Goal: Information Seeking & Learning: Learn about a topic

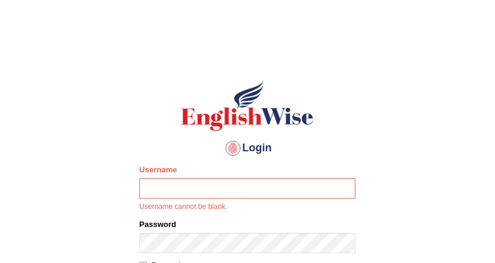
scroll to position [48, 0]
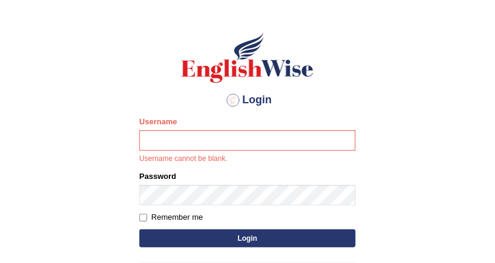
click at [205, 126] on div "Username Username cannot be blank." at bounding box center [247, 140] width 216 height 49
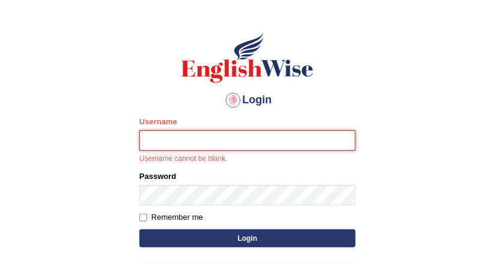
drag, startPoint x: 193, startPoint y: 144, endPoint x: 185, endPoint y: 147, distance: 8.8
click at [193, 144] on input "Username" at bounding box center [247, 140] width 216 height 20
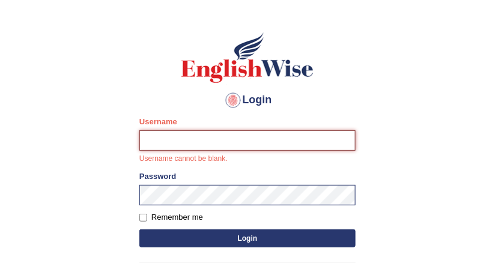
type input "DishaEw"
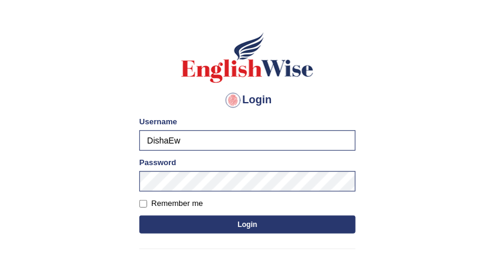
scroll to position [96, 0]
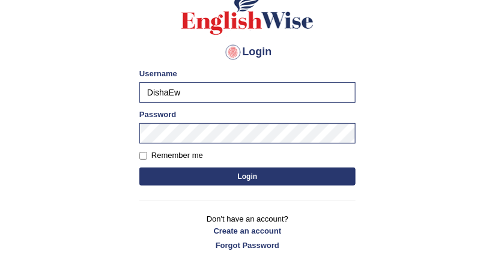
click at [229, 177] on button "Login" at bounding box center [247, 177] width 216 height 18
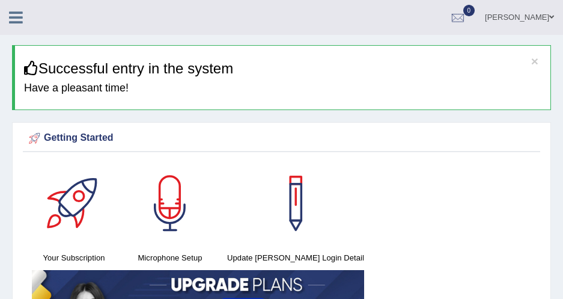
drag, startPoint x: 0, startPoint y: 0, endPoint x: 242, endPoint y: 59, distance: 248.7
click at [242, 59] on div "× Successful entry in the system Have a pleasant time!" at bounding box center [281, 77] width 539 height 65
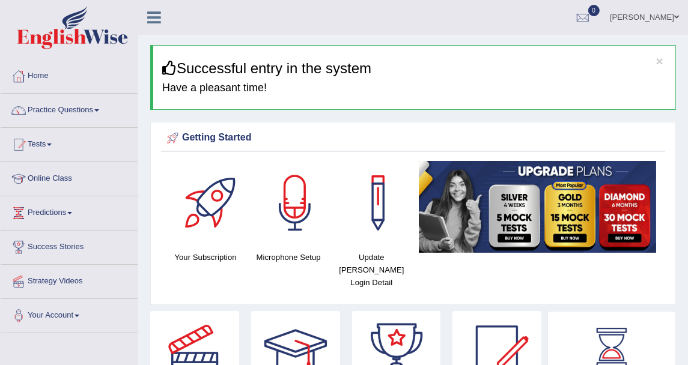
drag, startPoint x: 509, startPoint y: 0, endPoint x: 301, endPoint y: 82, distance: 223.5
click at [338, 84] on h4 "Have a pleasant time!" at bounding box center [414, 88] width 504 height 12
click at [83, 116] on link "Practice Questions" at bounding box center [69, 109] width 137 height 30
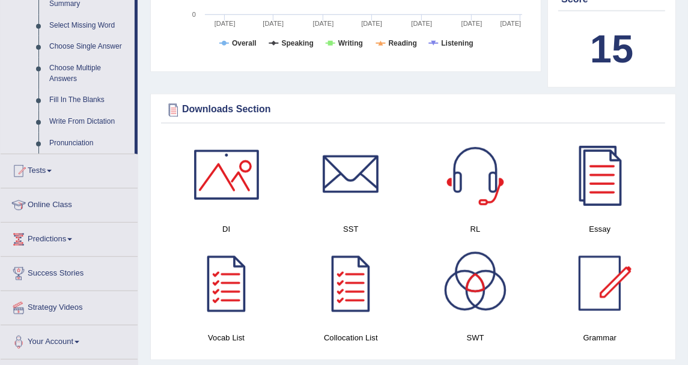
scroll to position [668, 0]
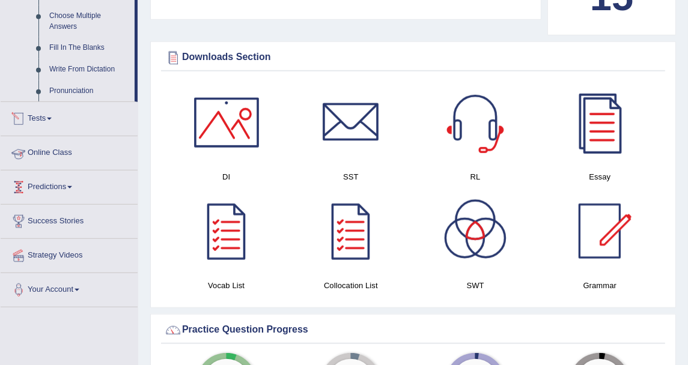
click at [33, 109] on link "Tests" at bounding box center [69, 117] width 137 height 30
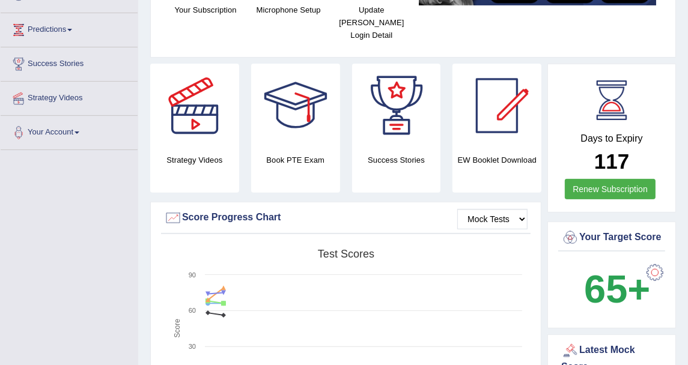
scroll to position [114, 0]
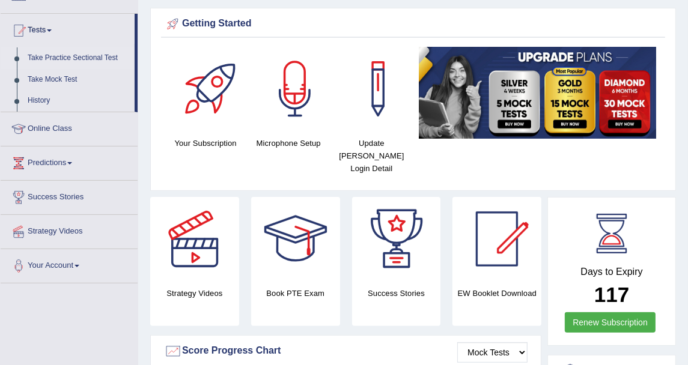
click at [102, 58] on link "Take Practice Sectional Test" at bounding box center [78, 58] width 112 height 22
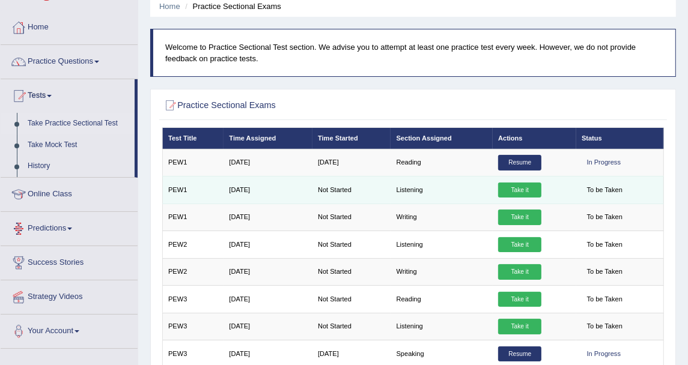
scroll to position [67, 0]
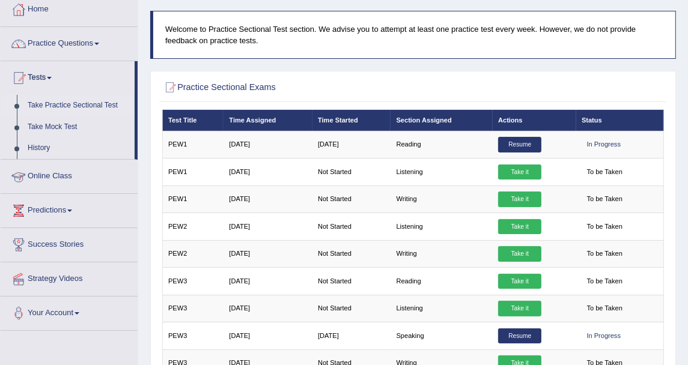
click at [368, 93] on h2 "Practice Sectional Exams" at bounding box center [317, 88] width 311 height 16
click at [317, 80] on h2 "Practice Sectional Exams" at bounding box center [317, 88] width 311 height 16
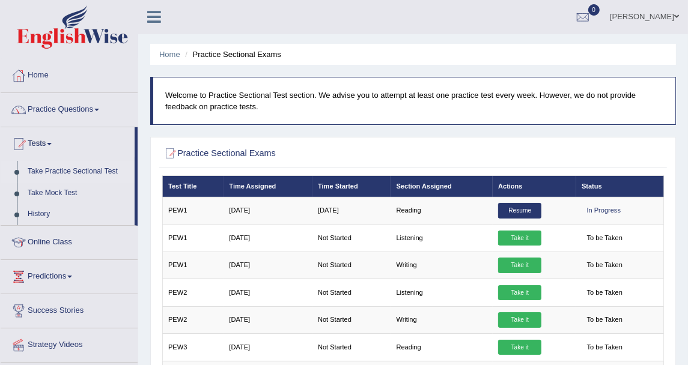
scroll to position [0, 0]
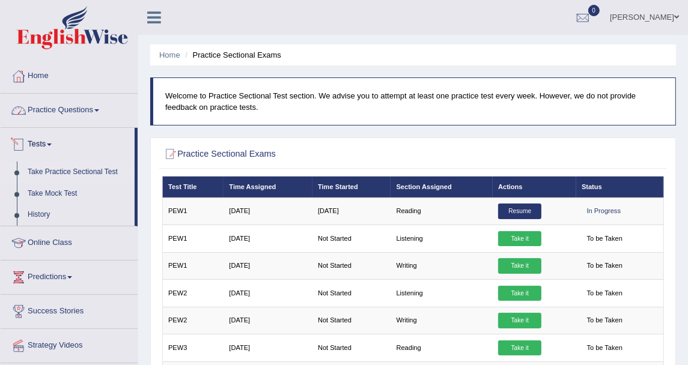
click at [96, 119] on link "Practice Questions" at bounding box center [69, 109] width 137 height 30
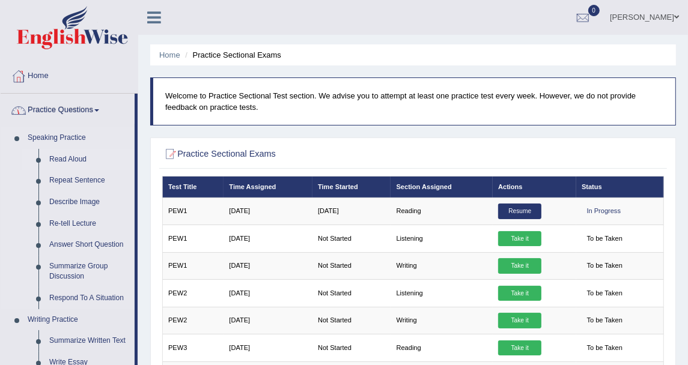
click at [66, 153] on link "Read Aloud" at bounding box center [89, 160] width 91 height 22
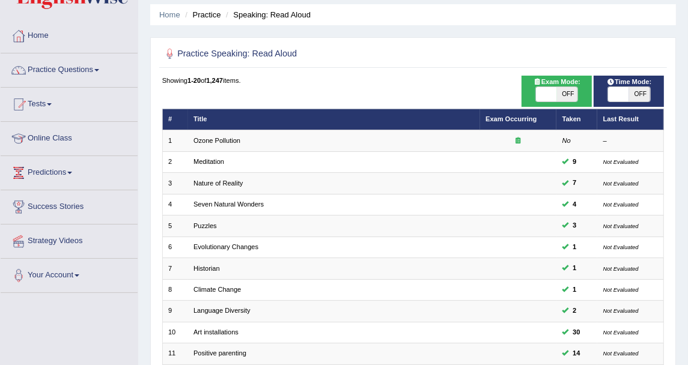
scroll to position [67, 0]
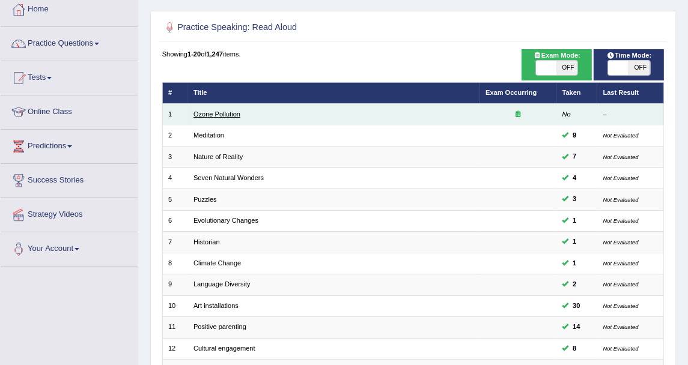
click at [202, 117] on link "Ozone Pollution" at bounding box center [217, 114] width 47 height 7
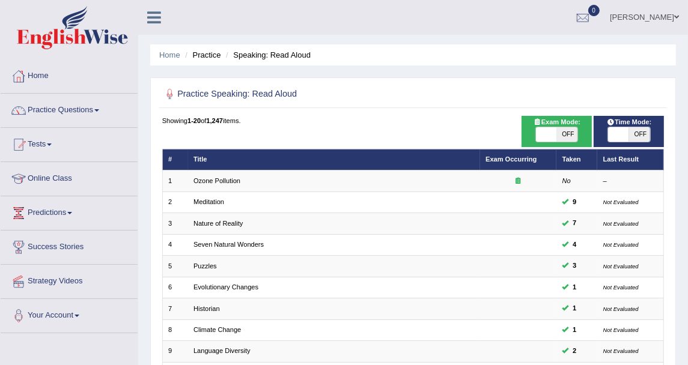
click at [571, 136] on span "OFF" at bounding box center [567, 134] width 21 height 14
checkbox input "true"
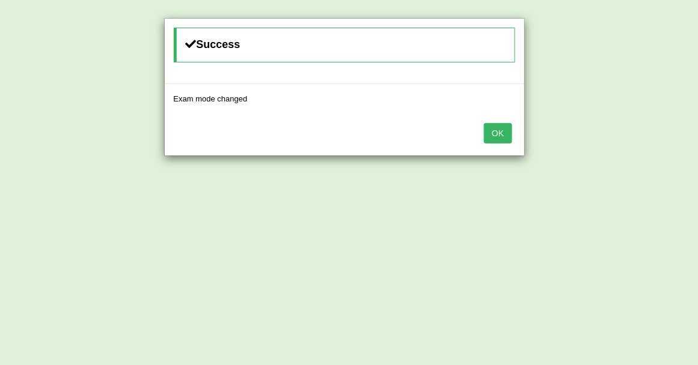
click at [500, 137] on button "OK" at bounding box center [498, 133] width 28 height 20
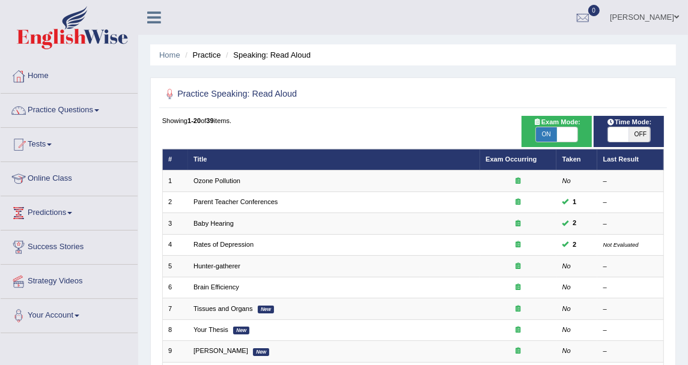
click at [569, 135] on span at bounding box center [567, 134] width 21 height 14
checkbox input "false"
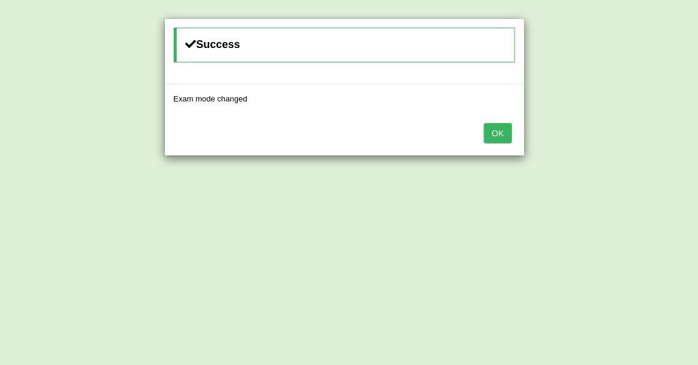
click at [505, 139] on button "OK" at bounding box center [498, 133] width 28 height 20
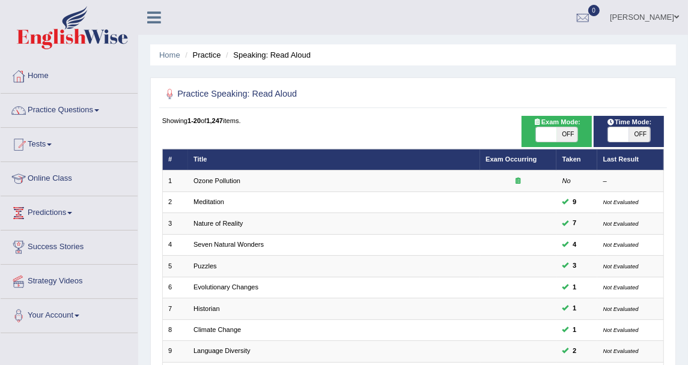
drag, startPoint x: 0, startPoint y: 0, endPoint x: 632, endPoint y: 135, distance: 646.0
click at [632, 135] on span "OFF" at bounding box center [639, 134] width 21 height 14
checkbox input "true"
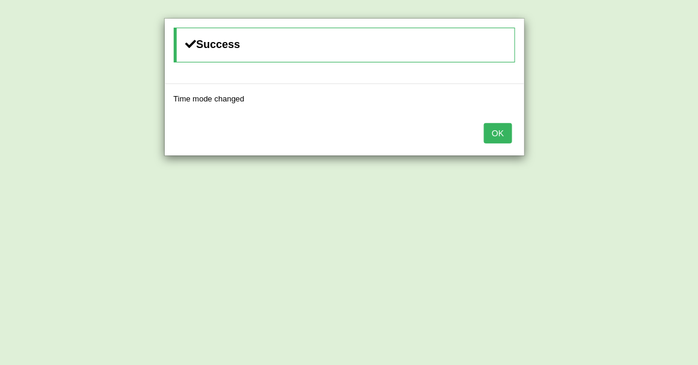
click at [495, 134] on button "OK" at bounding box center [498, 133] width 28 height 20
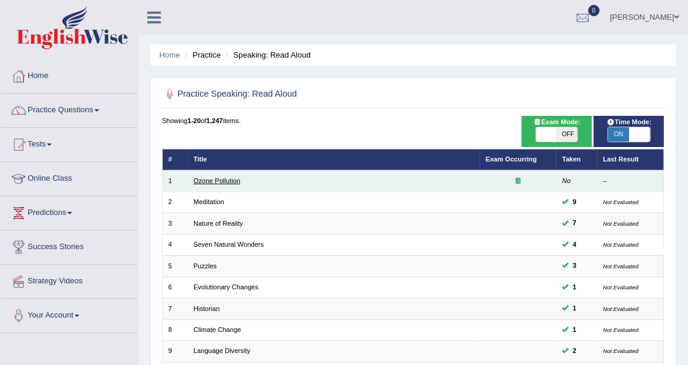
click at [225, 184] on link "Ozone Pollution" at bounding box center [217, 180] width 47 height 7
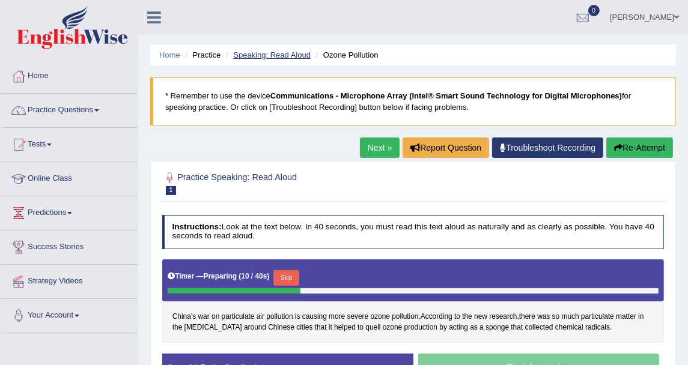
click at [278, 54] on link "Speaking: Read Aloud" at bounding box center [272, 54] width 78 height 9
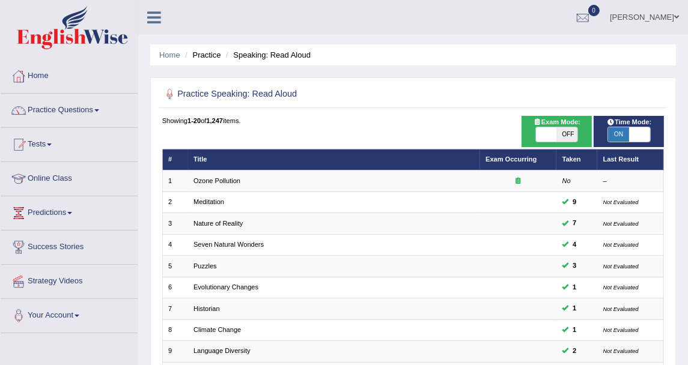
click at [641, 141] on span at bounding box center [639, 134] width 21 height 14
checkbox input "false"
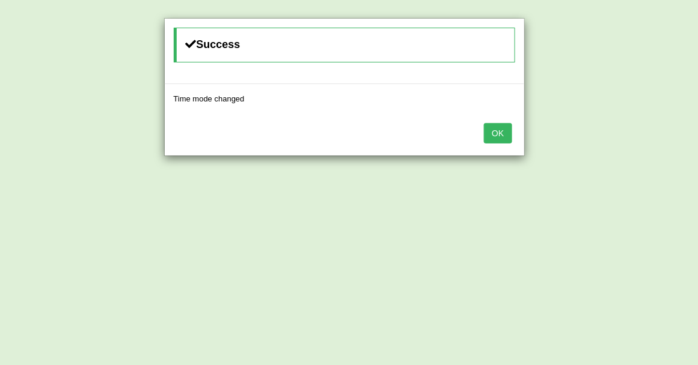
click at [506, 132] on button "OK" at bounding box center [498, 133] width 28 height 20
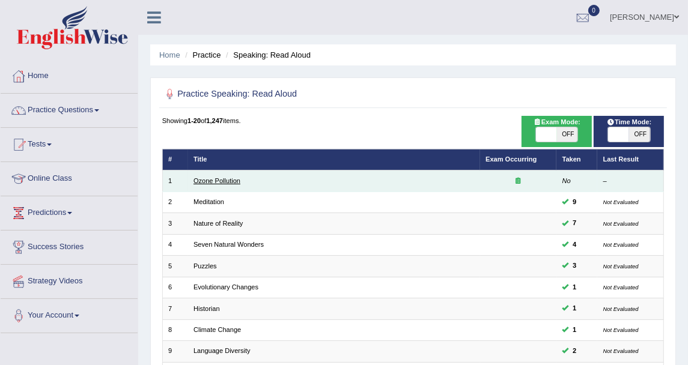
click at [221, 179] on link "Ozone Pollution" at bounding box center [217, 180] width 47 height 7
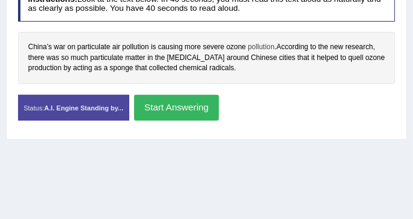
scroll to position [254, 0]
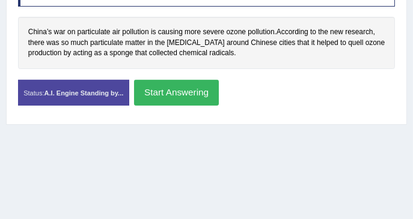
click at [198, 91] on button "Start Answering" at bounding box center [176, 93] width 85 height 26
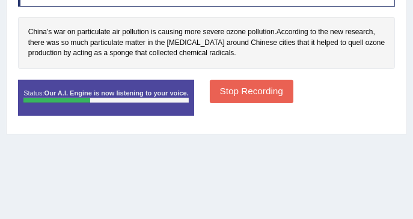
click at [227, 93] on button "Stop Recording" at bounding box center [252, 91] width 84 height 23
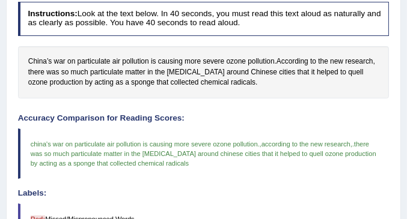
scroll to position [214, 0]
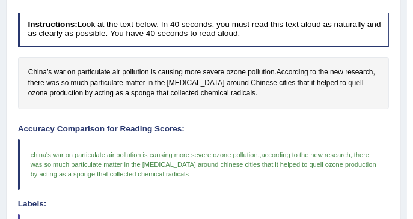
click at [348, 82] on span "quell" at bounding box center [355, 83] width 15 height 11
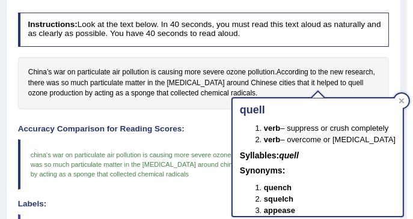
scroll to position [0, 0]
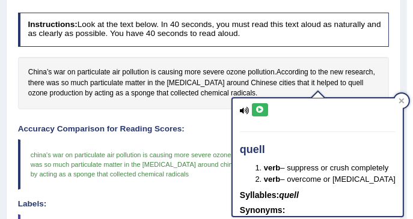
click at [245, 109] on icon at bounding box center [245, 111] width 10 height 8
click at [256, 108] on icon at bounding box center [259, 109] width 9 height 7
click at [252, 106] on button at bounding box center [260, 109] width 16 height 13
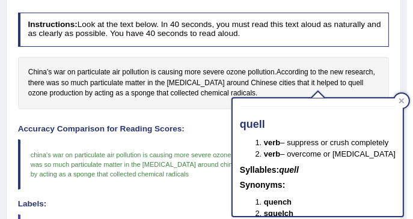
scroll to position [10, 0]
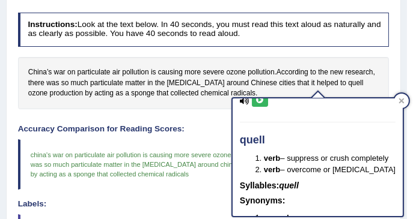
click at [261, 61] on div "China’s war on particulate air pollution is causing more severe ozone pollution…" at bounding box center [204, 83] width 372 height 52
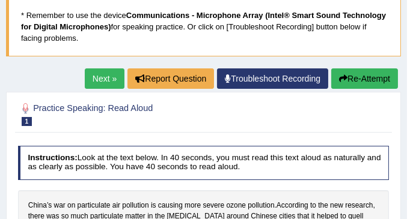
scroll to position [80, 0]
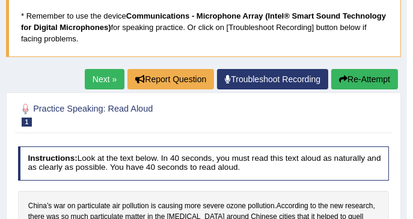
click at [350, 83] on button "Re-Attempt" at bounding box center [364, 79] width 67 height 20
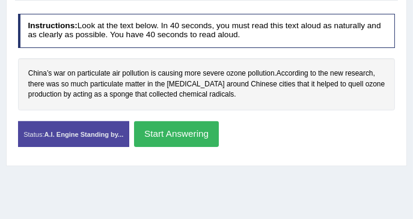
scroll to position [267, 0]
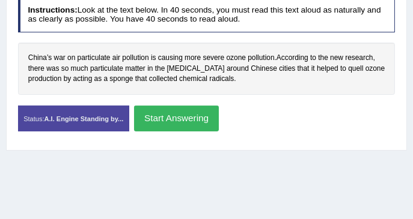
click at [205, 108] on button "Start Answering" at bounding box center [176, 119] width 85 height 26
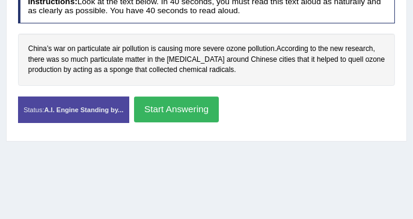
scroll to position [258, 0]
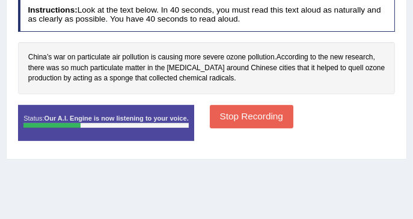
click at [219, 114] on button "Stop Recording" at bounding box center [252, 116] width 84 height 23
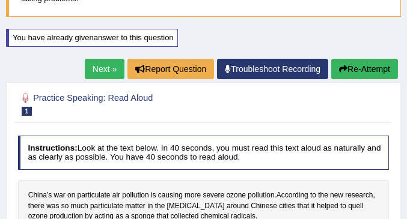
scroll to position [40, 0]
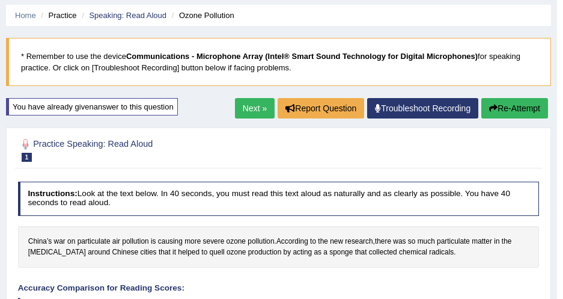
drag, startPoint x: 387, startPoint y: 0, endPoint x: 307, endPoint y: 71, distance: 106.4
click at [307, 71] on blockquote "* Remember to use the device Communications - Microphone Array (Intel® Smart So…" at bounding box center [278, 62] width 545 height 48
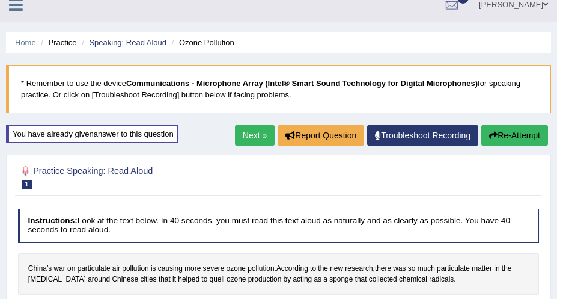
scroll to position [0, 0]
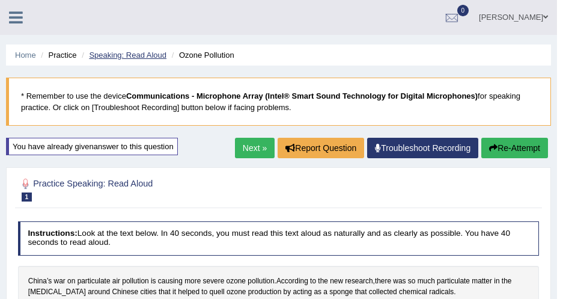
click at [125, 58] on link "Speaking: Read Aloud" at bounding box center [128, 54] width 78 height 9
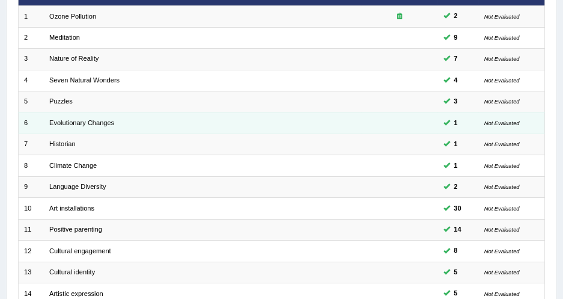
scroll to position [176, 0]
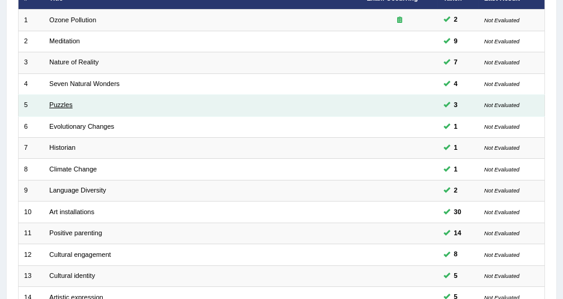
click at [54, 101] on link "Puzzles" at bounding box center [60, 104] width 23 height 7
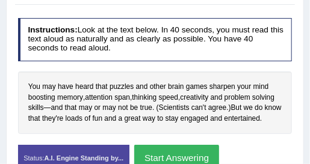
scroll to position [314, 0]
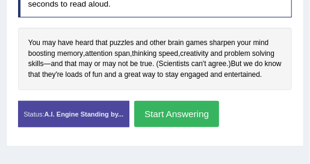
click at [220, 91] on div "Instructions: Look at the text below. In 40 seconds, you must read this text al…" at bounding box center [154, 55] width 279 height 172
click at [164, 115] on button "Start Answering" at bounding box center [176, 114] width 85 height 26
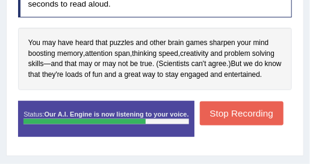
click at [213, 117] on button "Stop Recording" at bounding box center [242, 113] width 84 height 23
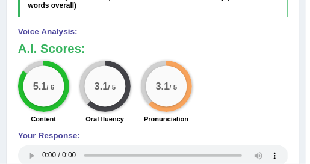
scroll to position [606, 0]
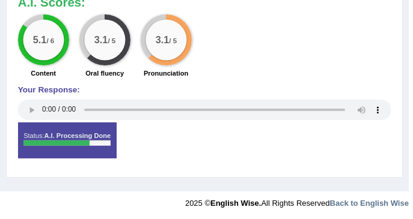
drag, startPoint x: 272, startPoint y: 1, endPoint x: 196, endPoint y: 57, distance: 94.5
click at [196, 56] on div "3.1 / 5 Pronunciation" at bounding box center [165, 47] width 61 height 66
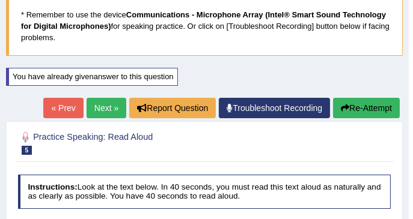
scroll to position [1, 0]
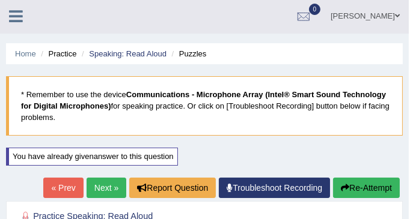
click at [112, 182] on link "Next »" at bounding box center [107, 188] width 40 height 20
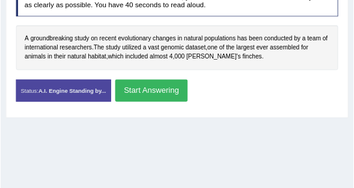
scroll to position [280, 0]
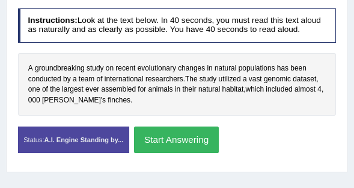
drag, startPoint x: 310, startPoint y: 0, endPoint x: 201, endPoint y: 51, distance: 120.2
click at [192, 55] on div "A groundbreaking study on recent evolutionary changes in natural populations ha…" at bounding box center [177, 84] width 319 height 63
click at [161, 144] on button "Start Answering" at bounding box center [176, 139] width 85 height 26
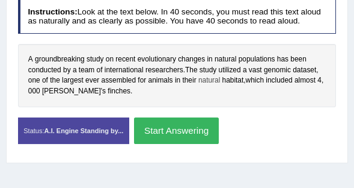
scroll to position [272, 0]
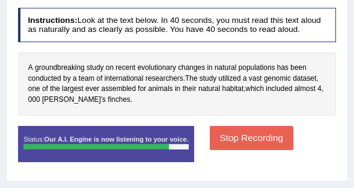
click at [228, 126] on div "Created with Highcharts 7.1.2 Too low Too high Time Pitch meter: 0 5 10 15 20 2…" at bounding box center [177, 126] width 329 height 1
click at [230, 130] on button "Stop Recording" at bounding box center [252, 137] width 84 height 23
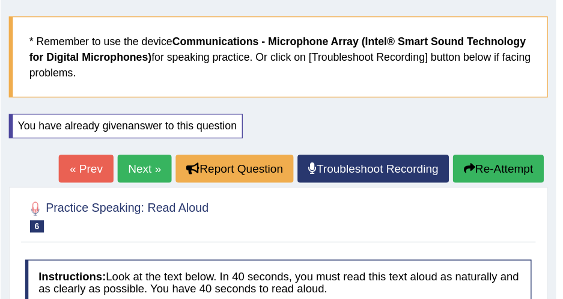
scroll to position [66, 0]
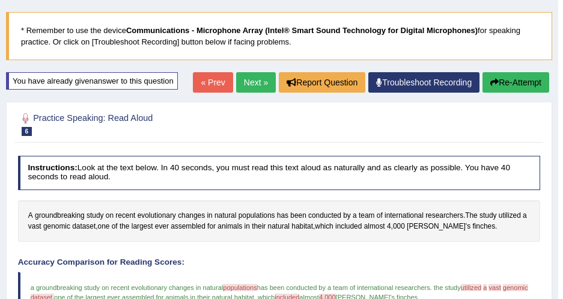
drag, startPoint x: 341, startPoint y: 0, endPoint x: 271, endPoint y: 61, distance: 93.4
click at [271, 61] on div "Home Practice Speaking: Read Aloud Evolutionary Changes * Remember to use the d…" at bounding box center [279, 283] width 558 height 699
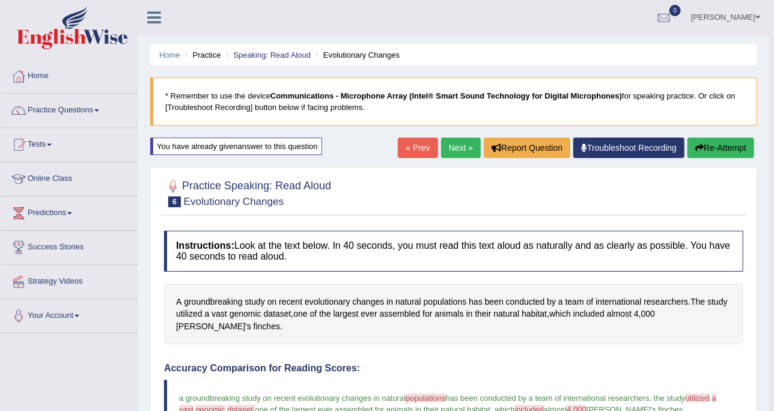
drag, startPoint x: 474, startPoint y: 25, endPoint x: 99, endPoint y: 111, distance: 384.1
click at [99, 111] on span at bounding box center [96, 110] width 5 height 2
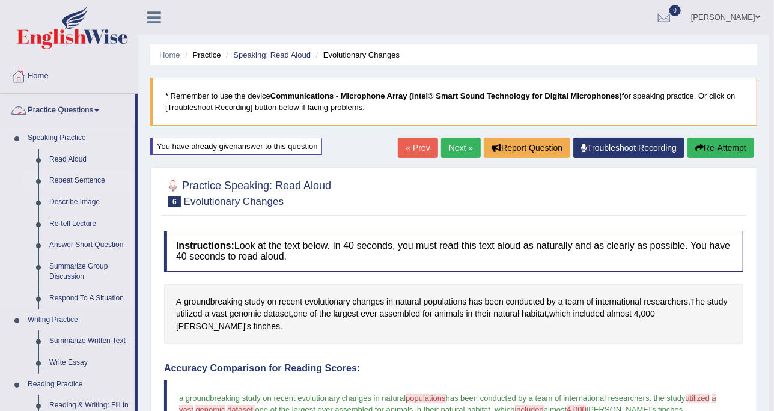
click at [90, 183] on link "Repeat Sentence" at bounding box center [89, 181] width 91 height 22
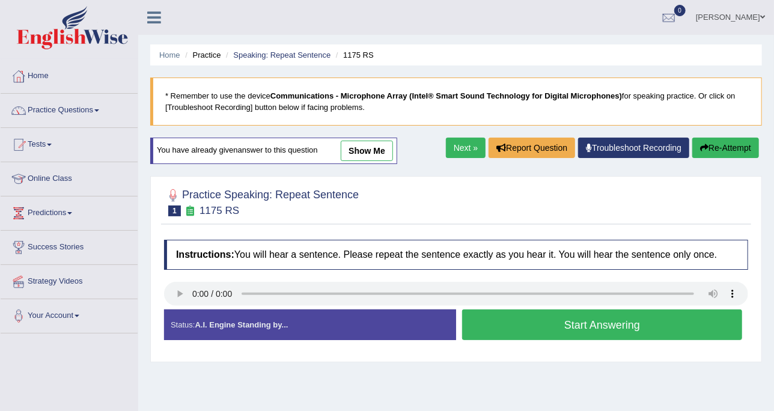
scroll to position [75, 0]
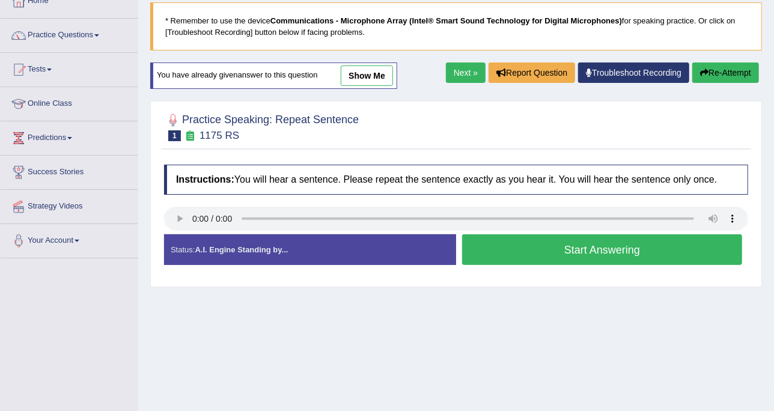
click at [489, 243] on button "Start Answering" at bounding box center [602, 249] width 280 height 31
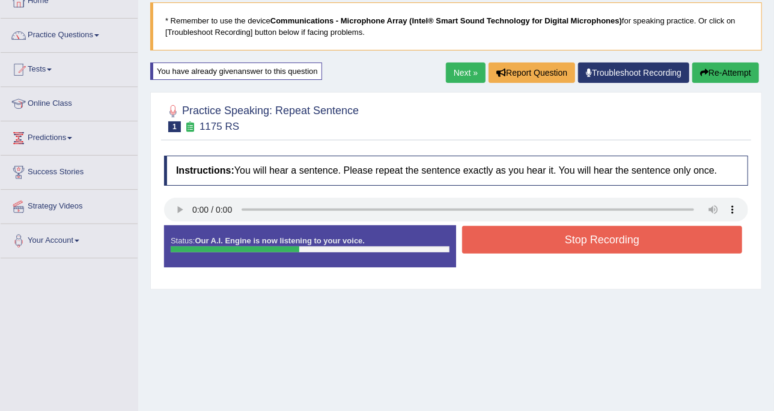
click at [491, 239] on button "Stop Recording" at bounding box center [602, 240] width 280 height 28
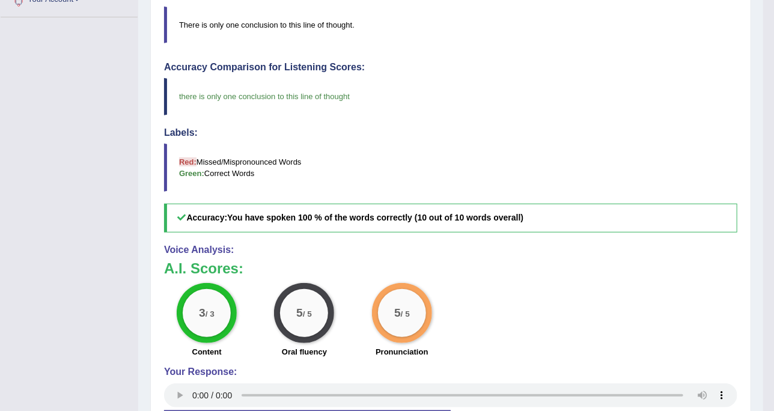
scroll to position [0, 0]
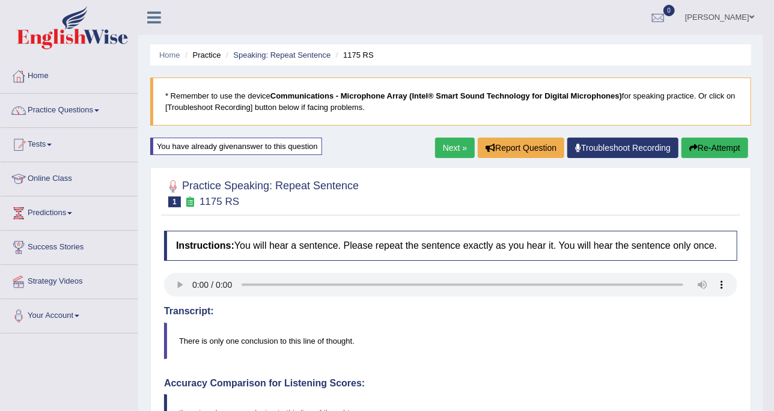
click at [460, 145] on link "Next »" at bounding box center [455, 148] width 40 height 20
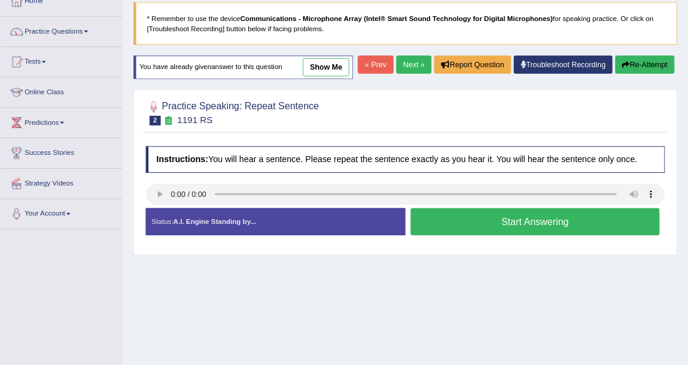
scroll to position [75, 0]
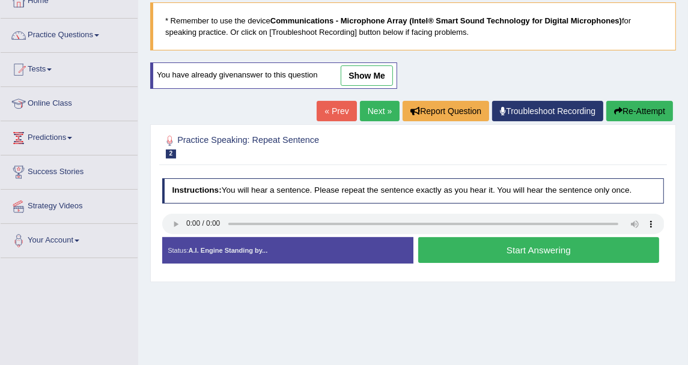
drag, startPoint x: 739, startPoint y: 1, endPoint x: 376, endPoint y: 122, distance: 382.1
click at [376, 122] on div "Home Practice Speaking: Repeat Sentence 1191 RS * Remember to use the device Co…" at bounding box center [413, 225] width 550 height 601
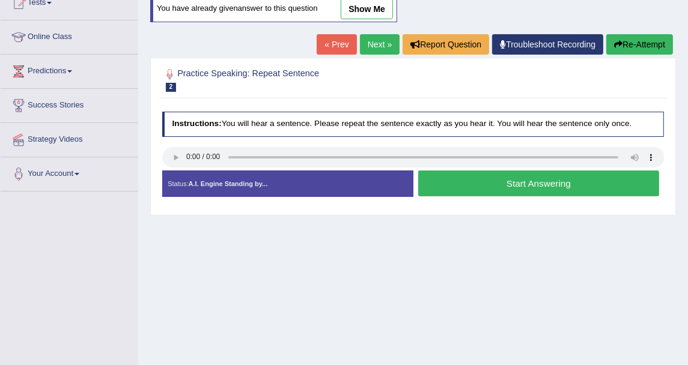
click at [374, 102] on div "Practice Speaking: Repeat Sentence 2 1191 RS Instructions: You will hear a sent…" at bounding box center [413, 137] width 526 height 158
click at [307, 118] on h4 "Instructions: You will hear a sentence. Please repeat the sentence exactly as y…" at bounding box center [413, 124] width 503 height 25
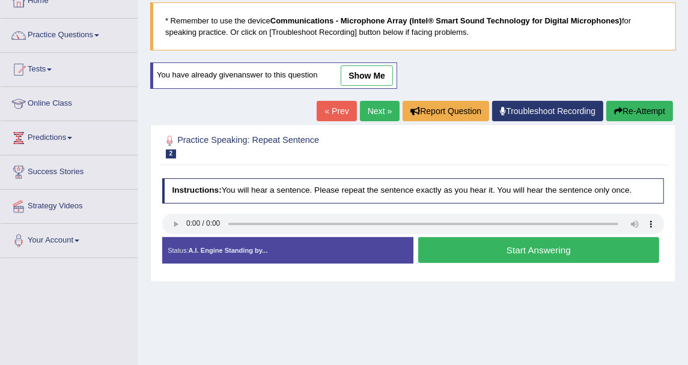
click at [439, 246] on button "Start Answering" at bounding box center [538, 250] width 241 height 26
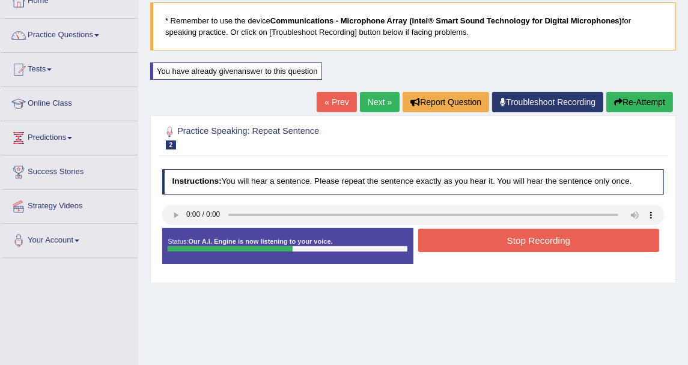
click at [446, 245] on button "Stop Recording" at bounding box center [538, 240] width 241 height 23
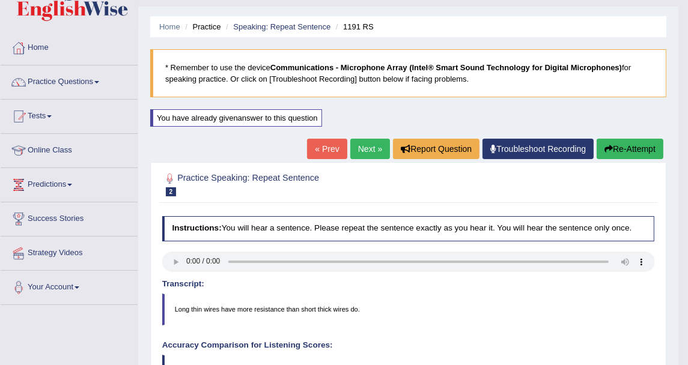
scroll to position [8, 0]
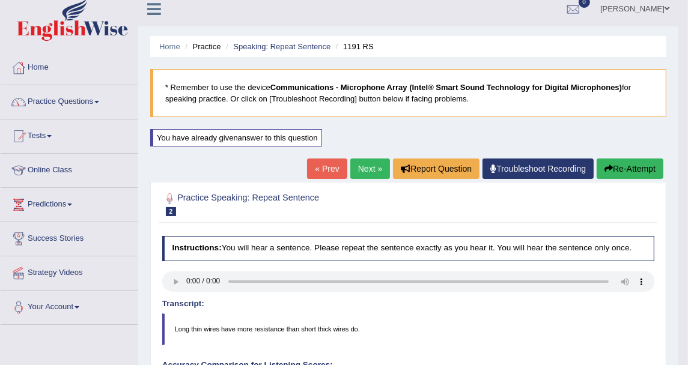
click at [373, 169] on link "Next »" at bounding box center [370, 169] width 40 height 20
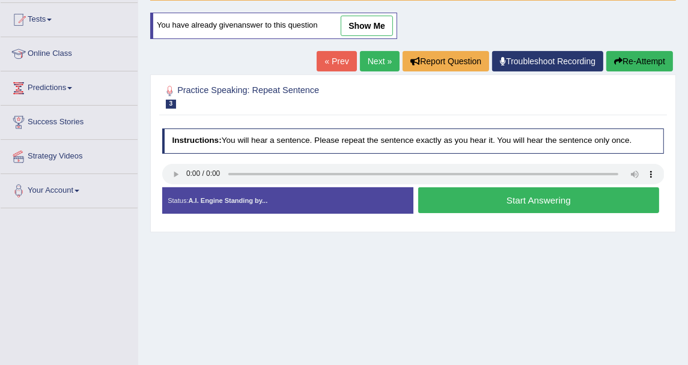
scroll to position [133, 0]
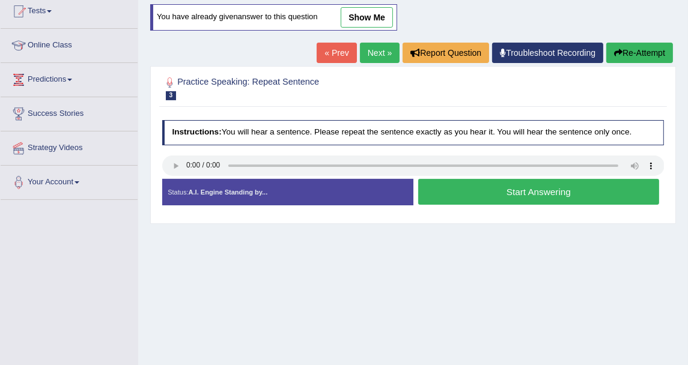
click at [470, 186] on button "Start Answering" at bounding box center [538, 192] width 241 height 26
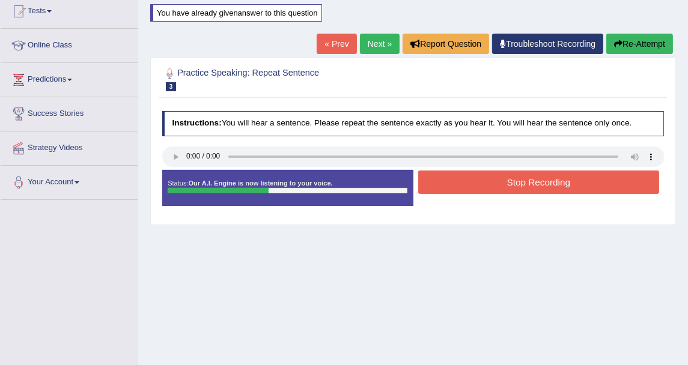
click at [578, 175] on button "Stop Recording" at bounding box center [538, 182] width 241 height 23
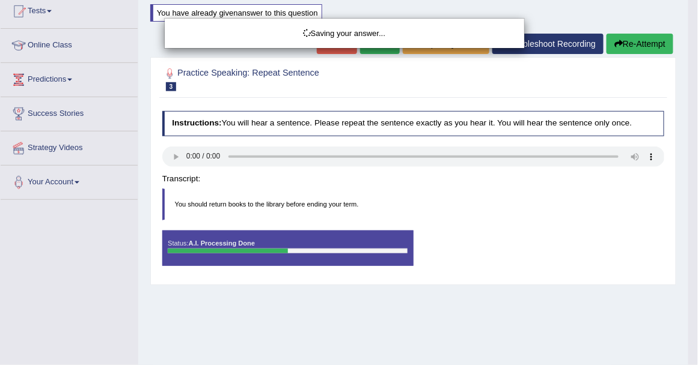
click at [637, 36] on div "Saving your answer..." at bounding box center [349, 182] width 698 height 365
click at [638, 43] on div "Saving your answer..." at bounding box center [349, 182] width 698 height 365
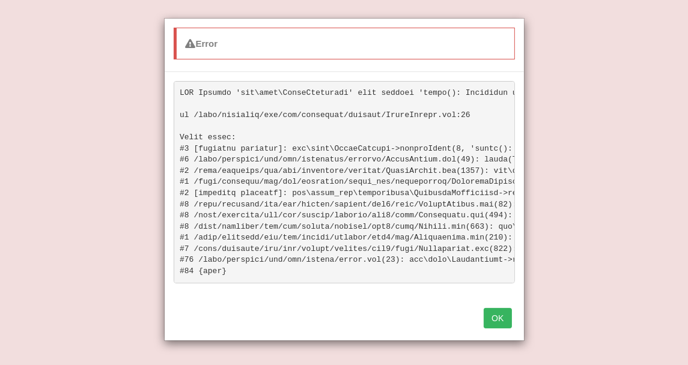
click at [500, 326] on button "OK" at bounding box center [498, 318] width 28 height 20
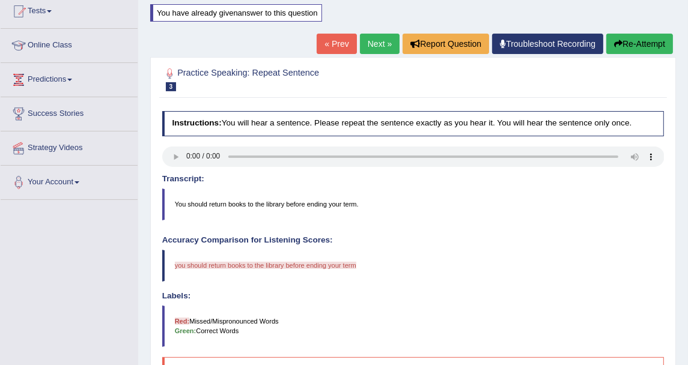
click at [637, 46] on button "Re-Attempt" at bounding box center [640, 44] width 67 height 20
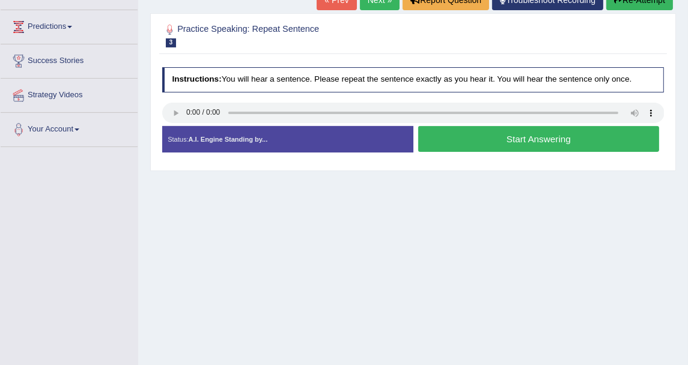
scroll to position [204, 0]
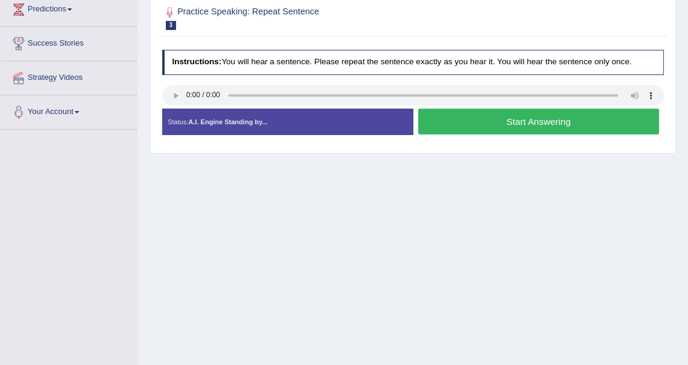
click at [516, 113] on button "Start Answering" at bounding box center [538, 122] width 241 height 26
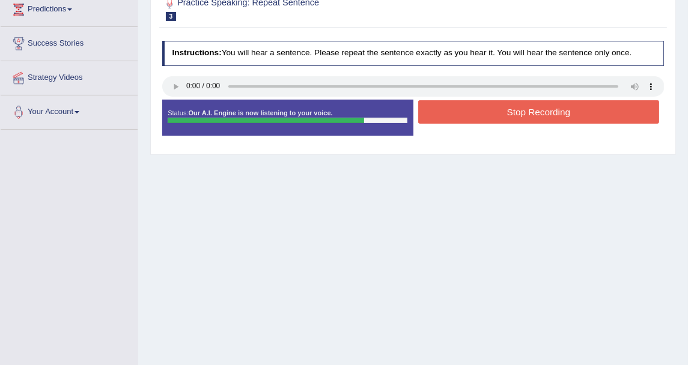
click at [507, 109] on button "Stop Recording" at bounding box center [538, 111] width 241 height 23
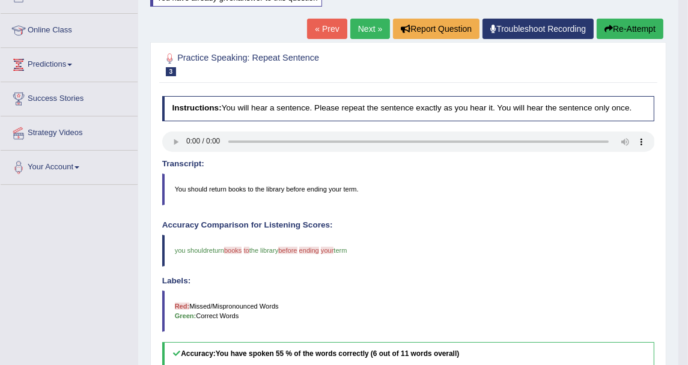
scroll to position [123, 0]
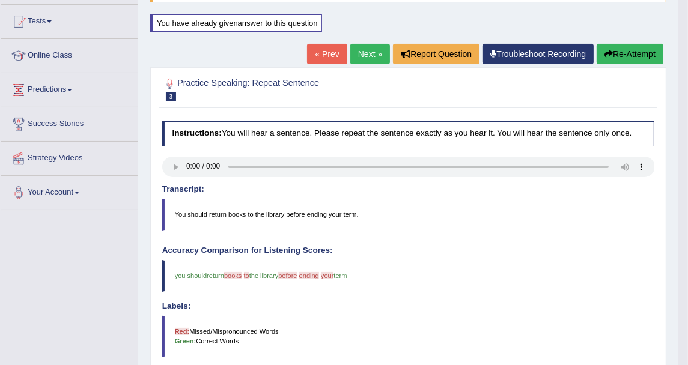
click at [366, 58] on link "Next »" at bounding box center [370, 54] width 40 height 20
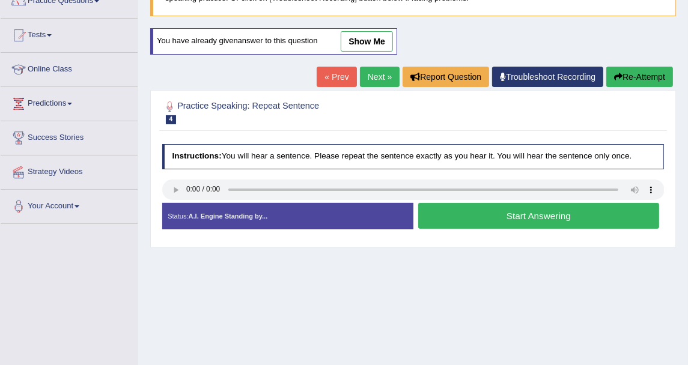
scroll to position [133, 0]
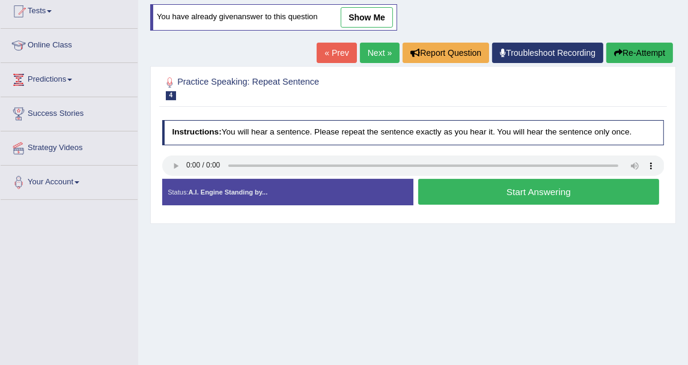
click at [463, 197] on button "Start Answering" at bounding box center [538, 192] width 241 height 26
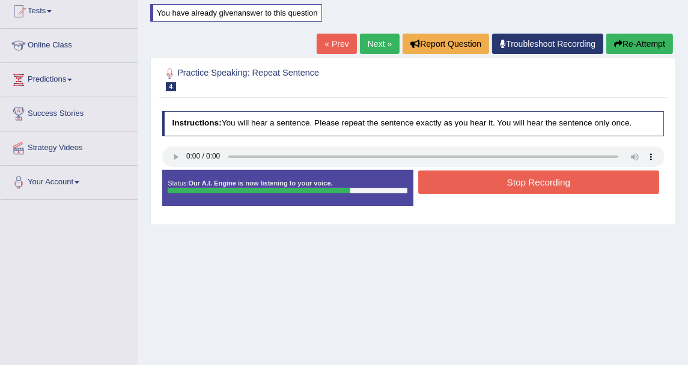
click at [650, 34] on button "Re-Attempt" at bounding box center [640, 44] width 67 height 20
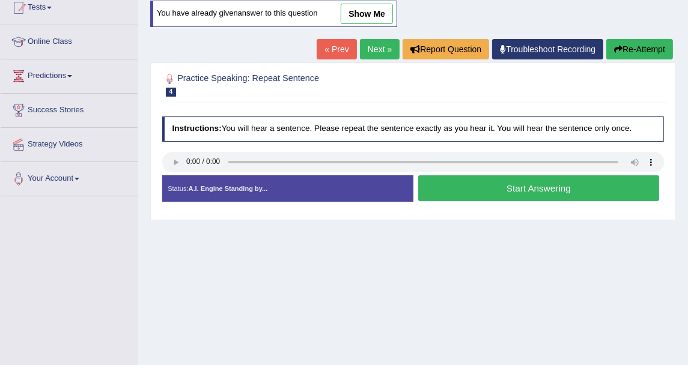
click at [631, 186] on button "Start Answering" at bounding box center [538, 189] width 241 height 26
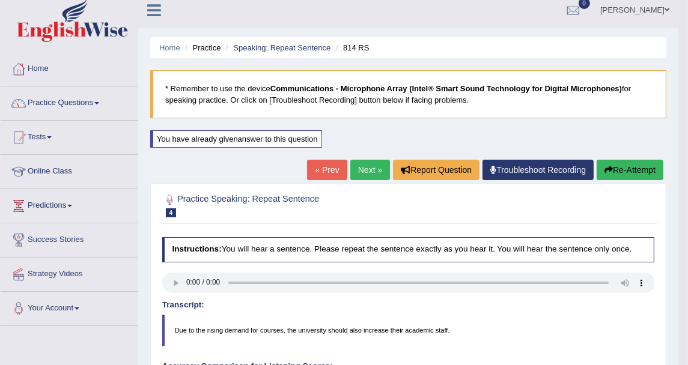
scroll to position [4, 0]
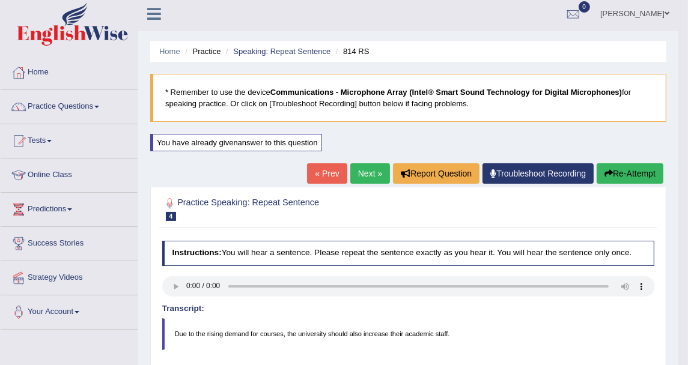
click at [399, 139] on div "Home Practice Speaking: Repeat Sentence 814 RS * Remember to use the device Com…" at bounding box center [408, 361] width 540 height 730
click at [394, 129] on div "Home Practice Speaking: Repeat Sentence 814 RS * Remember to use the device Com…" at bounding box center [408, 361] width 540 height 730
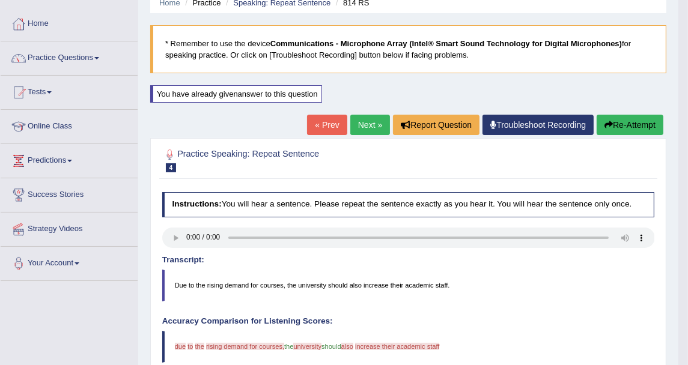
scroll to position [70, 0]
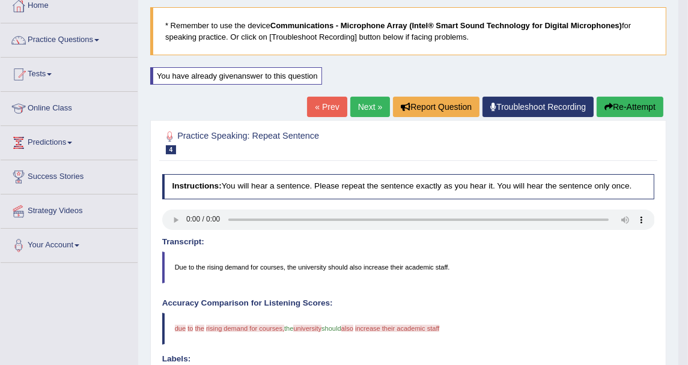
click at [362, 107] on link "Next »" at bounding box center [370, 107] width 40 height 20
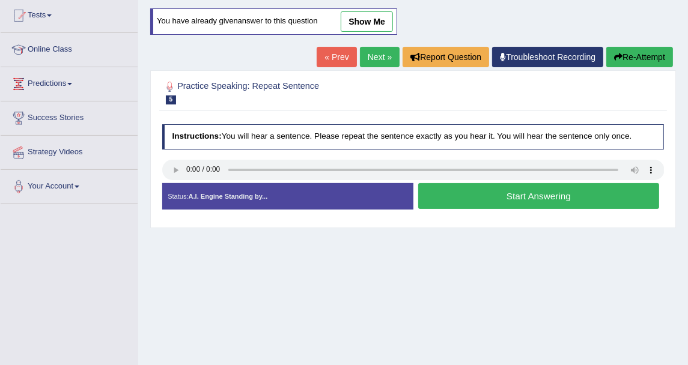
scroll to position [133, 0]
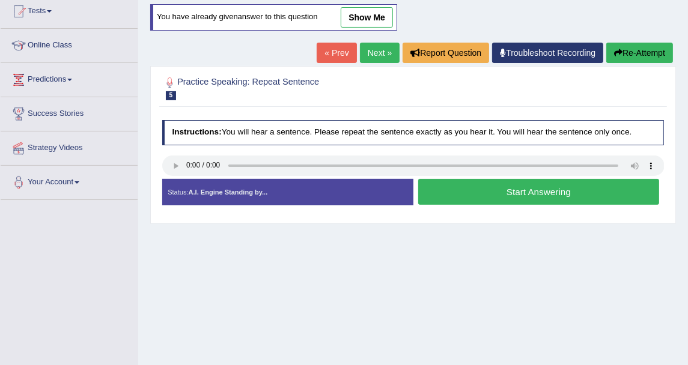
click at [447, 196] on button "Start Answering" at bounding box center [538, 192] width 241 height 26
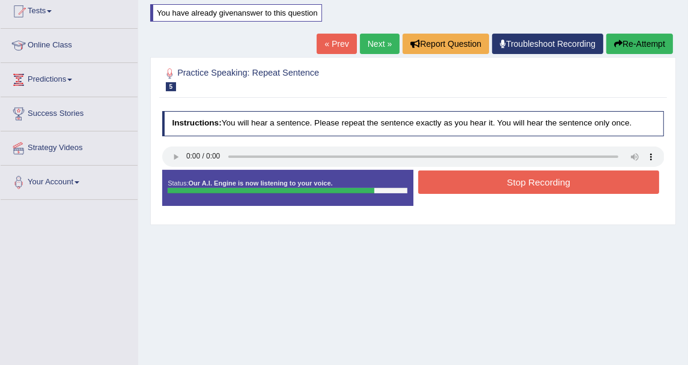
click at [479, 179] on button "Stop Recording" at bounding box center [538, 182] width 241 height 23
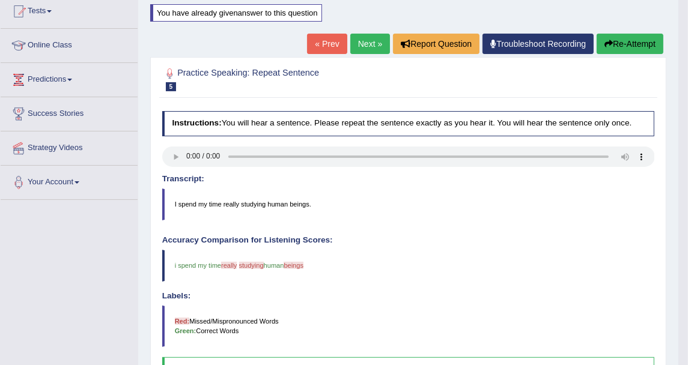
scroll to position [0, 0]
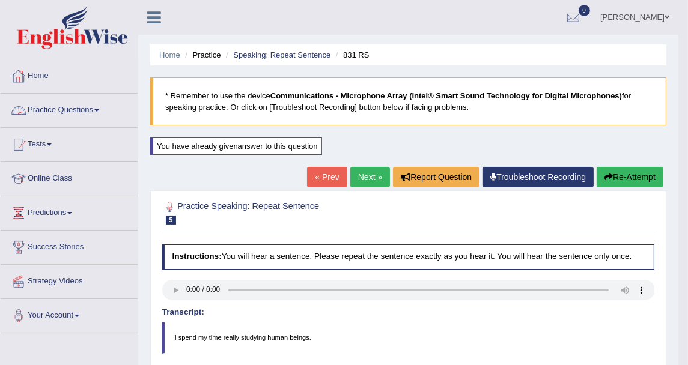
click at [52, 71] on link "Home" at bounding box center [69, 75] width 137 height 30
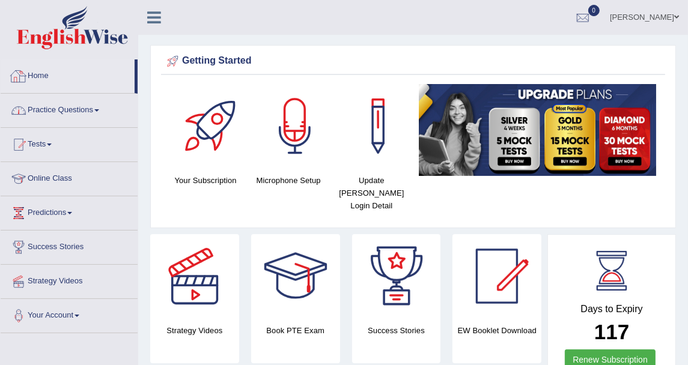
click at [108, 105] on link "Practice Questions" at bounding box center [69, 109] width 137 height 30
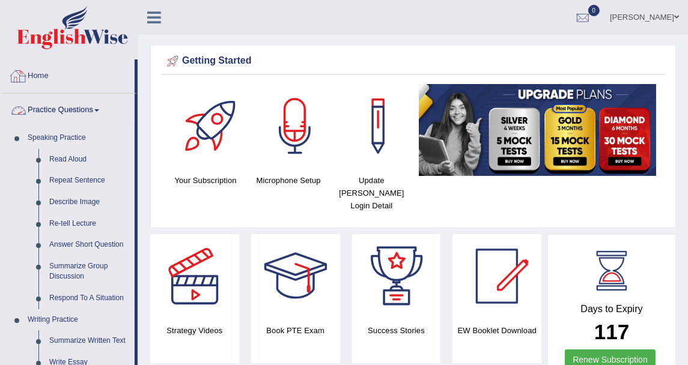
scroll to position [67, 0]
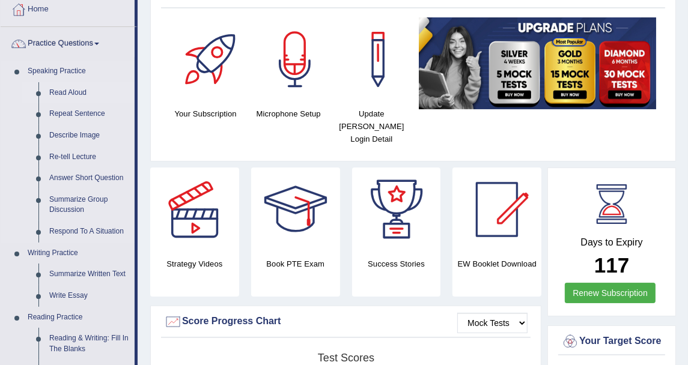
click at [86, 91] on link "Read Aloud" at bounding box center [89, 93] width 91 height 22
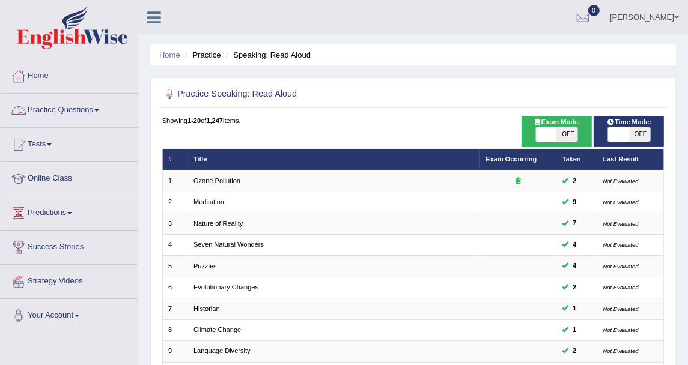
click at [117, 115] on link "Practice Questions" at bounding box center [69, 109] width 137 height 30
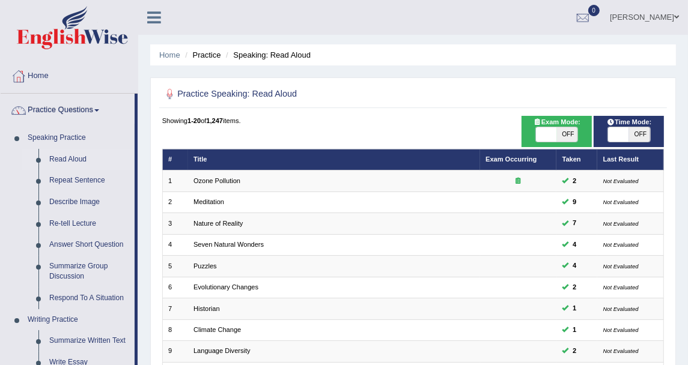
scroll to position [67, 0]
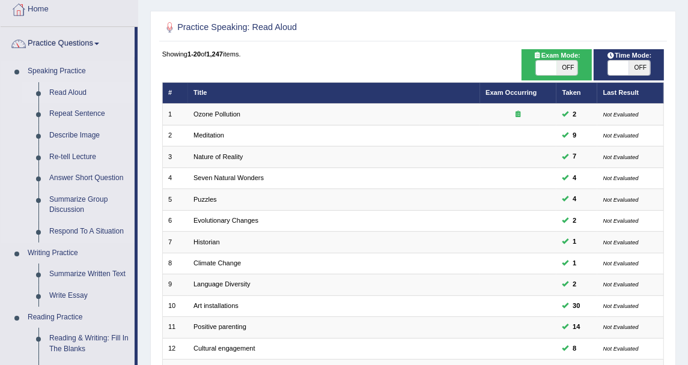
click at [86, 88] on link "Read Aloud" at bounding box center [89, 93] width 91 height 22
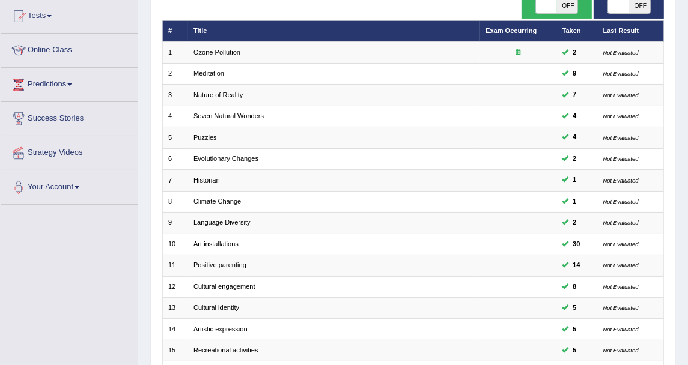
scroll to position [133, 0]
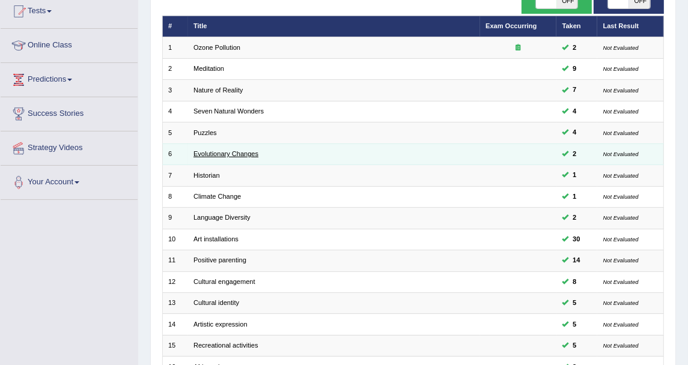
click at [245, 155] on link "Evolutionary Changes" at bounding box center [226, 153] width 65 height 7
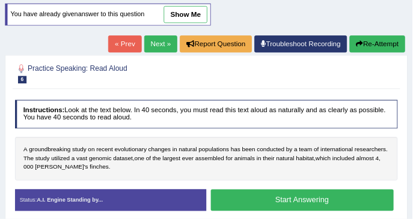
scroll to position [133, 0]
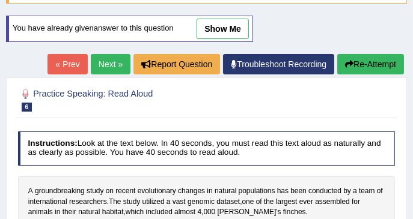
drag, startPoint x: 0, startPoint y: 0, endPoint x: 153, endPoint y: 97, distance: 181.3
click at [153, 97] on h2 "Practice Speaking: Read Aloud 6 Evolutionary Changes" at bounding box center [135, 99] width 234 height 25
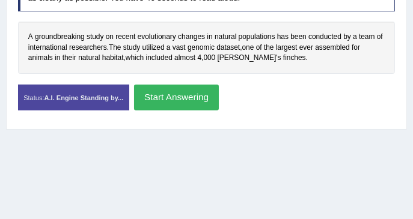
scroll to position [294, 0]
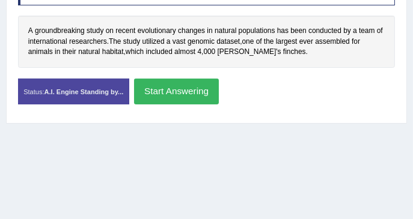
click at [165, 88] on button "Start Answering" at bounding box center [176, 92] width 85 height 26
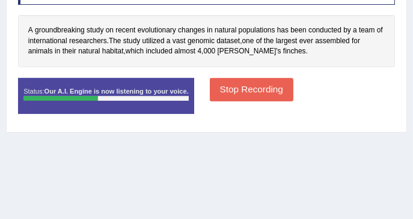
click at [254, 92] on button "Stop Recording" at bounding box center [252, 89] width 84 height 23
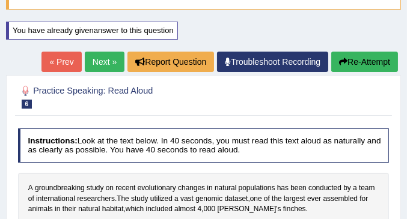
scroll to position [125, 0]
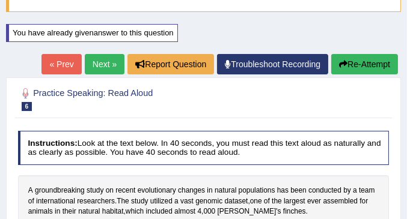
click at [345, 68] on button "Re-Attempt" at bounding box center [364, 64] width 67 height 20
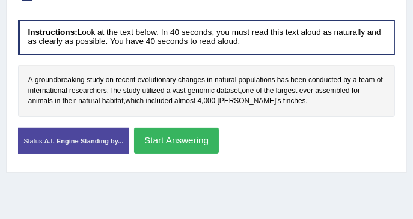
scroll to position [245, 0]
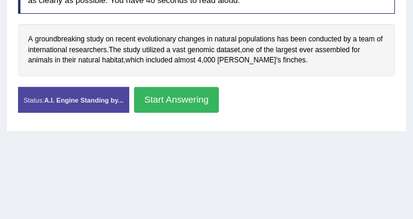
click at [188, 92] on button "Start Answering" at bounding box center [176, 100] width 85 height 26
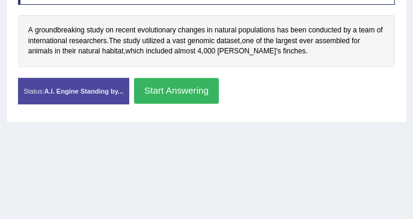
scroll to position [277, 0]
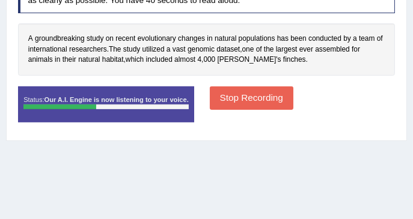
click at [263, 94] on button "Stop Recording" at bounding box center [252, 98] width 84 height 23
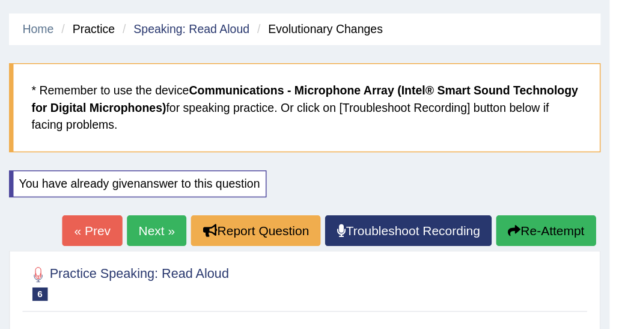
scroll to position [0, 0]
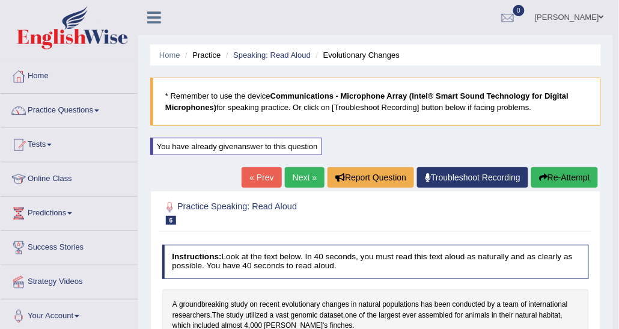
drag, startPoint x: 381, startPoint y: 0, endPoint x: 170, endPoint y: 36, distance: 213.5
click at [97, 103] on link "Practice Questions" at bounding box center [69, 109] width 137 height 30
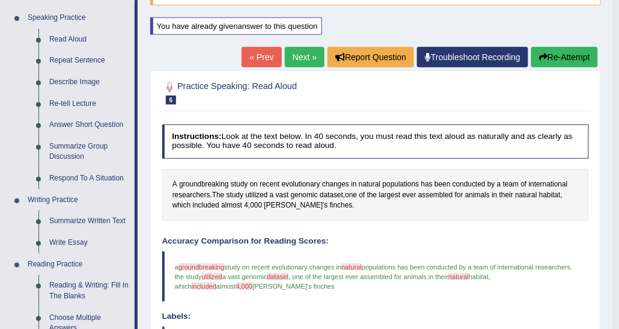
scroll to position [60, 0]
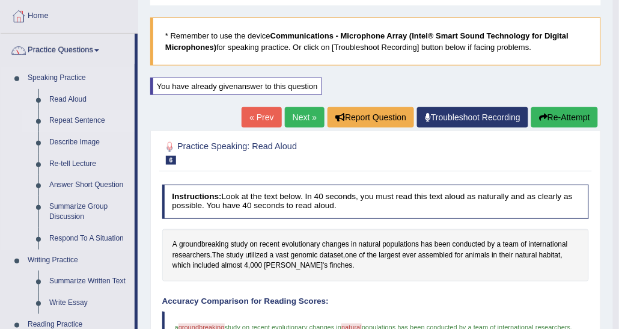
click at [82, 123] on link "Repeat Sentence" at bounding box center [89, 121] width 91 height 22
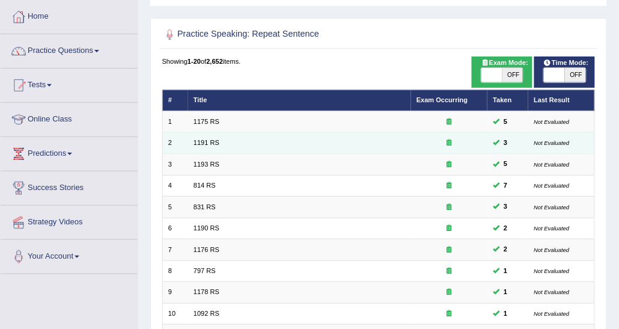
scroll to position [59, 0]
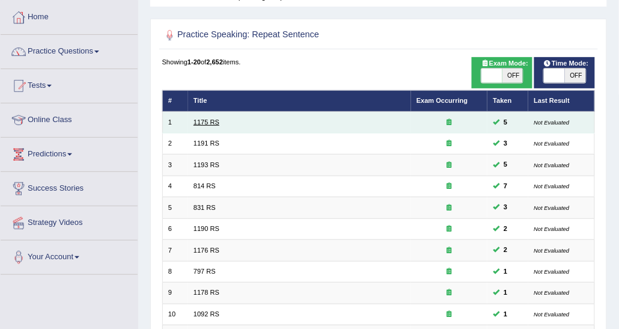
click at [206, 120] on link "1175 RS" at bounding box center [207, 121] width 26 height 7
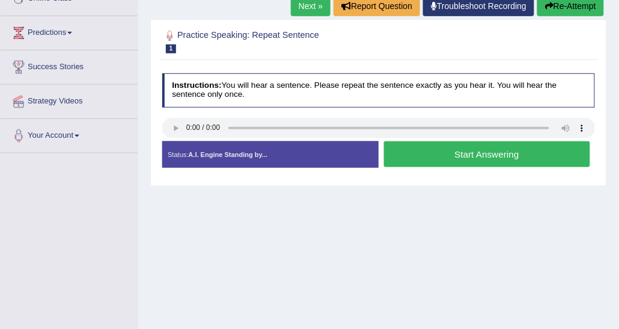
scroll to position [120, 0]
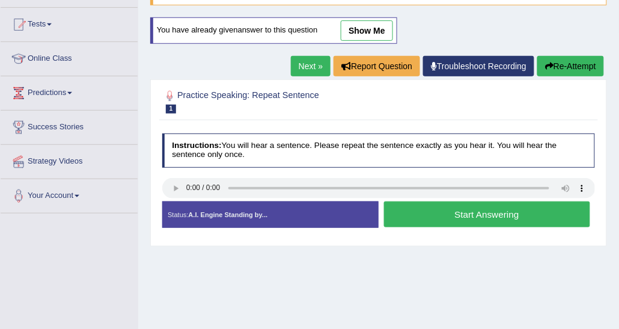
click at [427, 212] on button "Start Answering" at bounding box center [487, 214] width 206 height 26
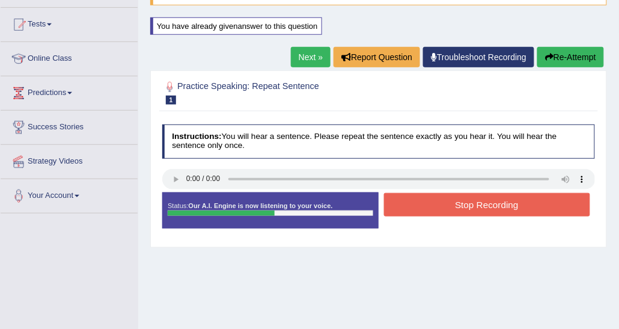
click at [429, 207] on button "Stop Recording" at bounding box center [487, 204] width 206 height 23
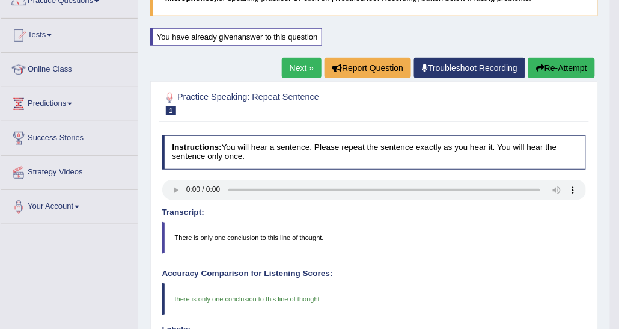
scroll to position [60, 0]
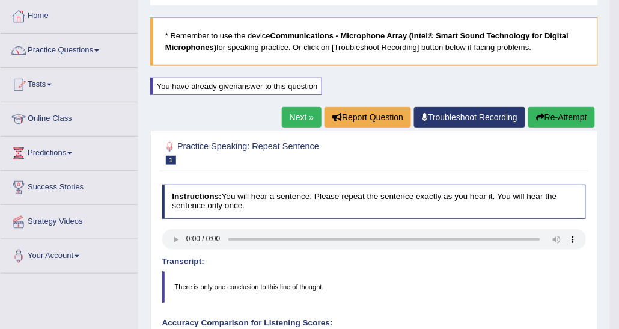
click at [311, 117] on link "Next »" at bounding box center [302, 117] width 40 height 20
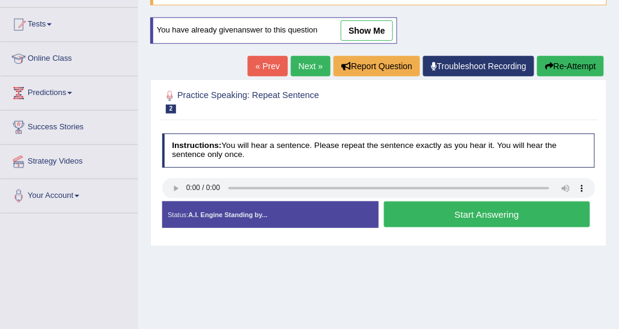
click at [402, 215] on button "Start Answering" at bounding box center [487, 214] width 206 height 26
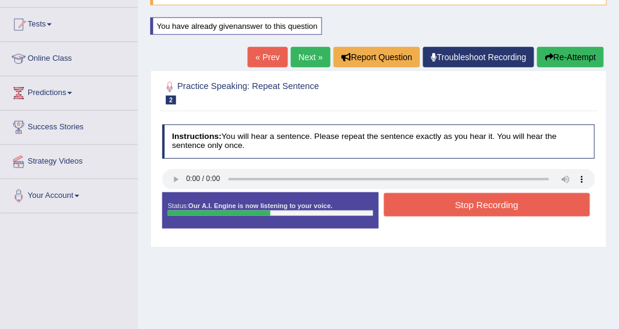
click at [391, 204] on button "Stop Recording" at bounding box center [487, 204] width 206 height 23
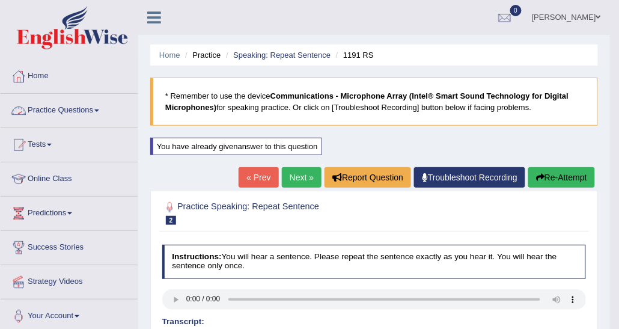
click at [106, 108] on link "Practice Questions" at bounding box center [69, 109] width 137 height 30
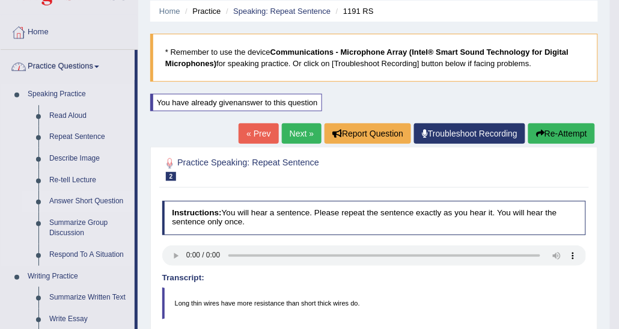
scroll to position [60, 0]
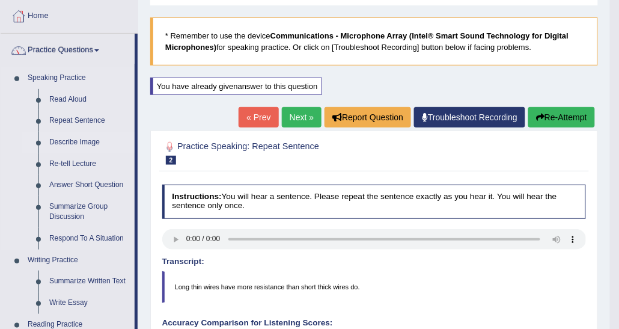
click at [77, 138] on link "Describe Image" at bounding box center [89, 143] width 91 height 22
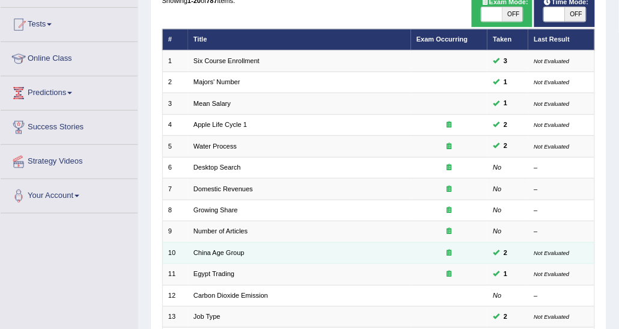
scroll to position [301, 0]
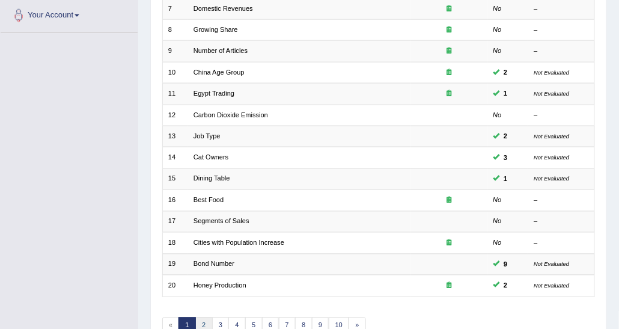
drag, startPoint x: 200, startPoint y: 319, endPoint x: 200, endPoint y: 311, distance: 7.8
click at [200, 319] on link "2" at bounding box center [203, 325] width 17 height 17
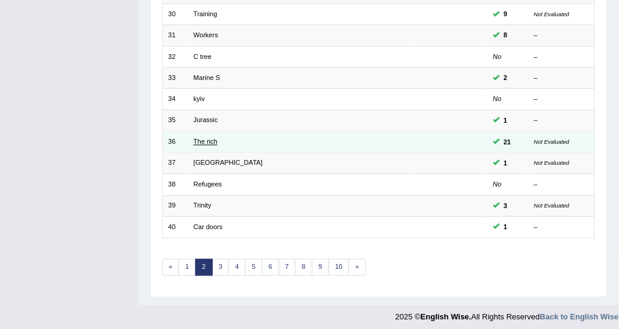
scroll to position [359, 0]
click at [209, 139] on link "The rich" at bounding box center [206, 141] width 24 height 7
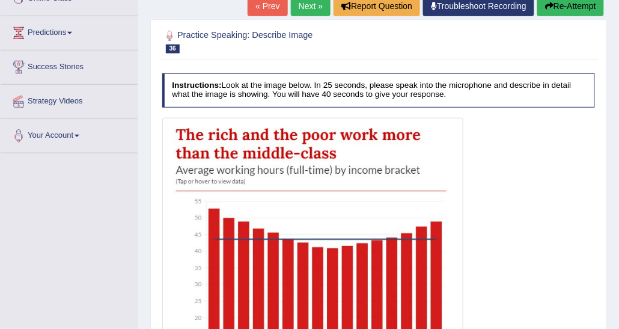
scroll to position [120, 0]
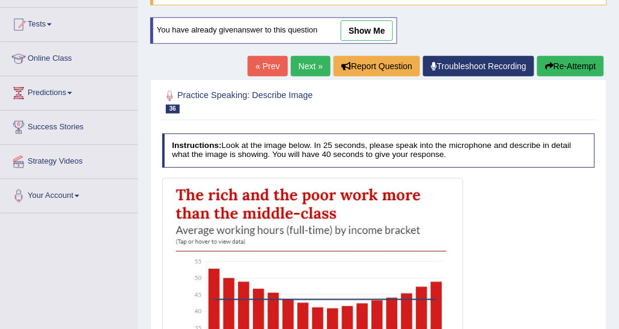
click at [374, 28] on link "show me" at bounding box center [367, 30] width 52 height 20
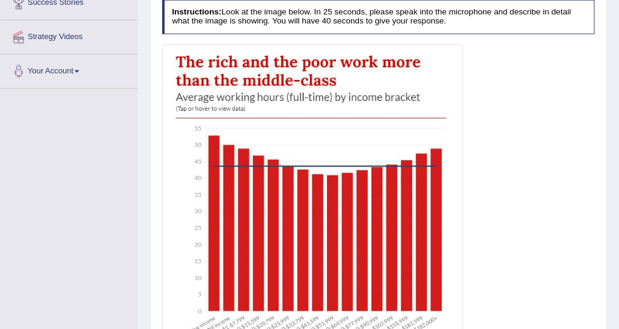
scroll to position [0, 0]
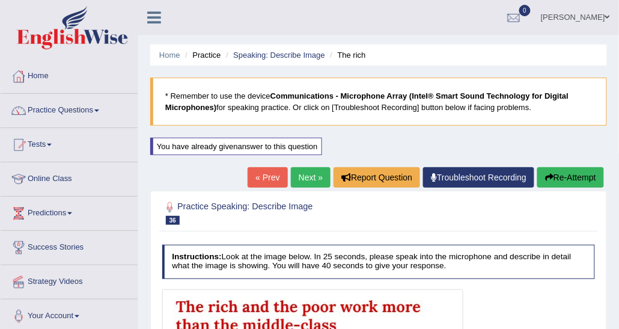
click at [245, 60] on li "Speaking: Describe Image" at bounding box center [274, 54] width 102 height 11
click at [247, 57] on link "Speaking: Describe Image" at bounding box center [278, 54] width 91 height 9
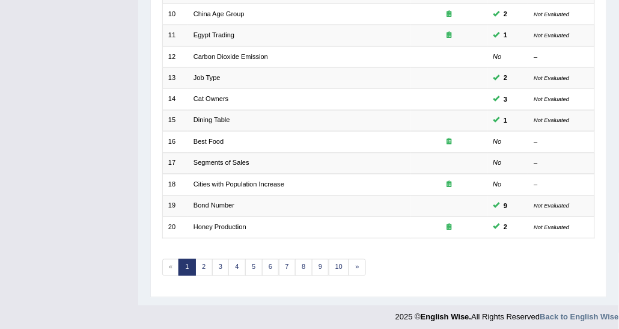
click at [204, 273] on div "Showing 1-20 of 787 items. # Title Exam Occurring Taken Last Result 1 Six Cours…" at bounding box center [378, 22] width 433 height 531
click at [204, 249] on div "Showing 1-20 of 787 items. # Title Exam Occurring Taken Last Result 1 Six Cours…" at bounding box center [378, 22] width 433 height 531
click at [204, 259] on link "2" at bounding box center [203, 267] width 17 height 17
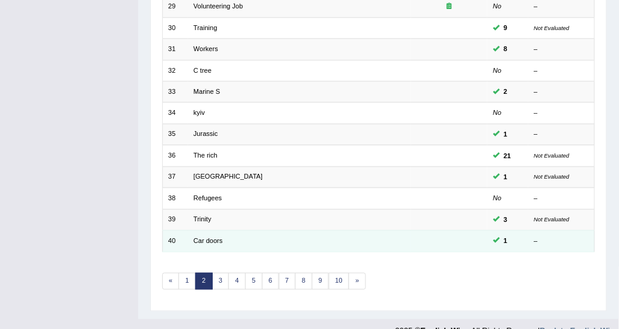
scroll to position [359, 0]
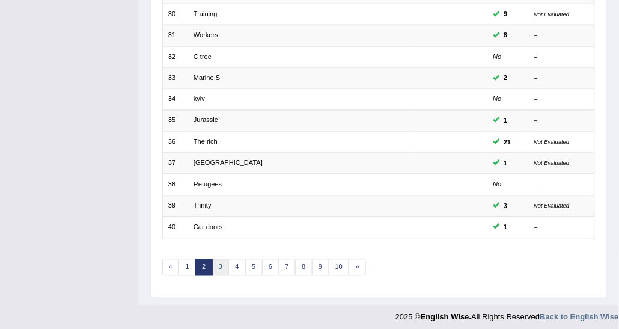
click at [215, 259] on link "3" at bounding box center [220, 267] width 17 height 17
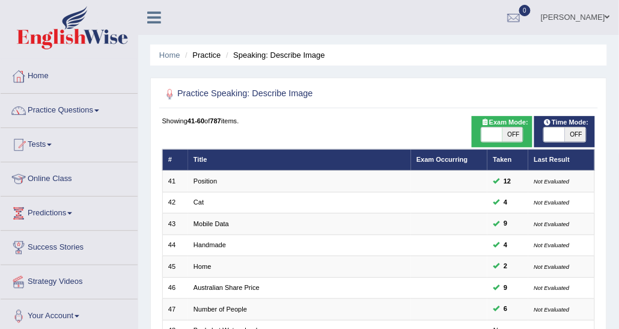
click at [206, 222] on link "Mobile Data" at bounding box center [211, 223] width 35 height 7
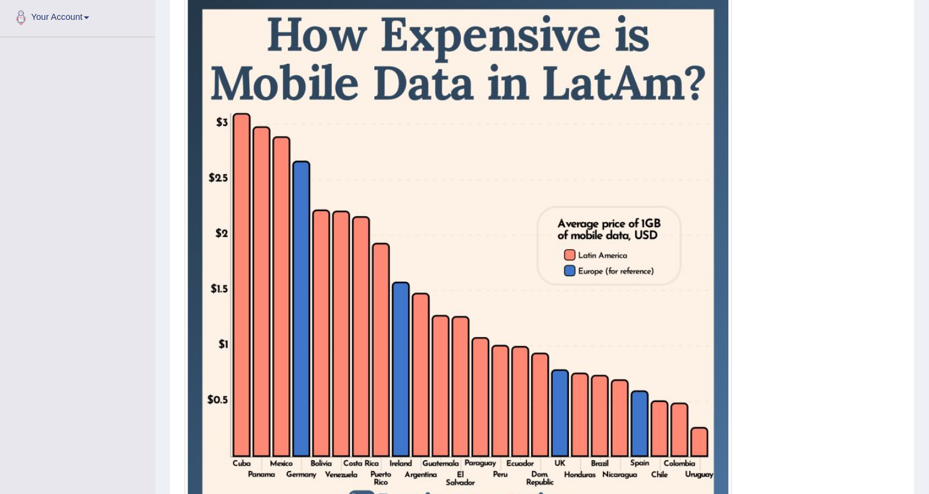
scroll to position [301, 0]
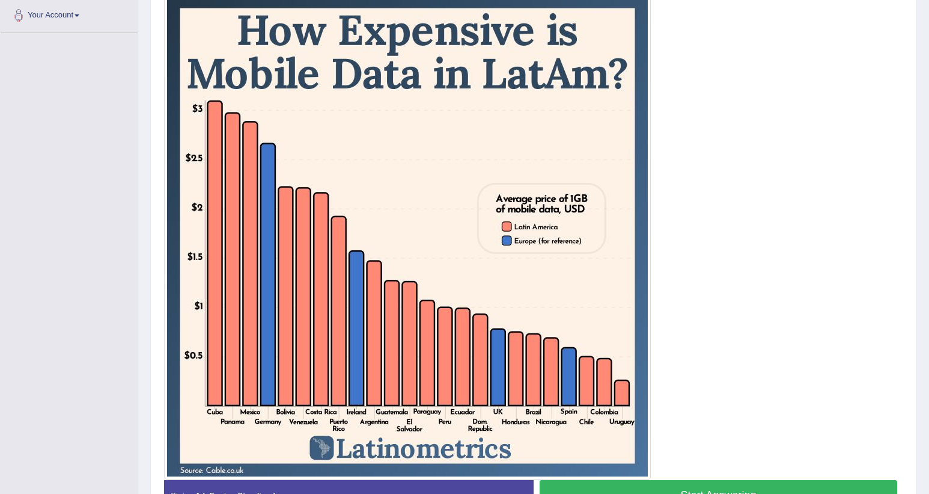
drag, startPoint x: 589, startPoint y: 1, endPoint x: 474, endPoint y: 174, distance: 207.7
click at [474, 174] on img at bounding box center [407, 235] width 481 height 481
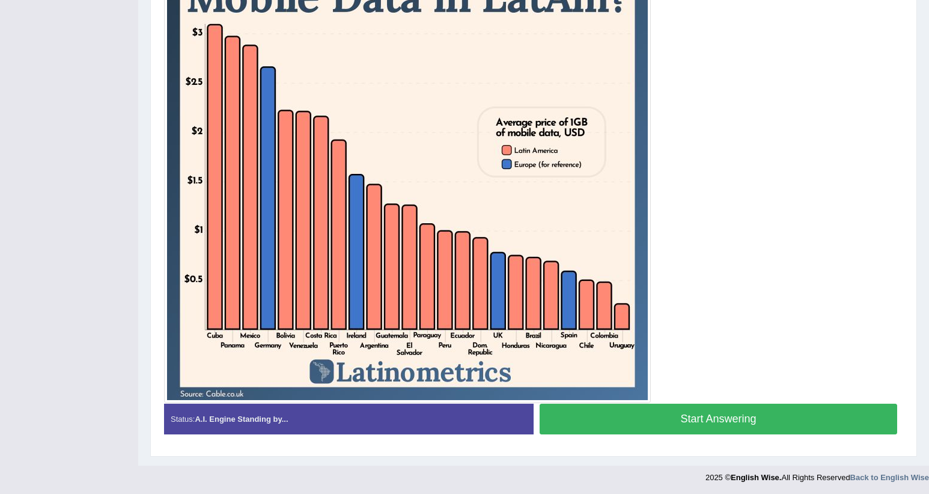
click at [619, 328] on button "Start Answering" at bounding box center [719, 418] width 358 height 31
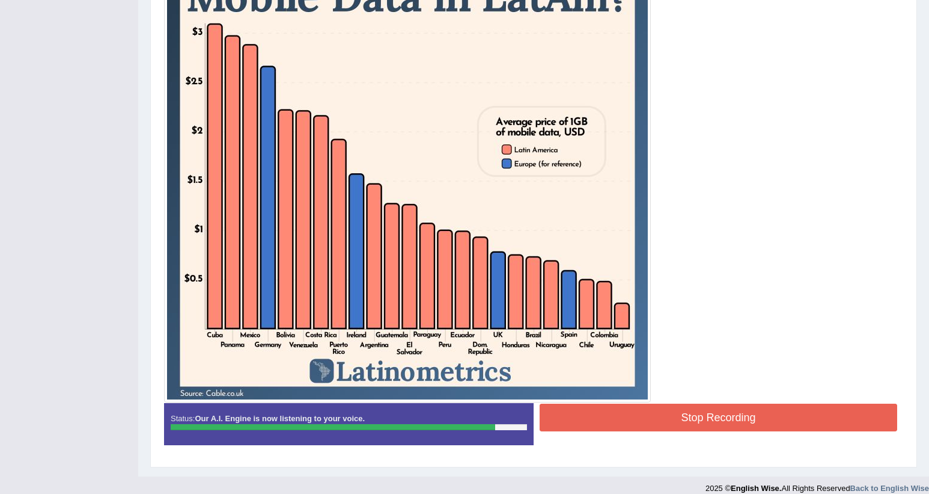
scroll to position [380, 0]
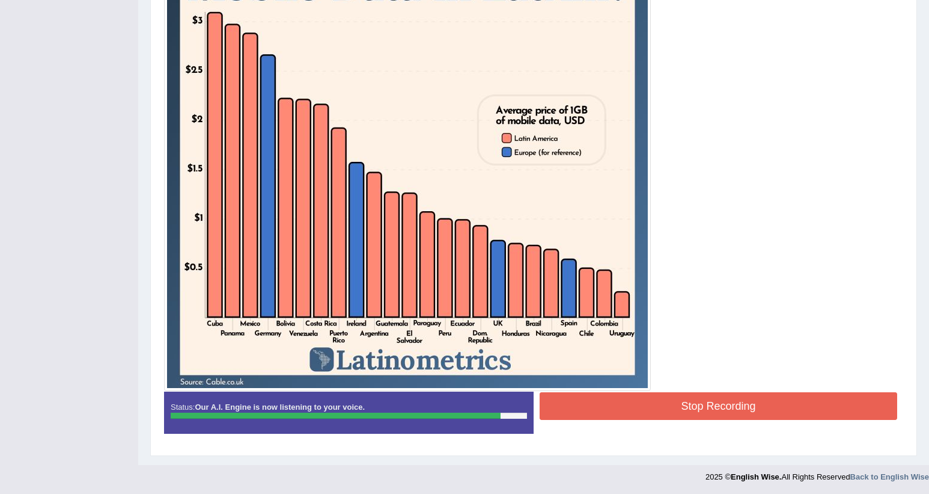
click at [605, 328] on button "Stop Recording" at bounding box center [719, 406] width 358 height 28
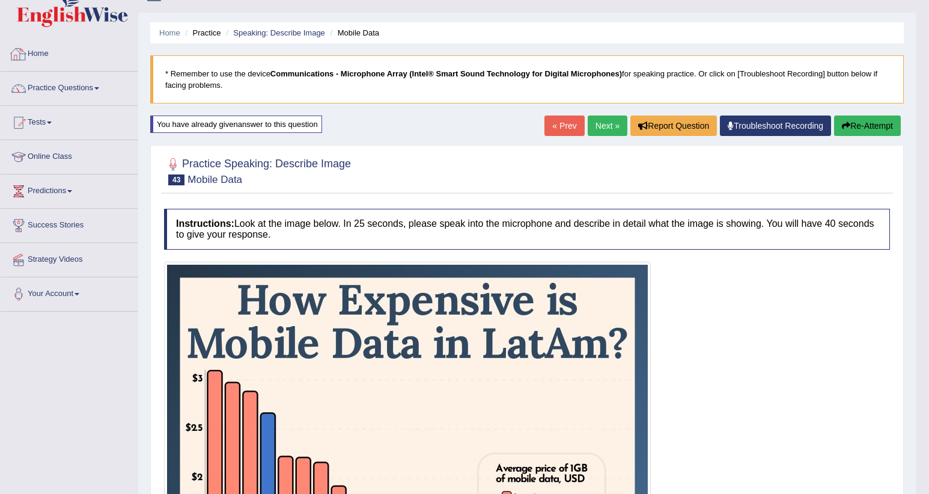
scroll to position [0, 0]
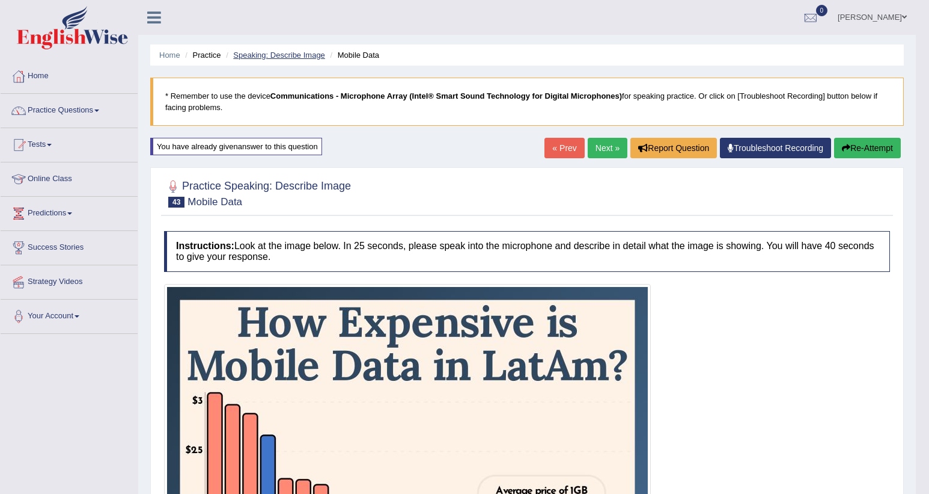
click at [312, 55] on link "Speaking: Describe Image" at bounding box center [278, 54] width 91 height 9
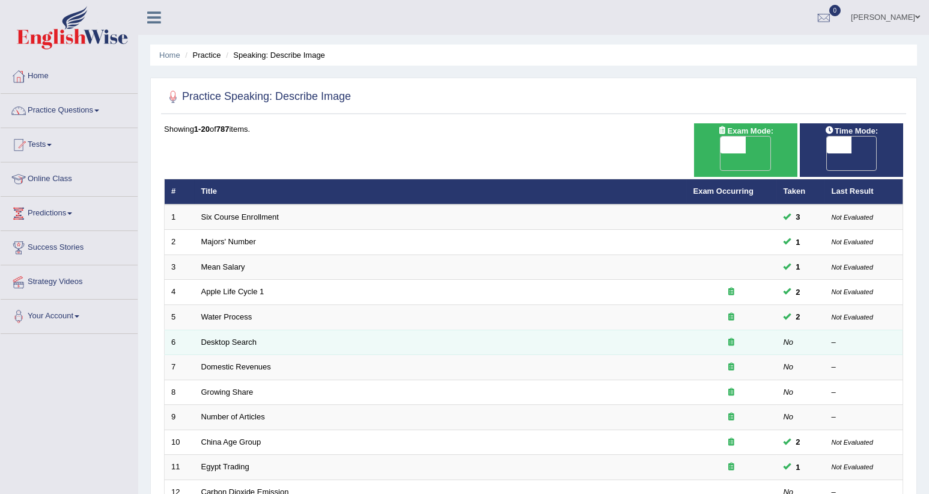
scroll to position [298, 0]
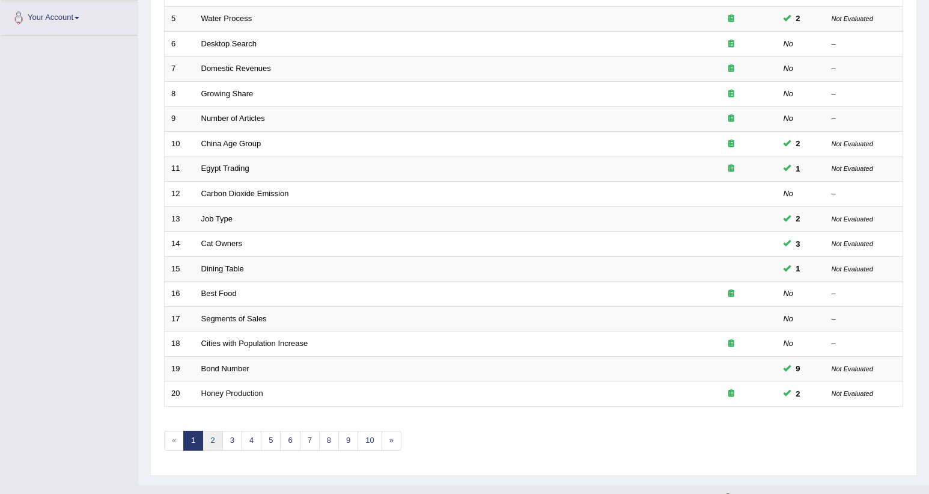
click at [215, 430] on link "2" at bounding box center [213, 440] width 20 height 20
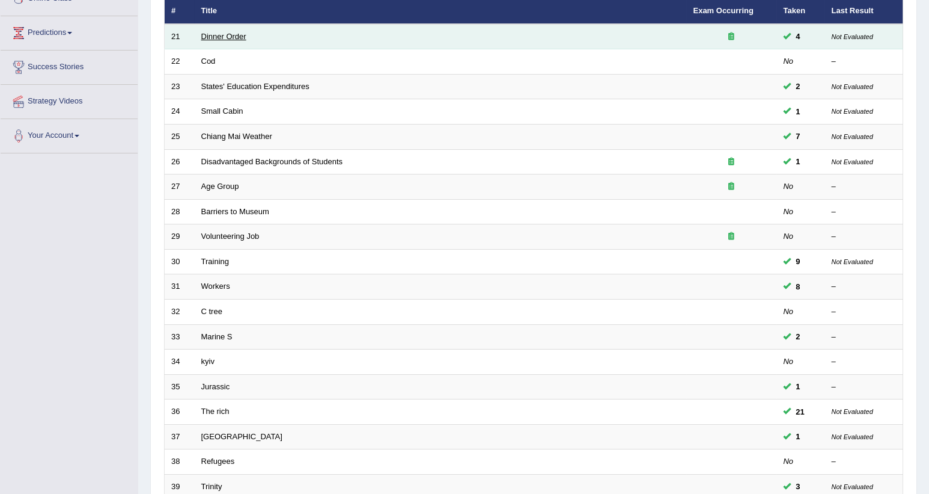
click at [211, 32] on link "Dinner Order" at bounding box center [223, 36] width 45 height 9
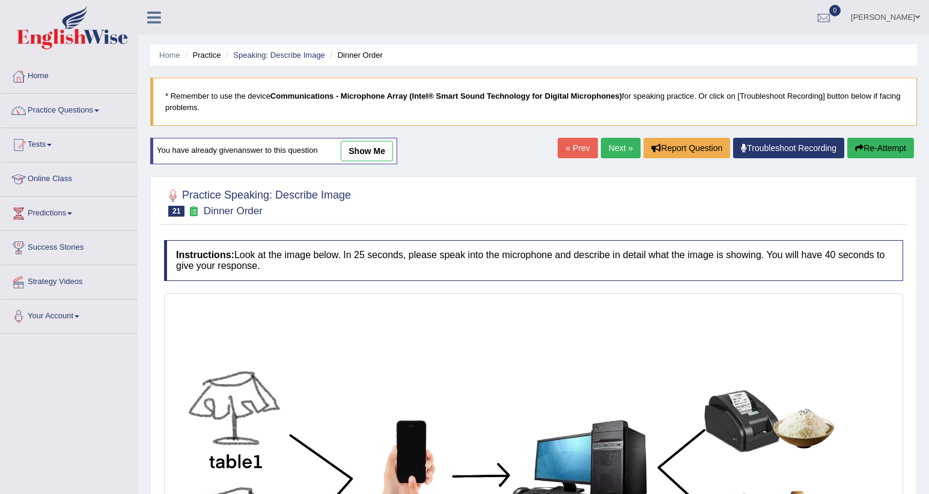
click at [356, 144] on link "show me" at bounding box center [367, 151] width 52 height 20
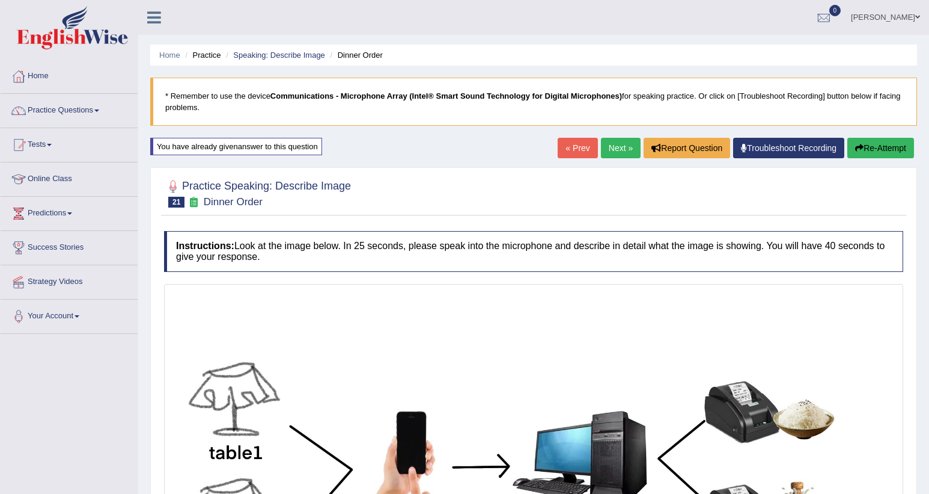
drag, startPoint x: 626, startPoint y: 136, endPoint x: 626, endPoint y: 142, distance: 6.6
click at [626, 141] on div "Home Practice Speaking: Describe Image Dinner Order * Remember to use the devic…" at bounding box center [533, 484] width 791 height 968
click at [612, 140] on link "Next »" at bounding box center [621, 148] width 40 height 20
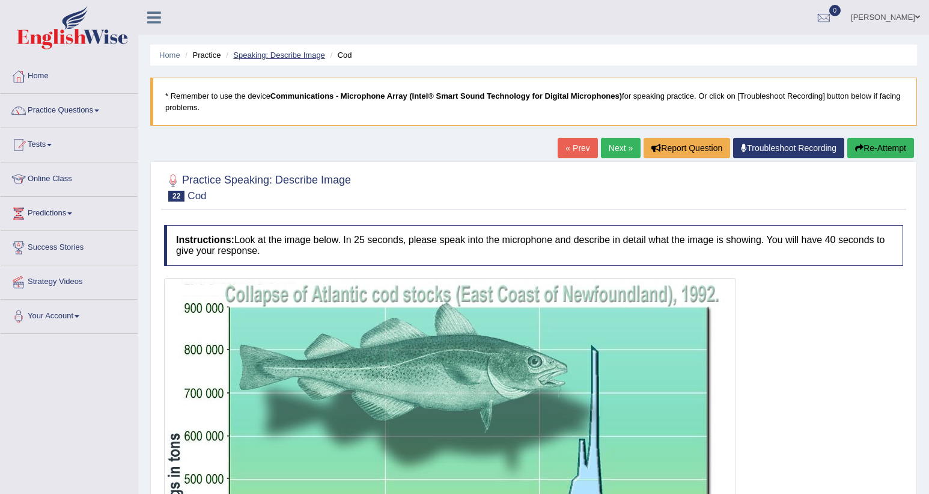
click at [296, 57] on link "Speaking: Describe Image" at bounding box center [278, 54] width 91 height 9
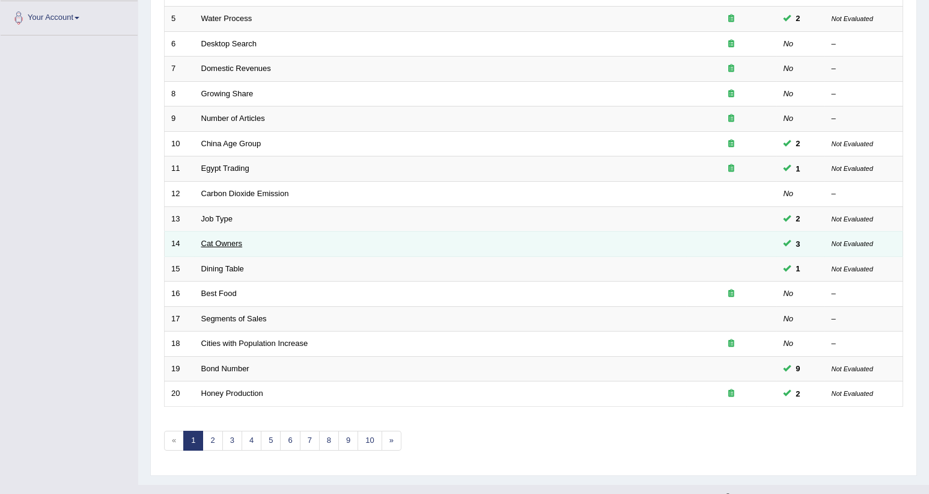
click at [237, 239] on link "Cat Owners" at bounding box center [221, 243] width 41 height 9
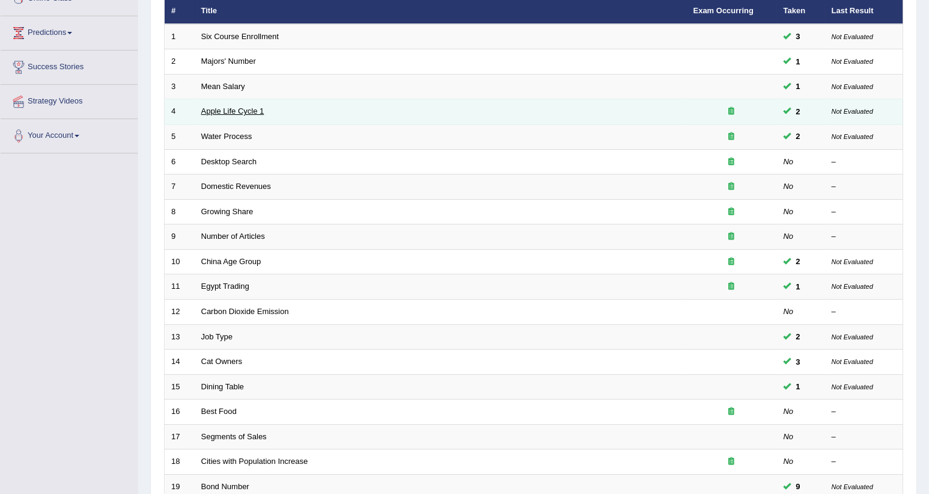
click at [248, 106] on link "Apple Life Cycle 1" at bounding box center [232, 110] width 63 height 9
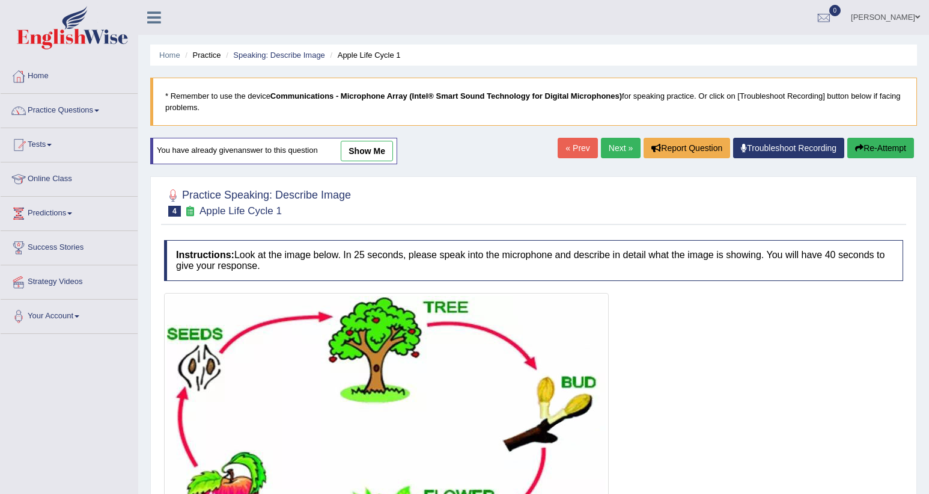
click at [378, 146] on link "show me" at bounding box center [367, 151] width 52 height 20
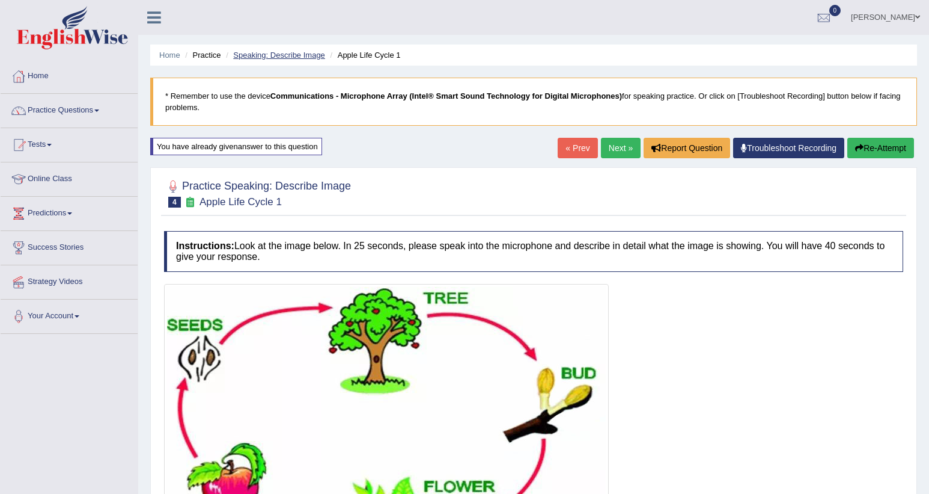
click at [275, 58] on link "Speaking: Describe Image" at bounding box center [278, 54] width 91 height 9
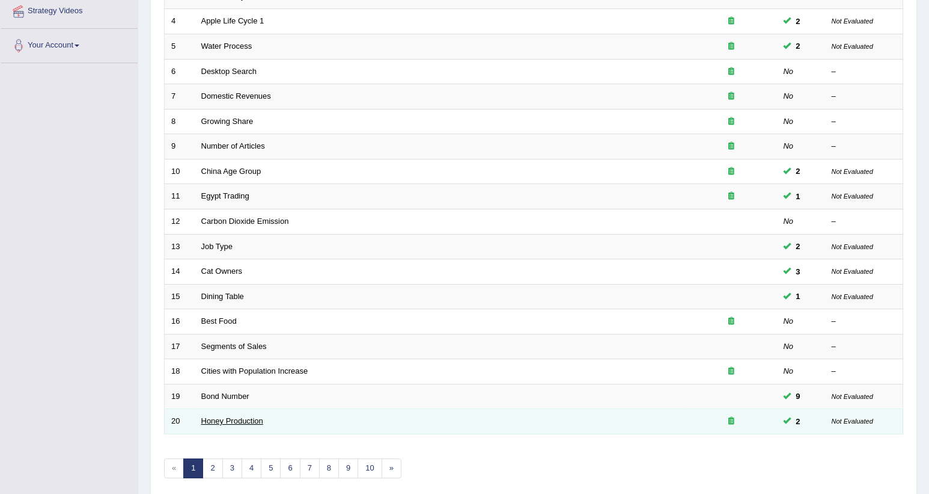
click at [222, 416] on link "Honey Production" at bounding box center [232, 420] width 62 height 9
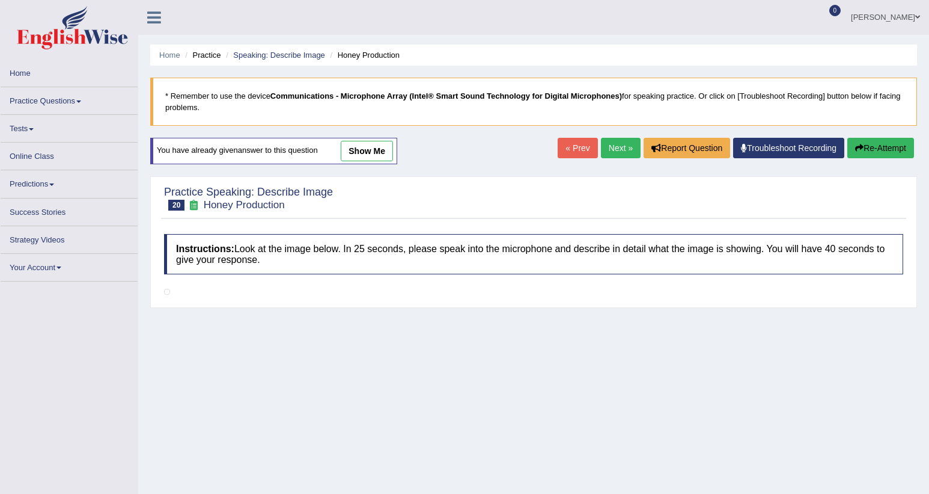
click at [384, 146] on link "show me" at bounding box center [367, 151] width 52 height 20
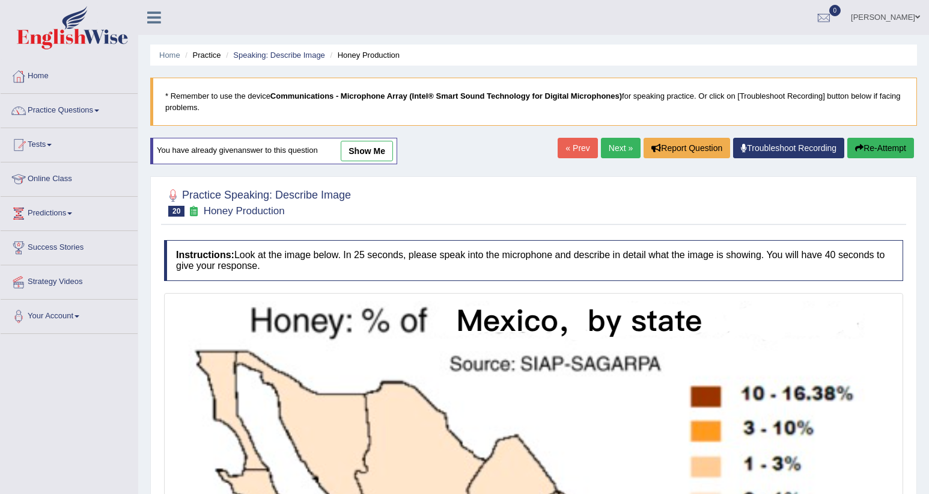
click at [384, 156] on link "show me" at bounding box center [367, 151] width 52 height 20
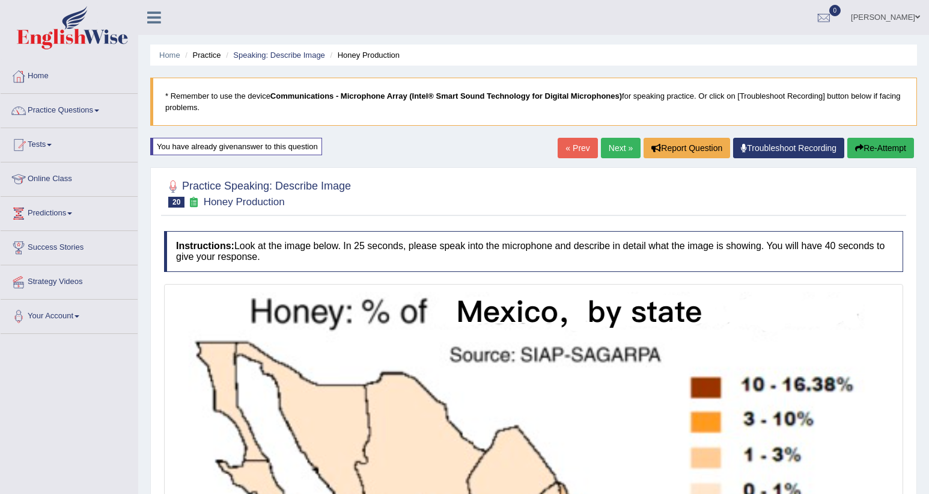
click at [312, 63] on ul "Home Practice Speaking: Describe Image Honey Production" at bounding box center [533, 54] width 767 height 21
click at [311, 57] on link "Speaking: Describe Image" at bounding box center [278, 54] width 91 height 9
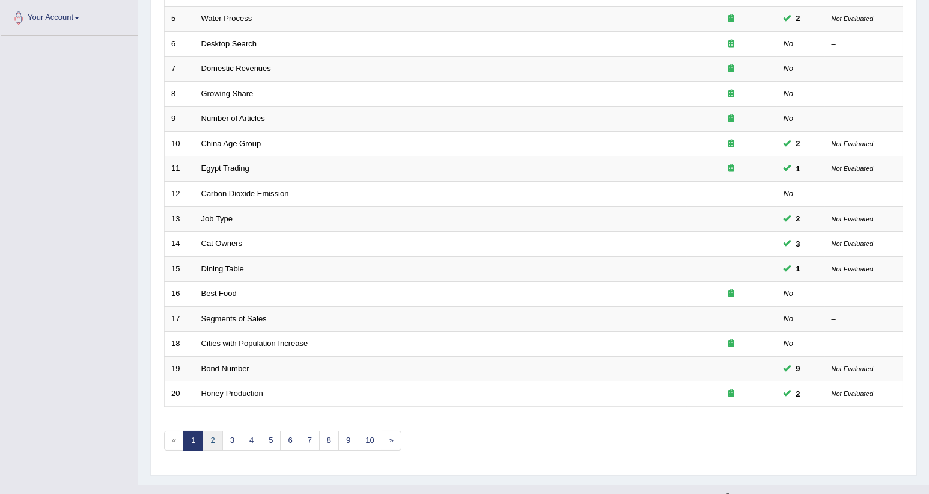
click at [210, 430] on link "2" at bounding box center [213, 440] width 20 height 20
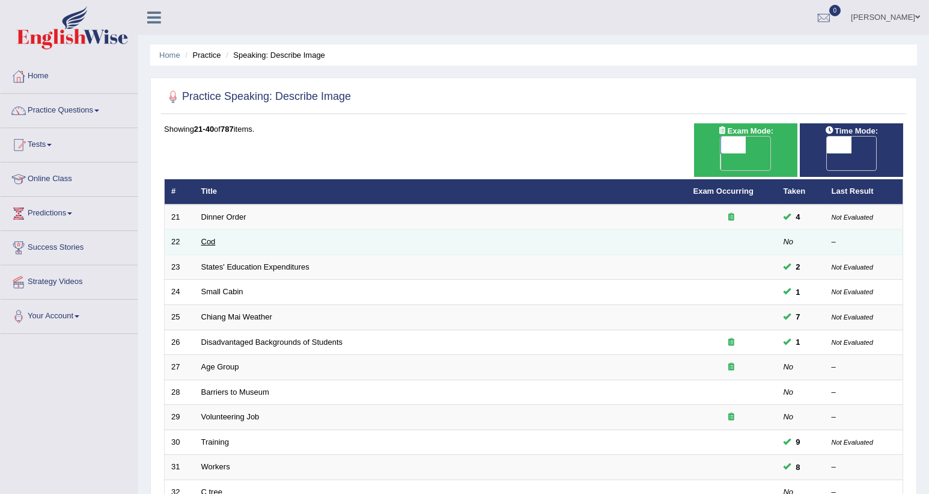
click at [202, 237] on link "Cod" at bounding box center [208, 241] width 14 height 9
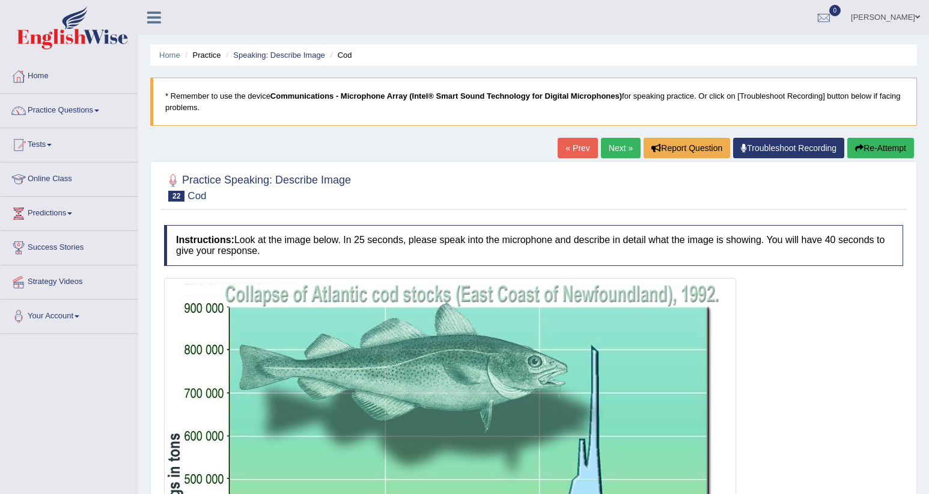
click at [610, 150] on link "Next »" at bounding box center [621, 148] width 40 height 20
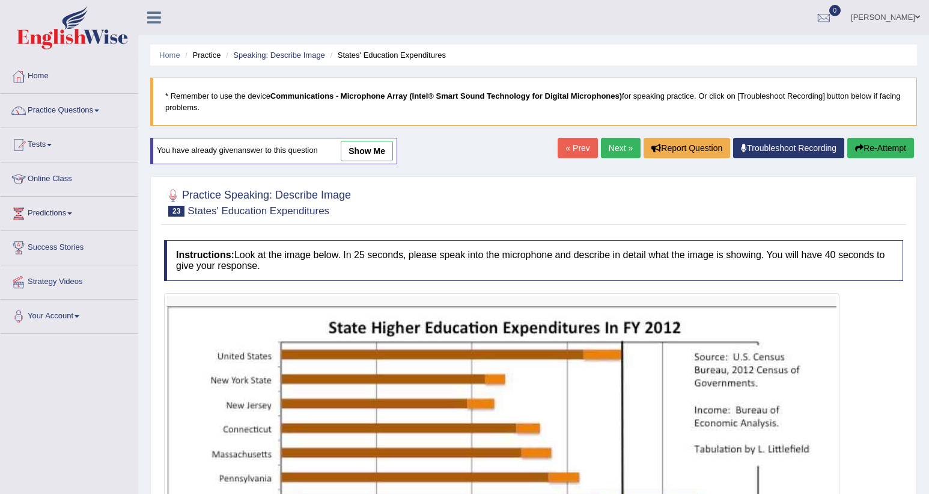
click at [610, 150] on link "Next »" at bounding box center [621, 148] width 40 height 20
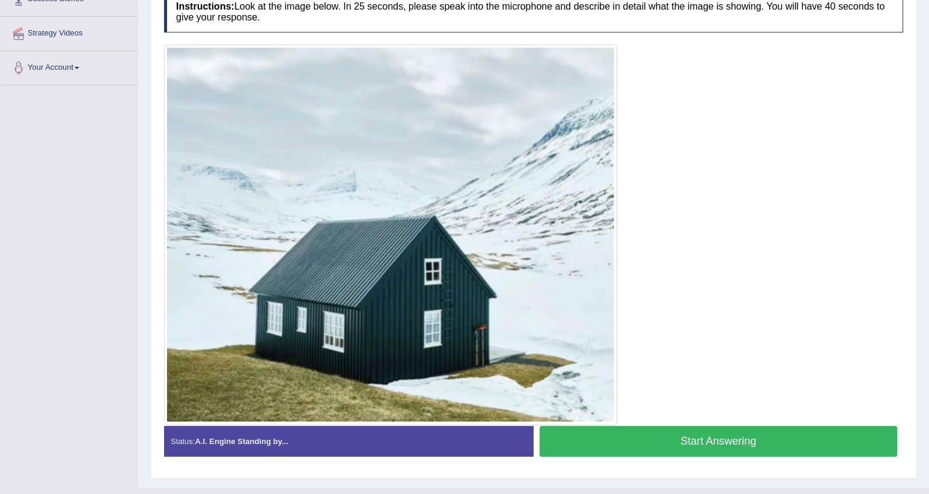
scroll to position [271, 0]
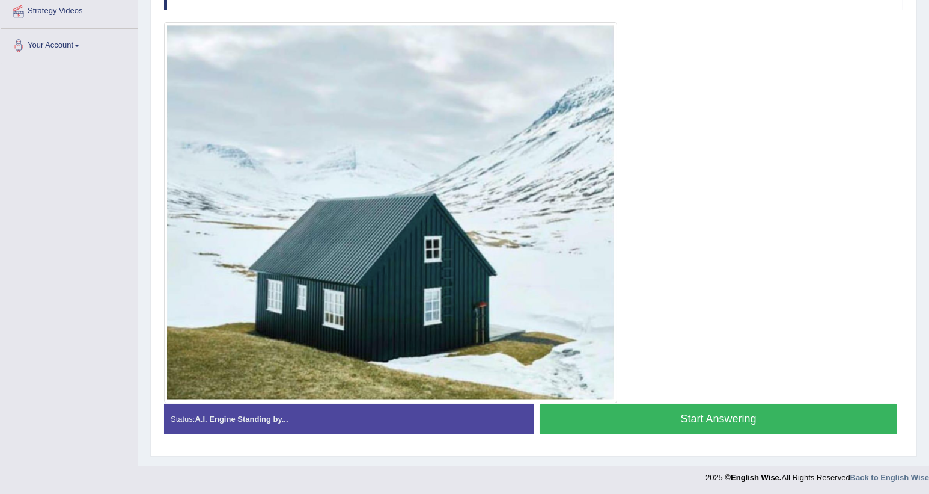
click at [605, 416] on button "Start Answering" at bounding box center [719, 418] width 358 height 31
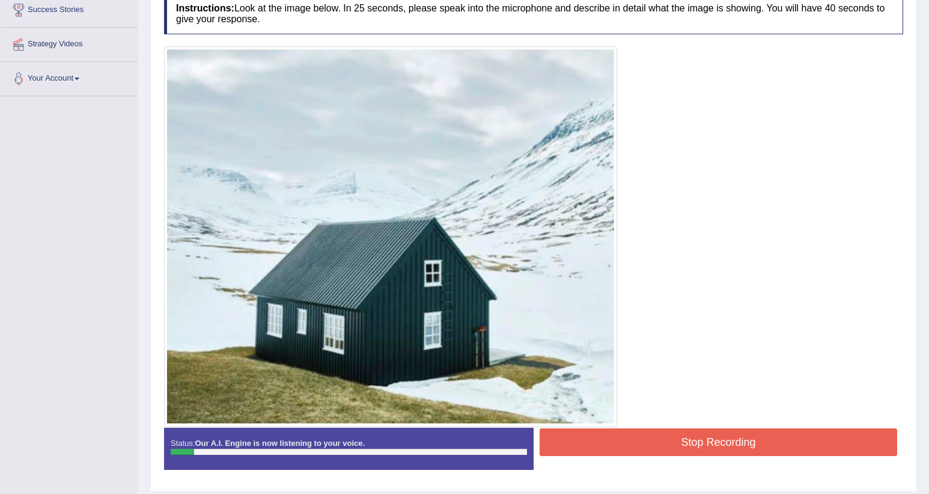
scroll to position [231, 0]
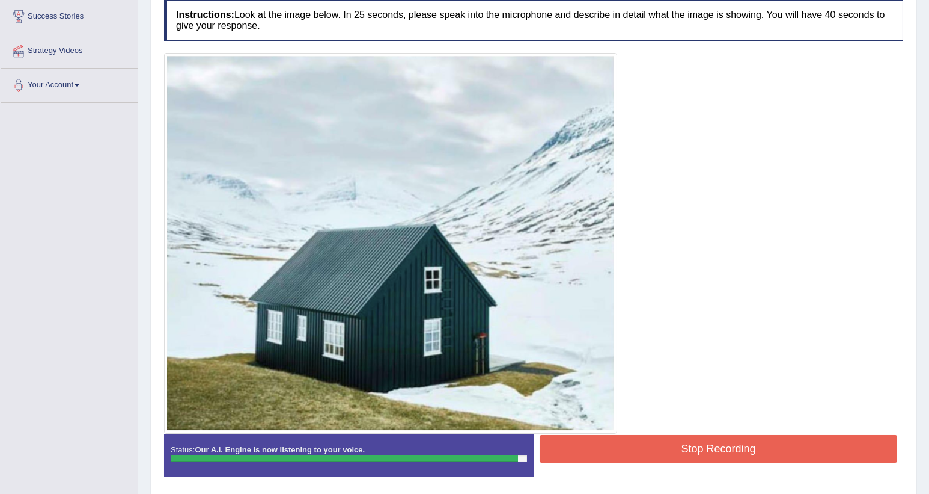
click at [613, 441] on button "Stop Recording" at bounding box center [719, 449] width 358 height 28
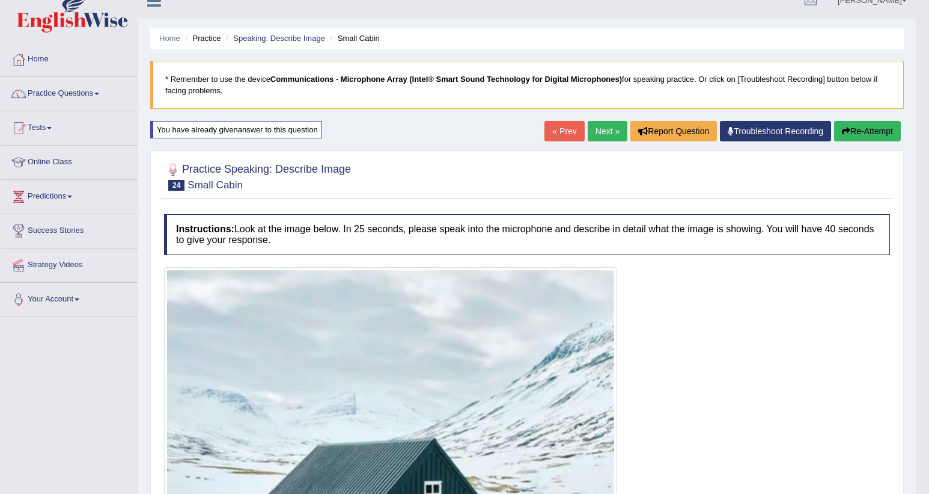
scroll to position [0, 0]
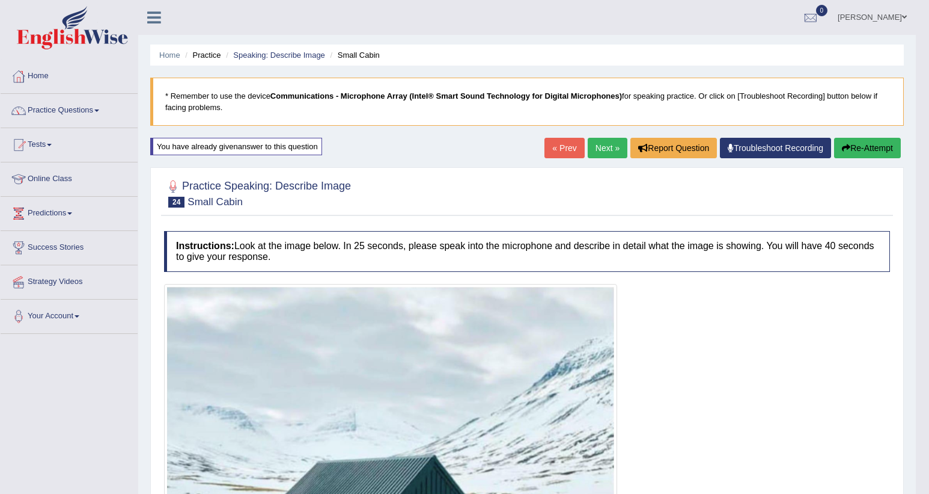
click at [611, 149] on link "Next »" at bounding box center [608, 148] width 40 height 20
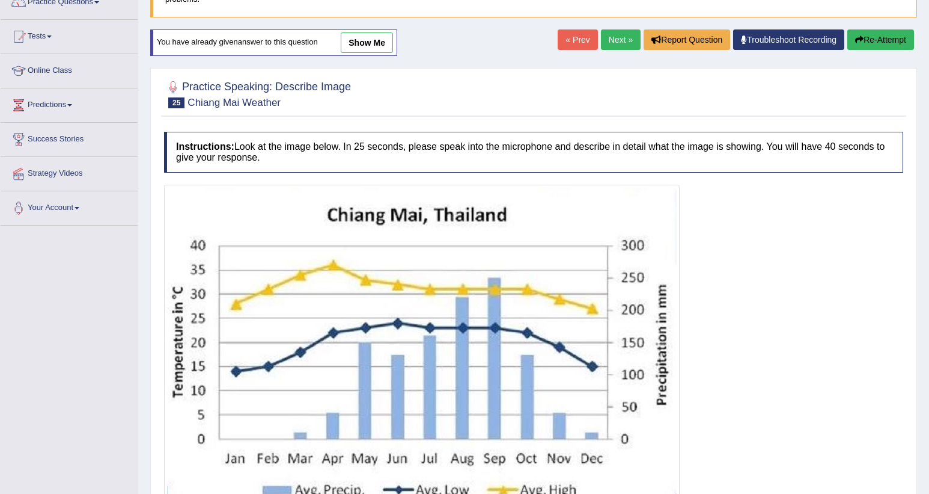
scroll to position [90, 0]
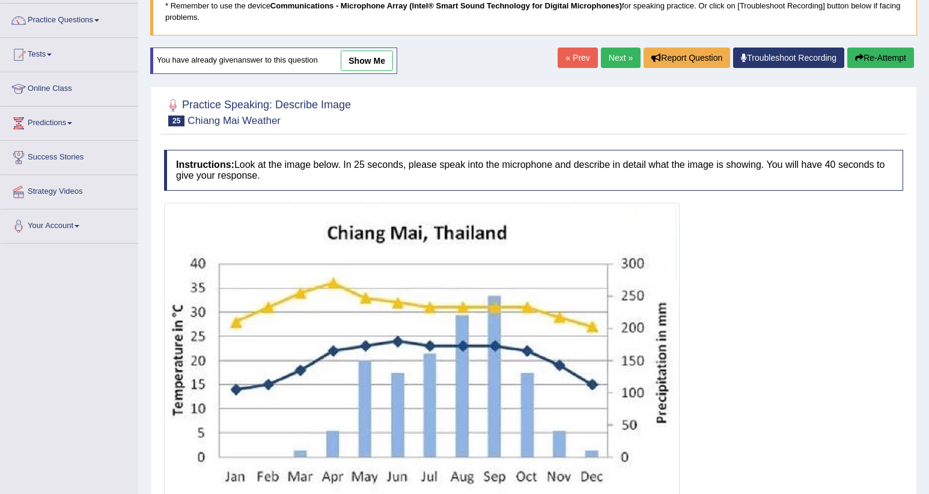
click at [379, 66] on link "show me" at bounding box center [367, 60] width 52 height 20
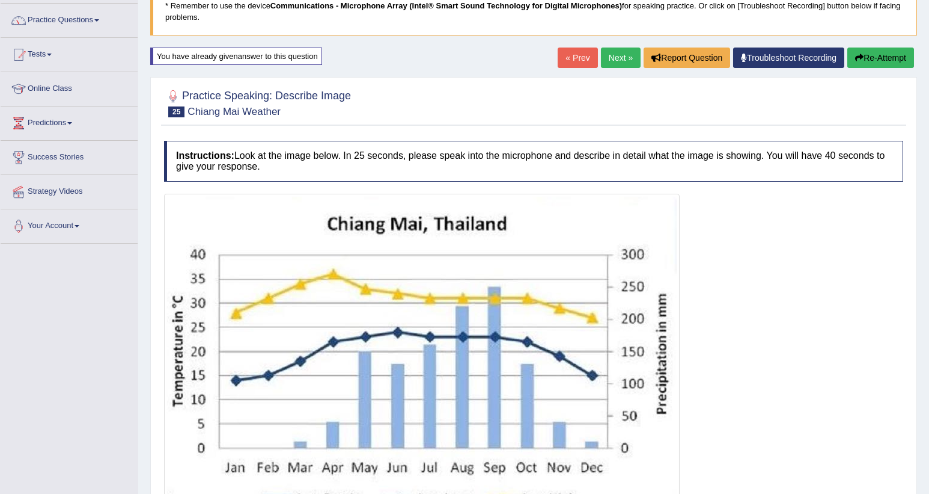
click at [878, 61] on button "Re-Attempt" at bounding box center [881, 57] width 67 height 20
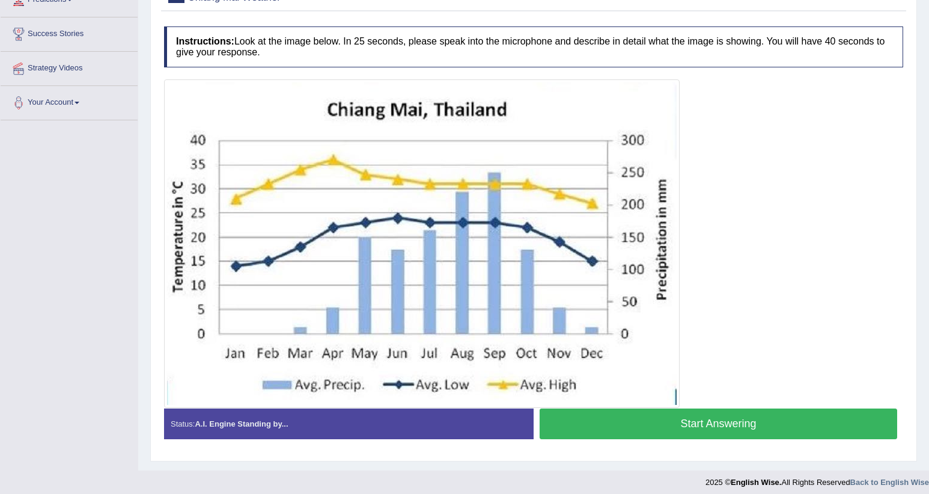
scroll to position [219, 0]
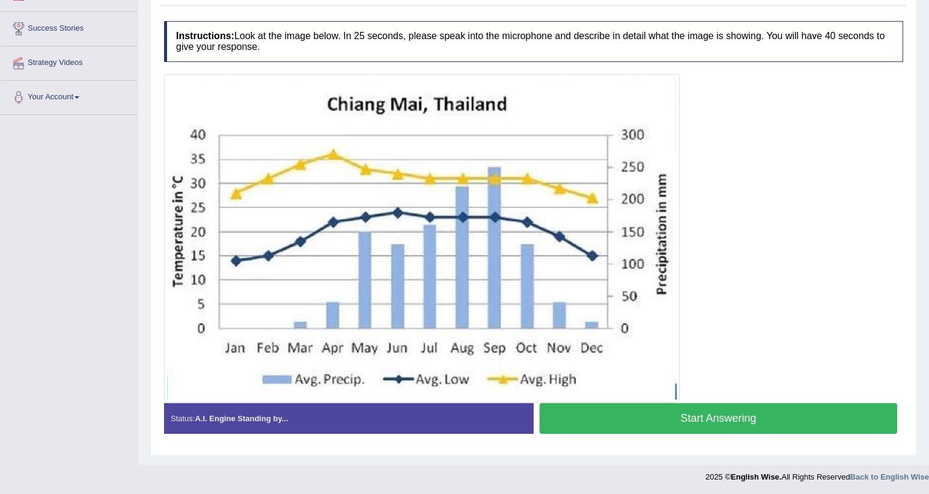
click at [724, 421] on button "Start Answering" at bounding box center [719, 418] width 358 height 31
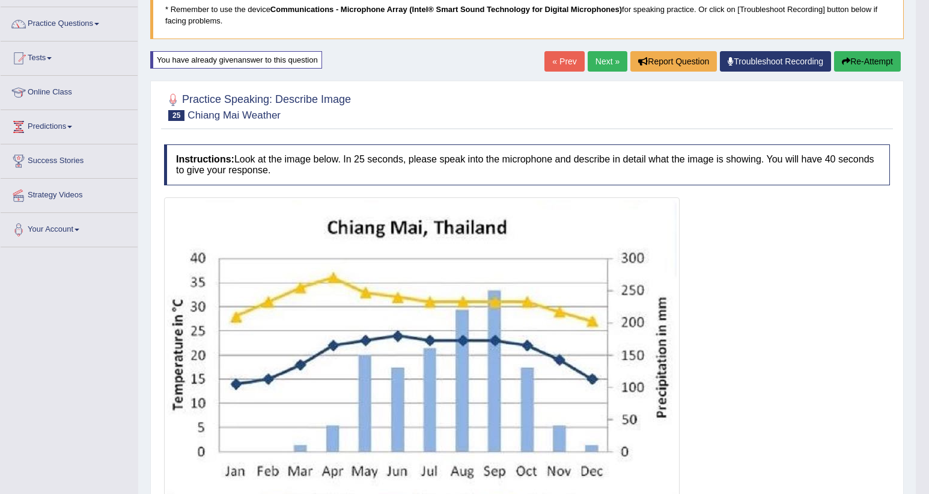
scroll to position [0, 0]
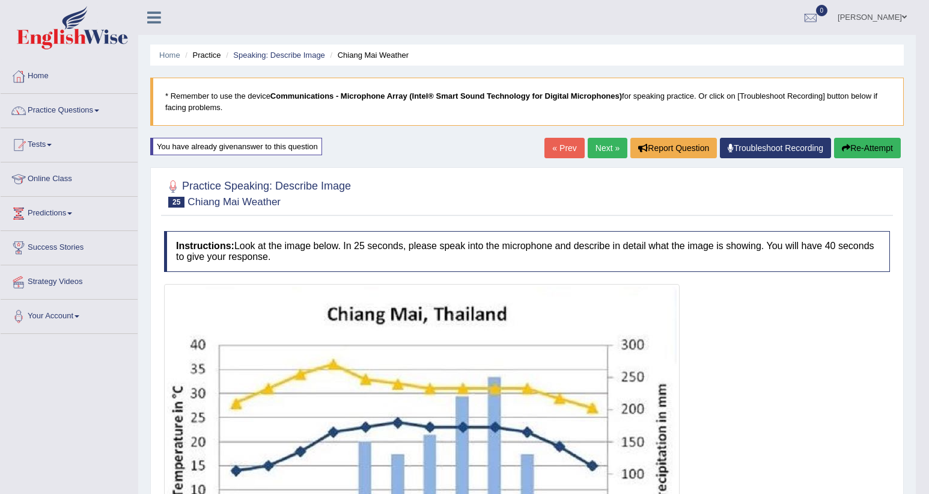
click at [613, 152] on link "Next »" at bounding box center [608, 148] width 40 height 20
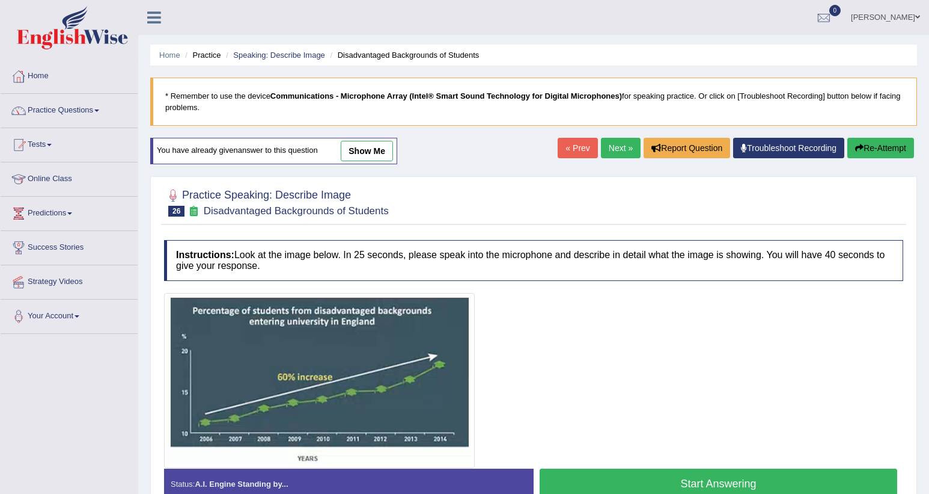
drag, startPoint x: 0, startPoint y: 0, endPoint x: 613, endPoint y: 152, distance: 631.7
click at [613, 152] on link "Next »" at bounding box center [621, 148] width 40 height 20
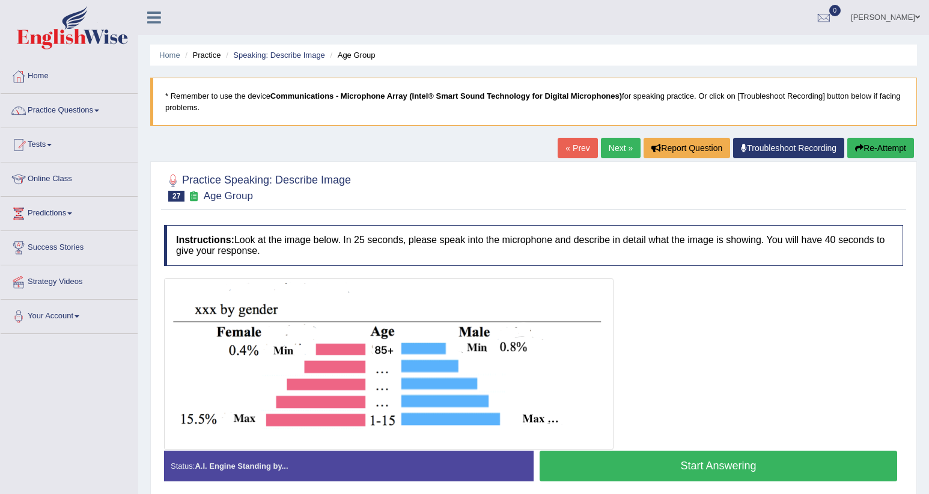
click at [613, 152] on link "Next »" at bounding box center [621, 148] width 40 height 20
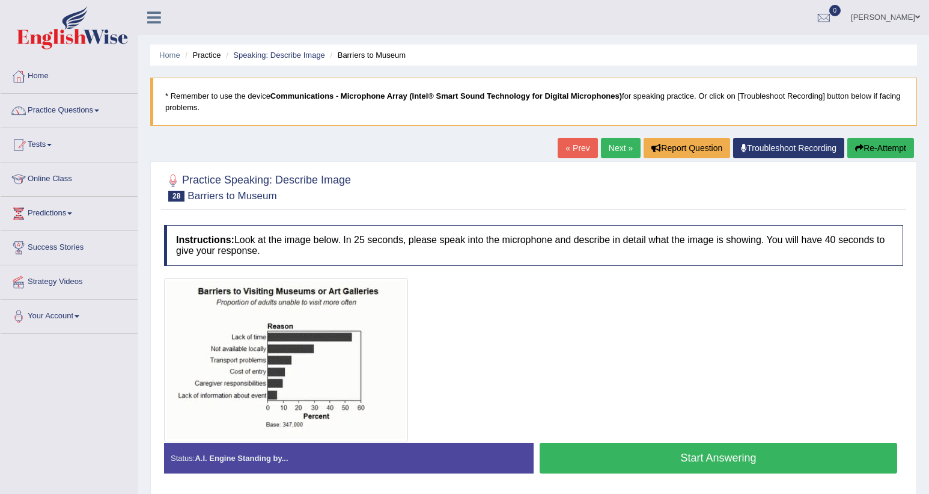
click at [625, 154] on link "Next »" at bounding box center [621, 148] width 40 height 20
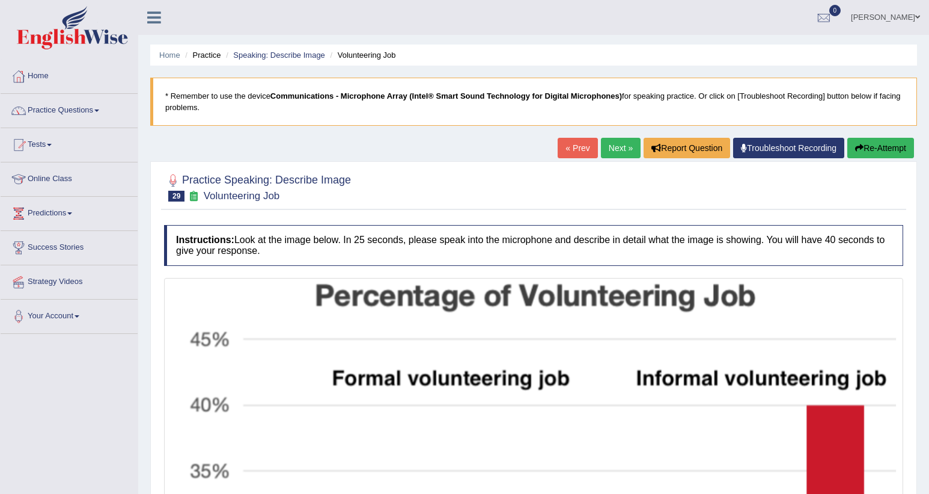
click at [623, 148] on link "Next »" at bounding box center [621, 148] width 40 height 20
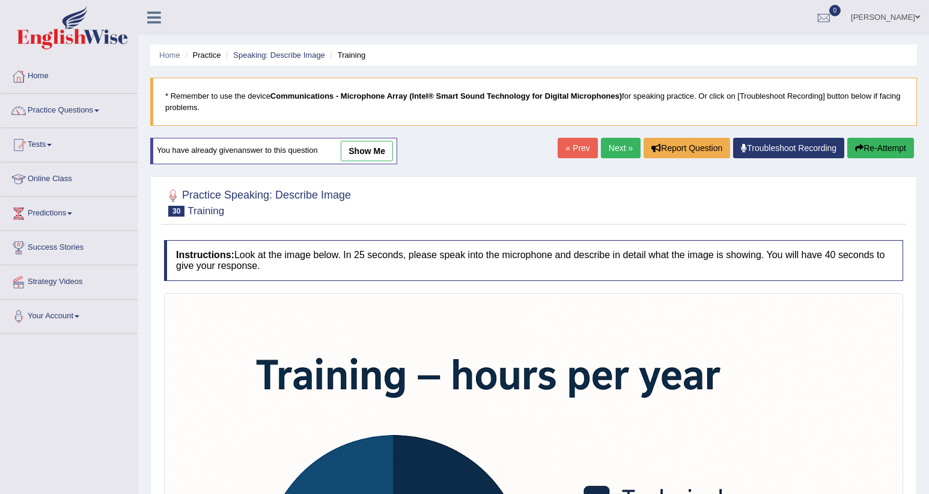
drag, startPoint x: 1773, startPoint y: 2, endPoint x: 369, endPoint y: 234, distance: 1423.3
click at [376, 153] on link "show me" at bounding box center [367, 151] width 52 height 20
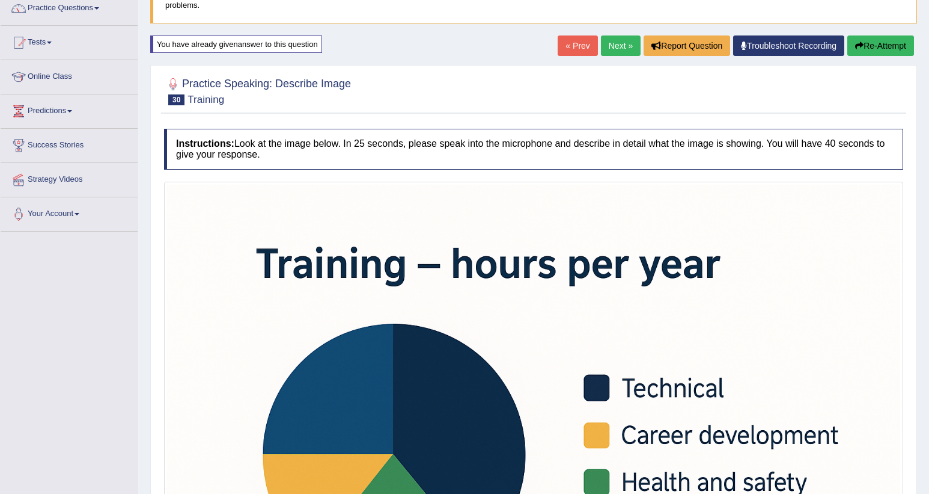
scroll to position [79, 0]
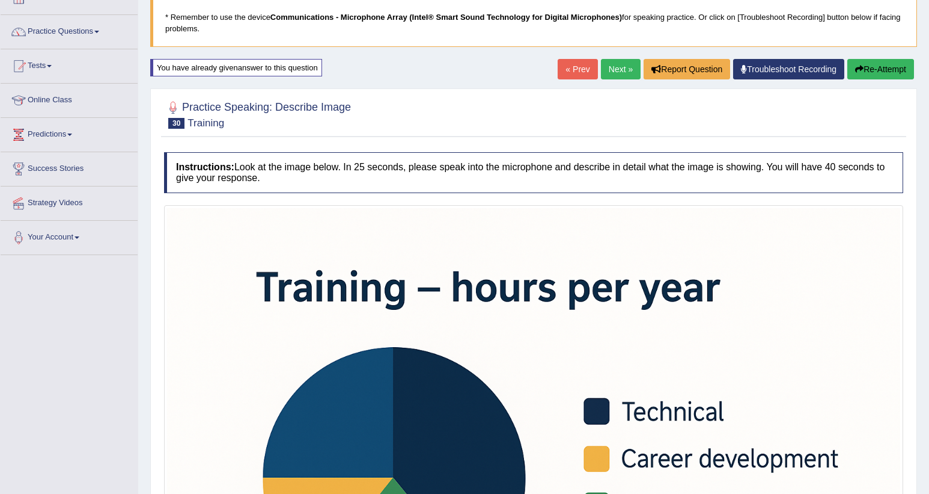
click at [629, 69] on link "Next »" at bounding box center [621, 69] width 40 height 20
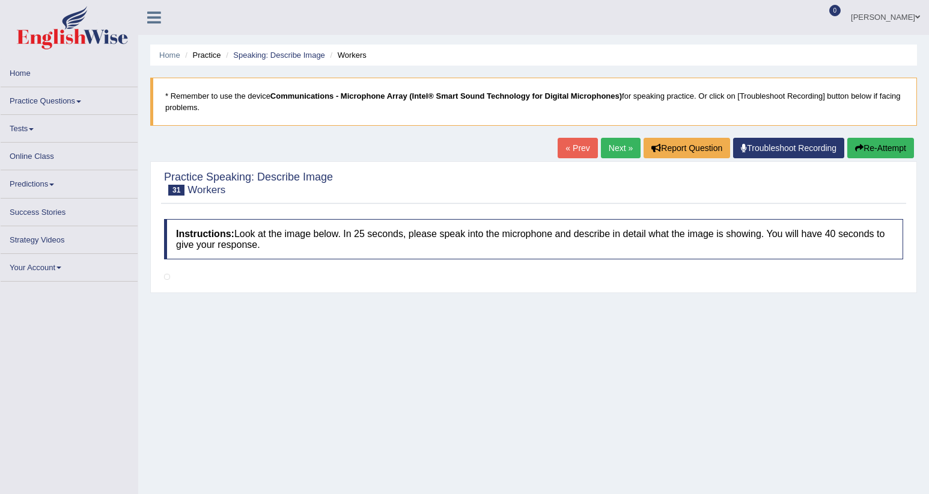
click at [620, 150] on link "Next »" at bounding box center [621, 148] width 40 height 20
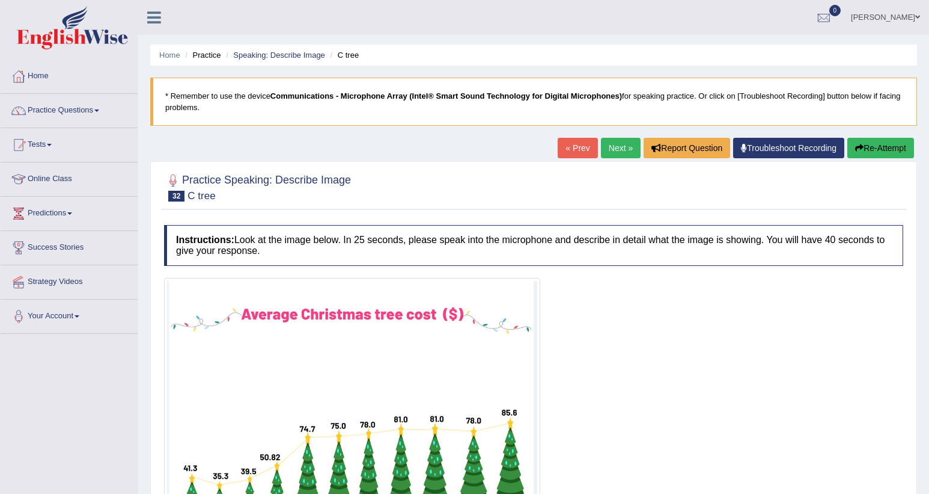
click at [620, 149] on link "Next »" at bounding box center [621, 148] width 40 height 20
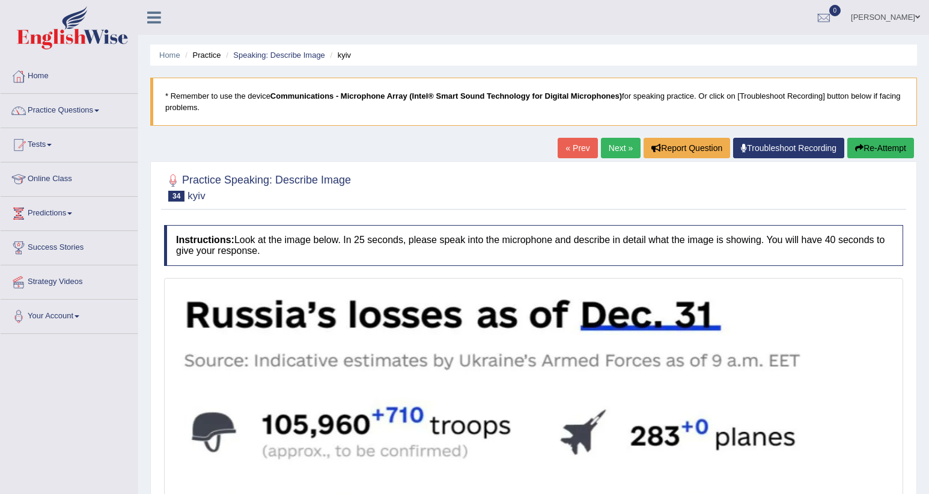
click at [620, 149] on link "Next »" at bounding box center [621, 148] width 40 height 20
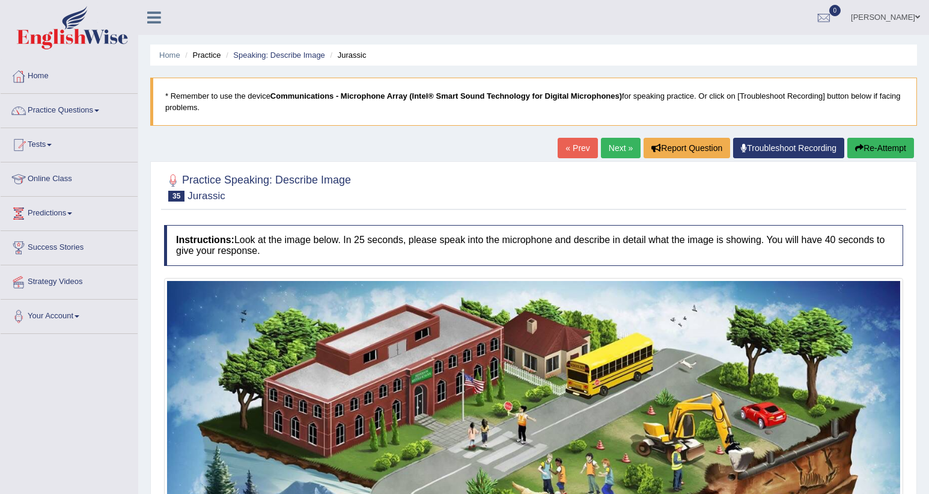
click at [620, 149] on link "Next »" at bounding box center [621, 148] width 40 height 20
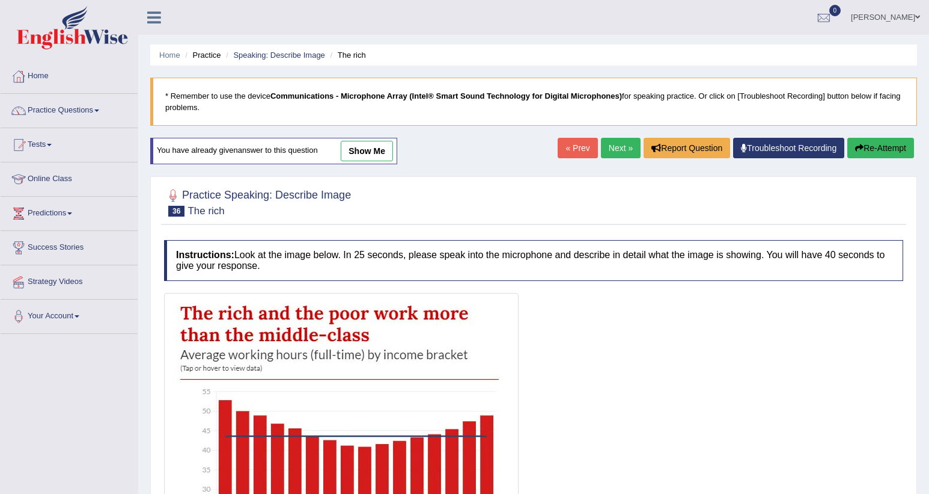
click at [620, 149] on link "Next »" at bounding box center [621, 148] width 40 height 20
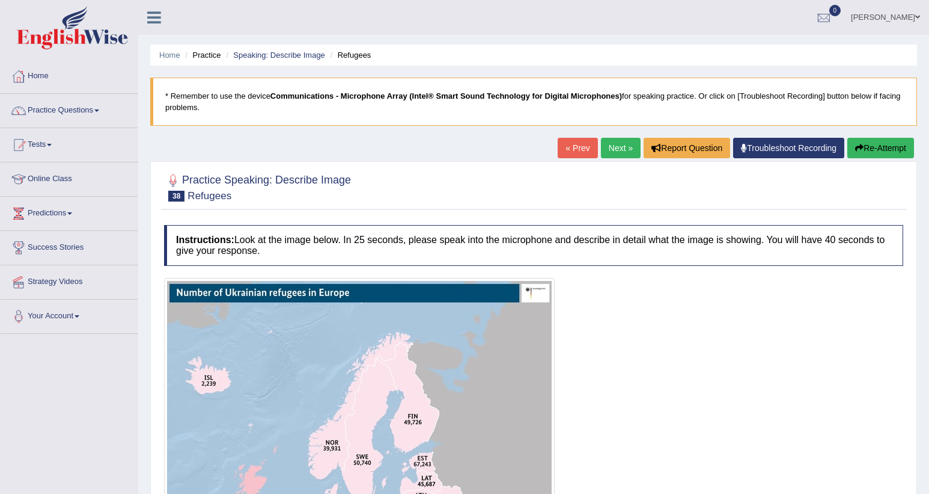
click at [620, 149] on link "Next »" at bounding box center [621, 148] width 40 height 20
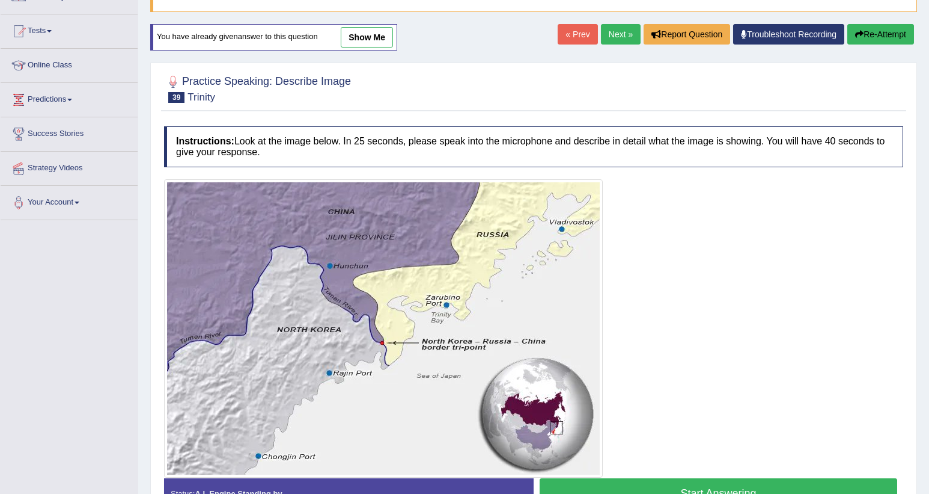
scroll to position [90, 0]
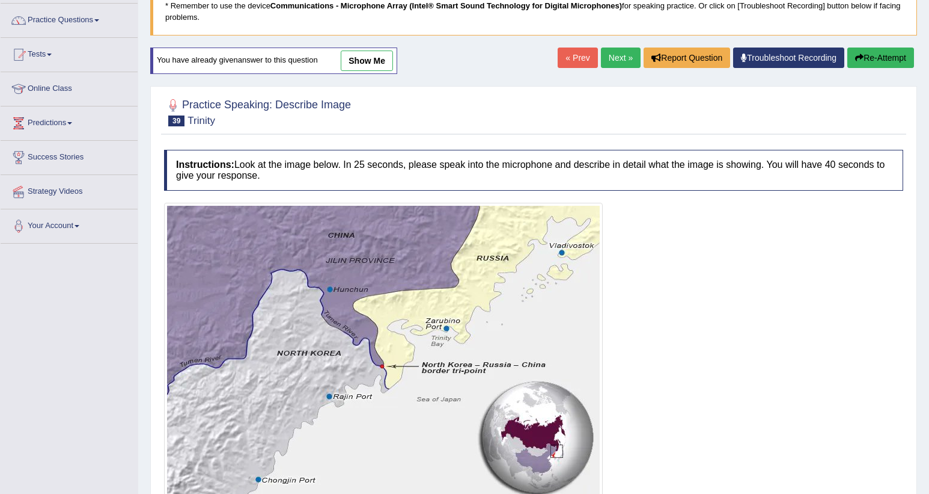
click at [384, 69] on link "show me" at bounding box center [367, 60] width 52 height 20
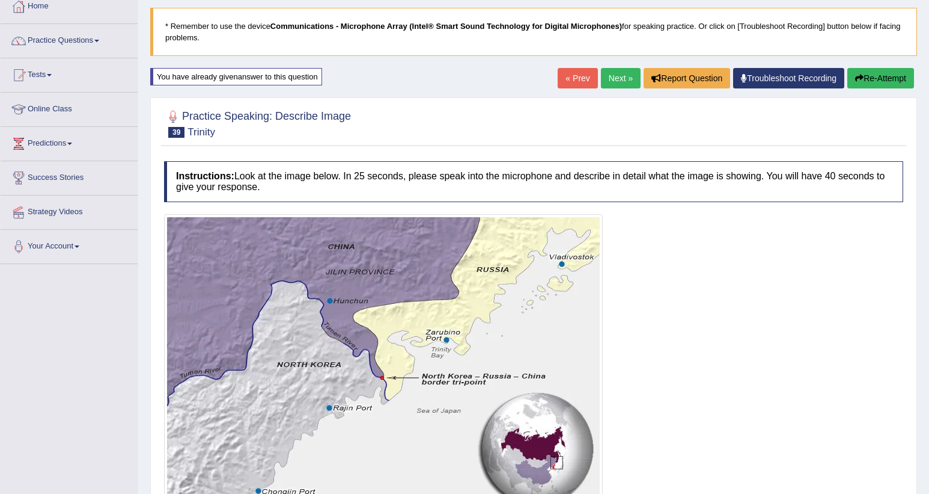
scroll to position [36, 0]
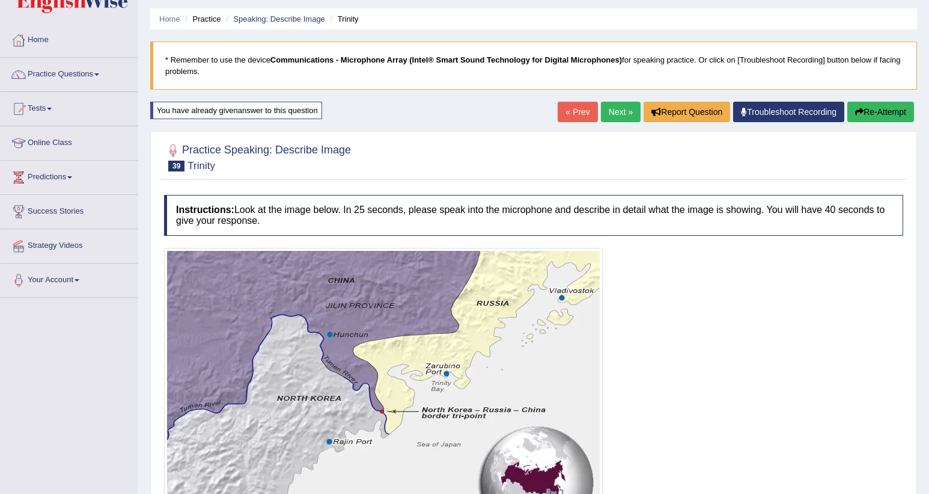
click at [605, 115] on link "Next »" at bounding box center [621, 112] width 40 height 20
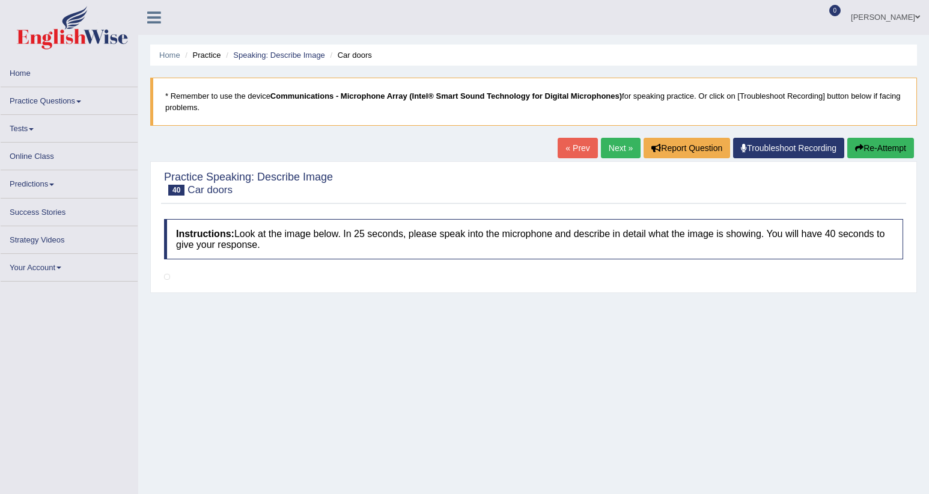
click at [630, 146] on link "Next »" at bounding box center [621, 148] width 40 height 20
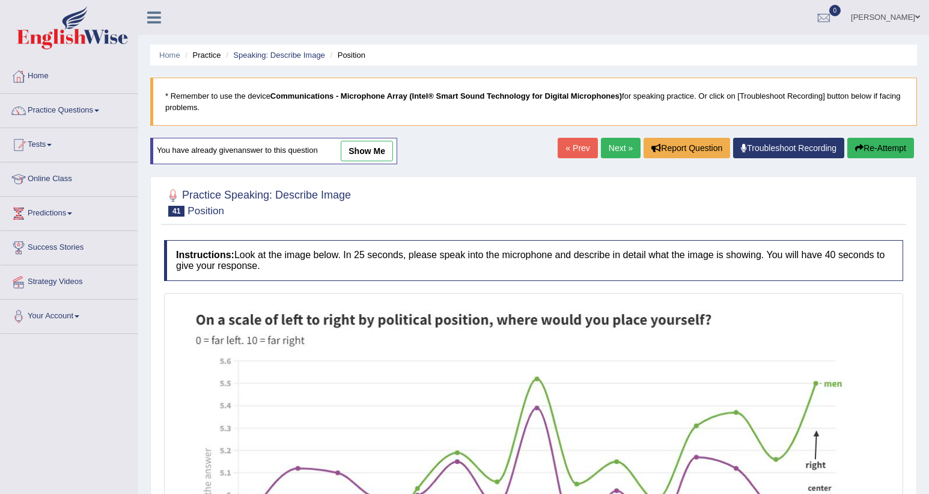
click at [630, 146] on link "Next »" at bounding box center [621, 148] width 40 height 20
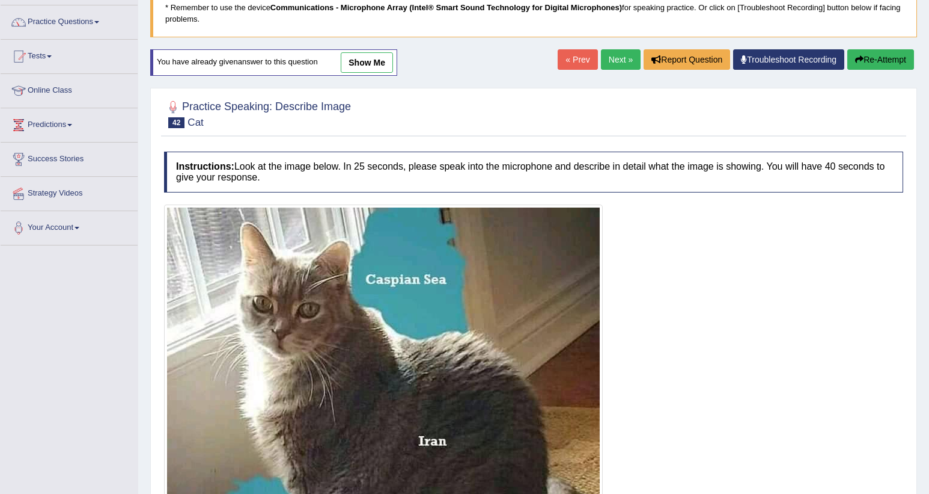
scroll to position [57, 0]
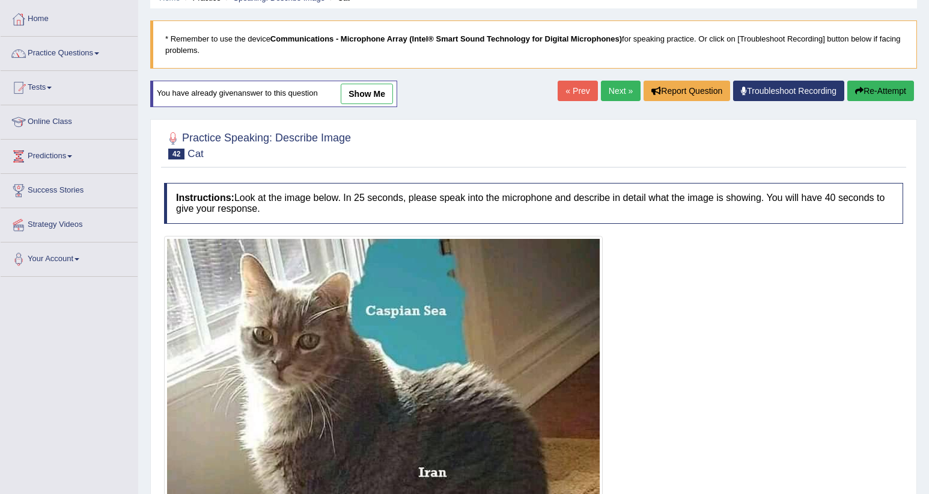
drag, startPoint x: 378, startPoint y: 98, endPoint x: 516, endPoint y: 132, distance: 142.3
click at [378, 99] on link "show me" at bounding box center [367, 94] width 52 height 20
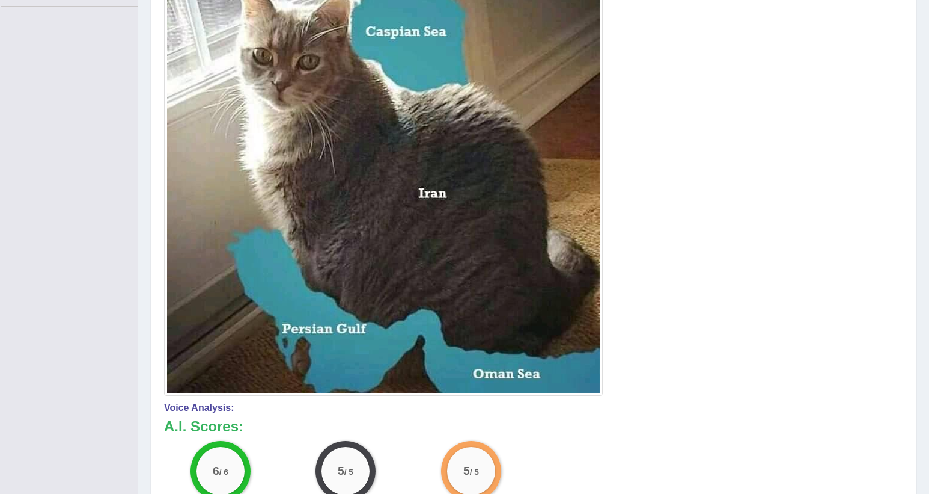
scroll to position [237, 0]
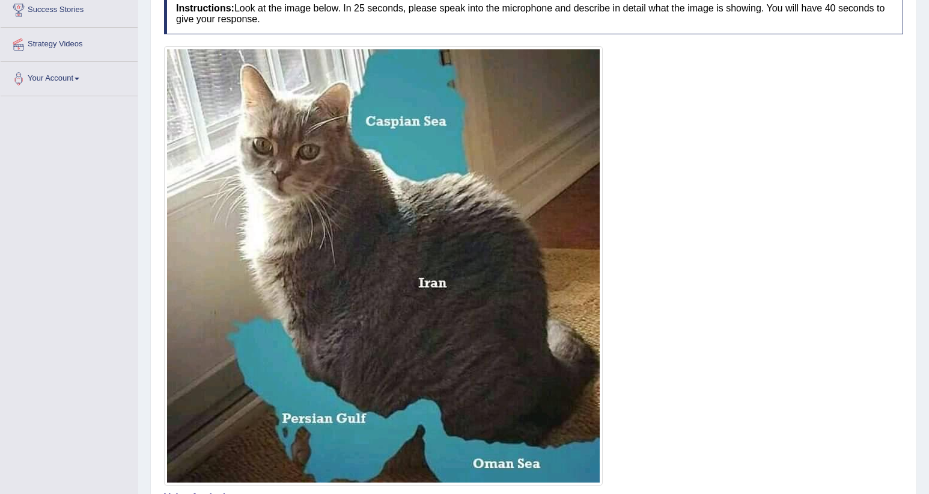
click at [393, 170] on img at bounding box center [383, 265] width 433 height 433
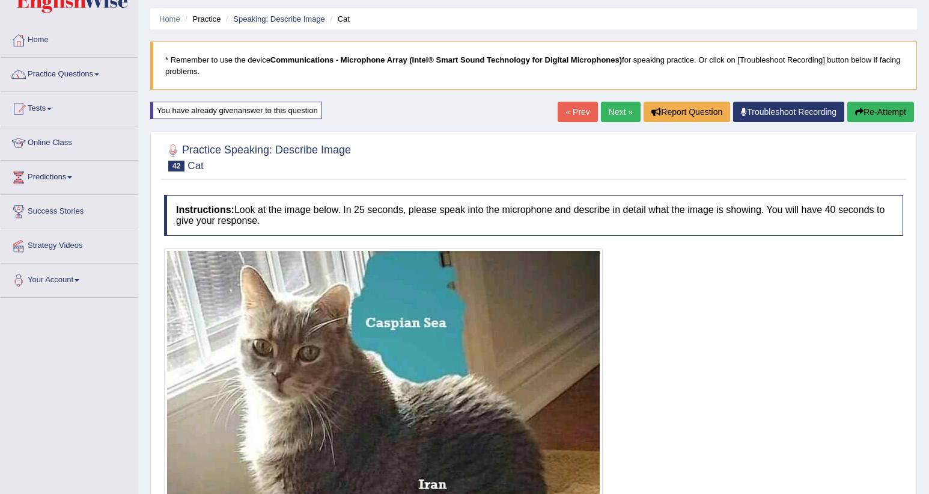
scroll to position [0, 0]
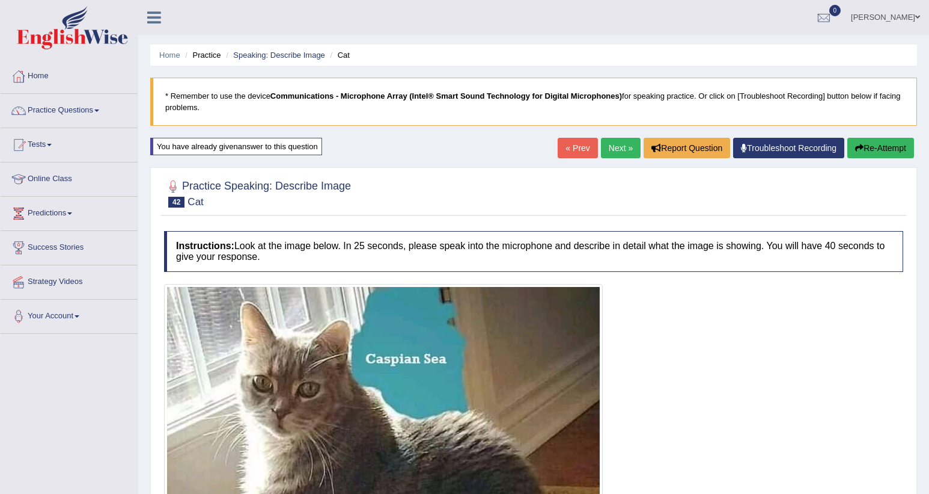
click at [604, 140] on link "Next »" at bounding box center [621, 148] width 40 height 20
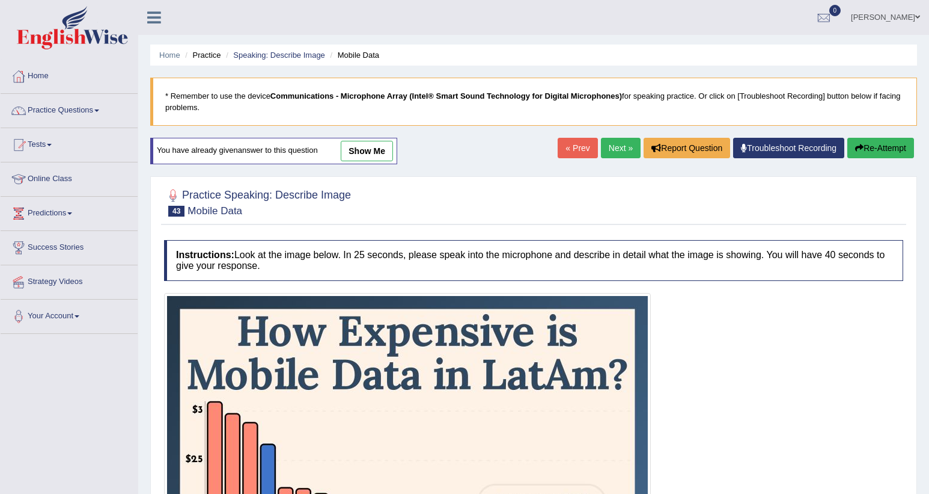
click at [617, 141] on link "Next »" at bounding box center [621, 148] width 40 height 20
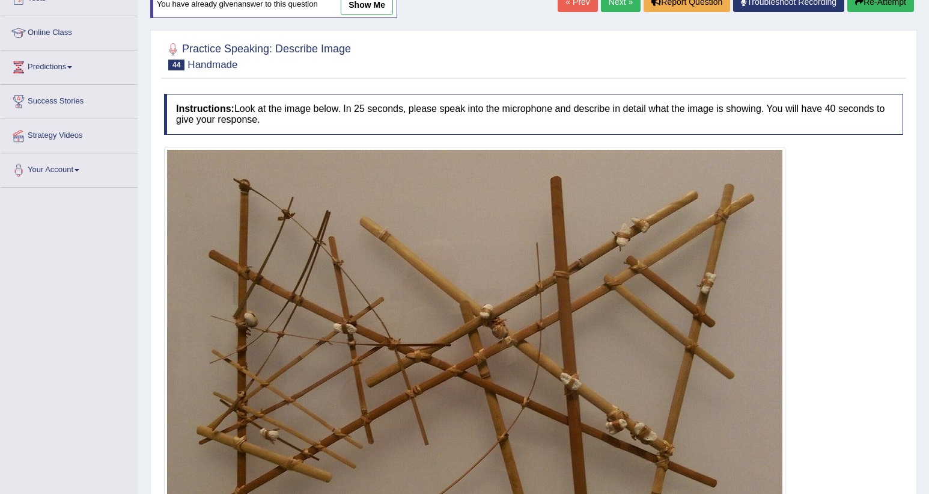
scroll to position [56, 0]
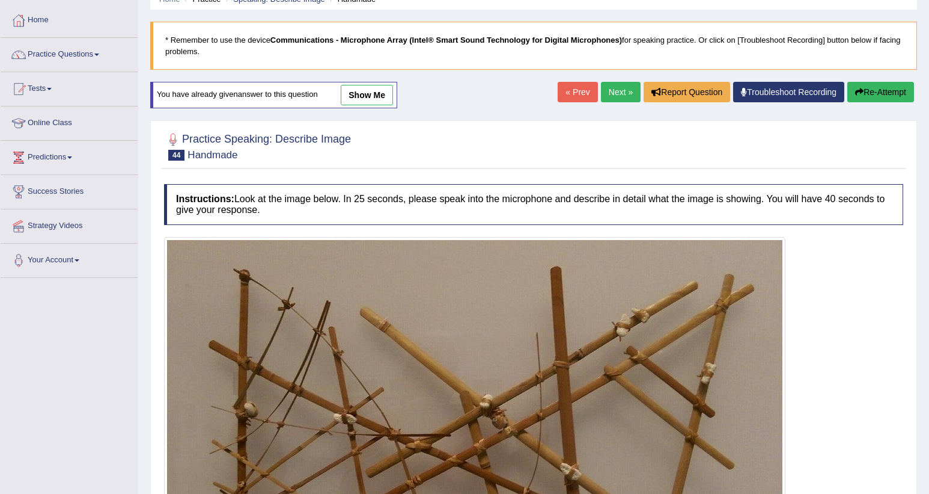
click at [363, 94] on link "show me" at bounding box center [367, 95] width 52 height 20
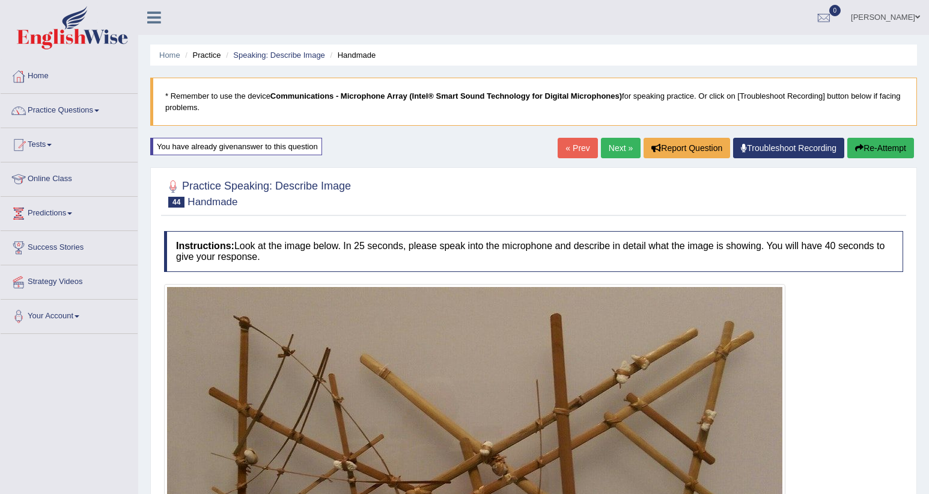
scroll to position [0, 0]
click at [611, 151] on link "Next »" at bounding box center [621, 148] width 40 height 20
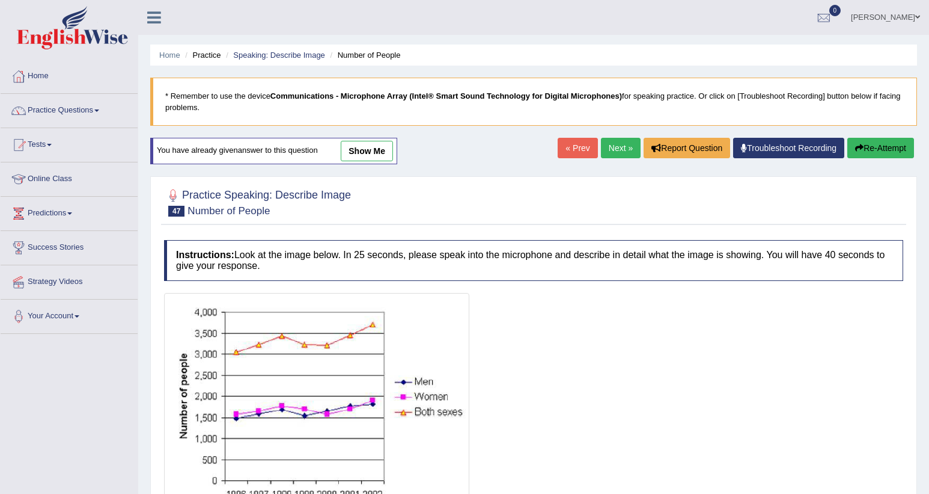
click at [611, 151] on link "Next »" at bounding box center [621, 148] width 40 height 20
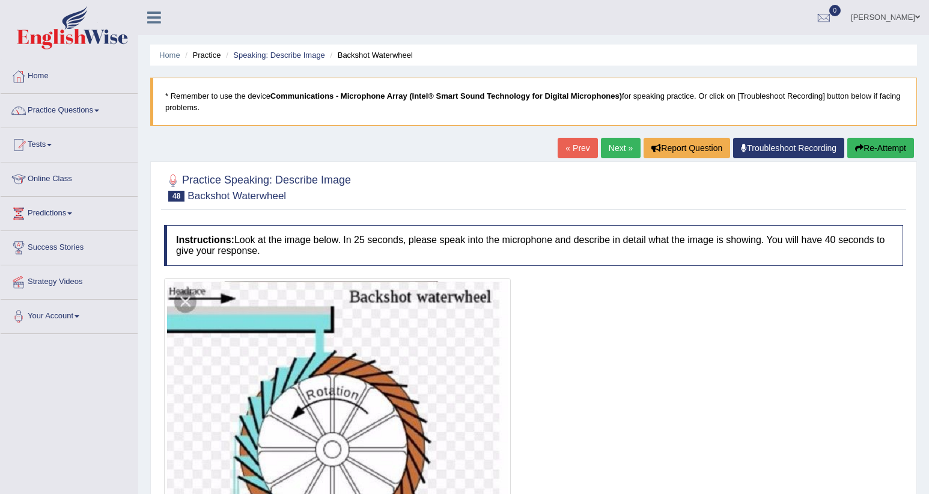
click at [608, 147] on link "Next »" at bounding box center [621, 148] width 40 height 20
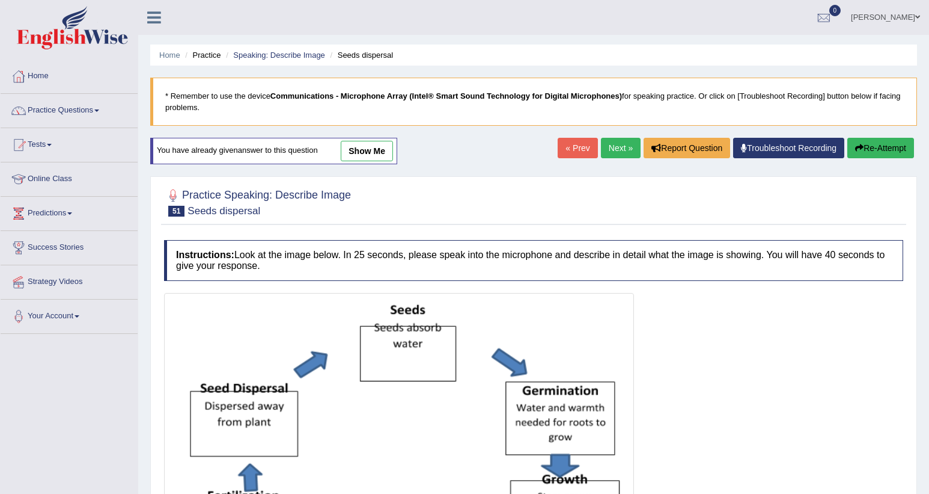
click at [608, 147] on link "Next »" at bounding box center [621, 148] width 40 height 20
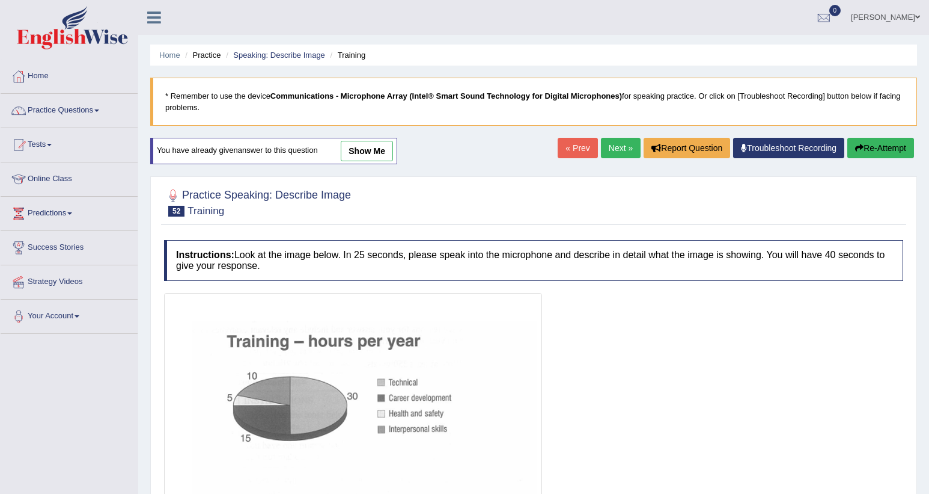
click at [608, 147] on link "Next »" at bounding box center [621, 148] width 40 height 20
click at [616, 153] on link "Next »" at bounding box center [621, 148] width 40 height 20
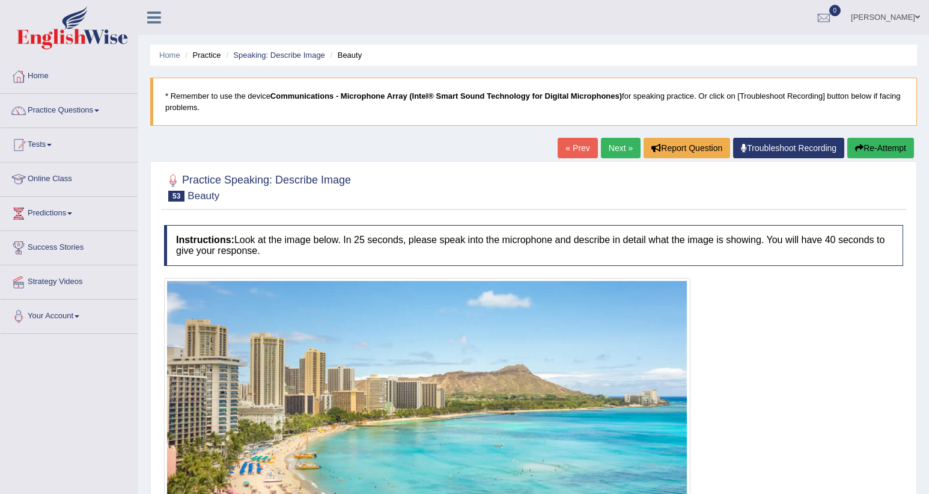
click at [621, 159] on div "« Prev Next » Report Question Troubleshoot Recording Re-Attempt" at bounding box center [737, 149] width 359 height 23
click at [622, 154] on link "Next »" at bounding box center [621, 148] width 40 height 20
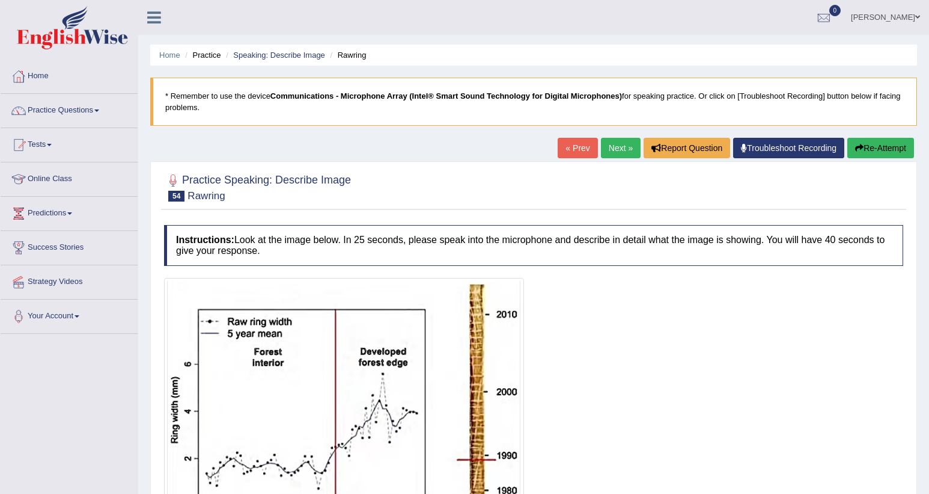
click at [622, 154] on link "Next »" at bounding box center [621, 148] width 40 height 20
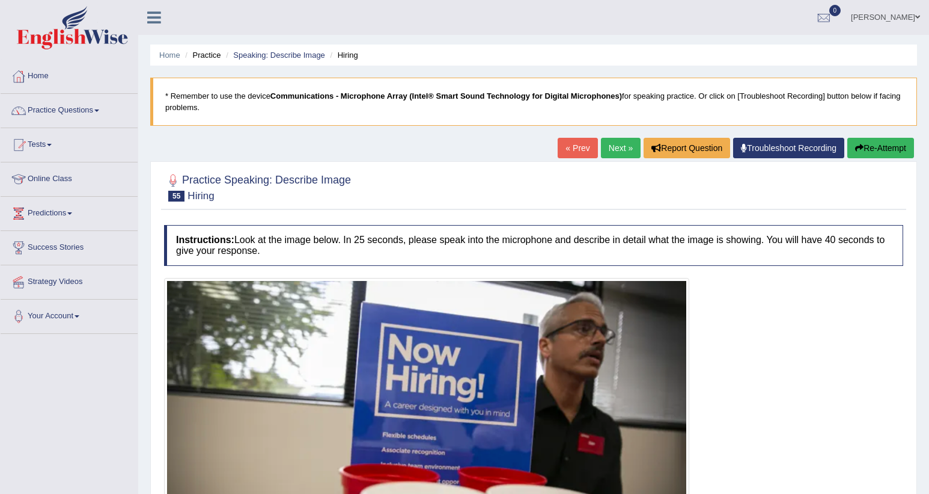
click at [622, 154] on link "Next »" at bounding box center [621, 148] width 40 height 20
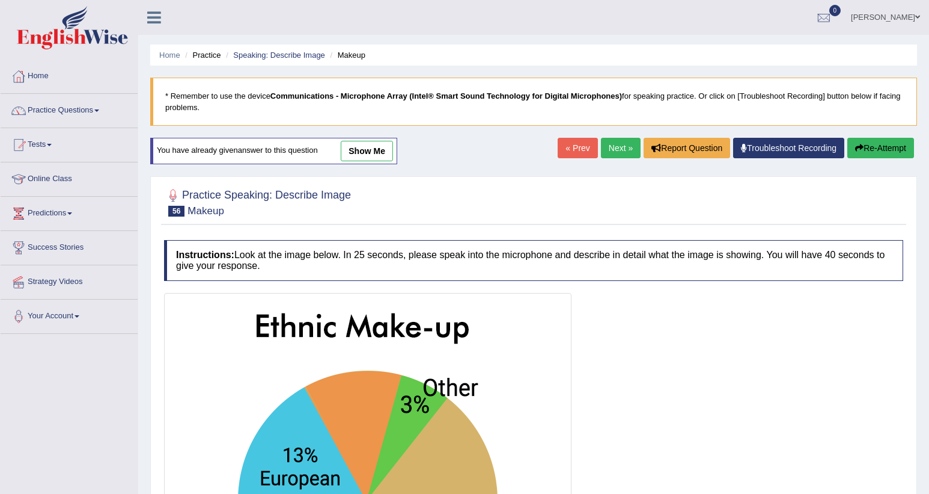
click at [622, 154] on link "Next »" at bounding box center [621, 148] width 40 height 20
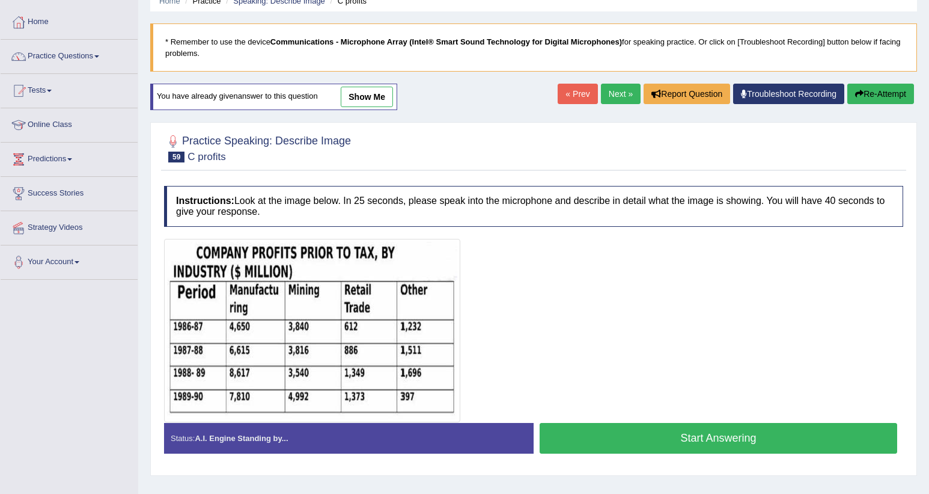
scroll to position [90, 0]
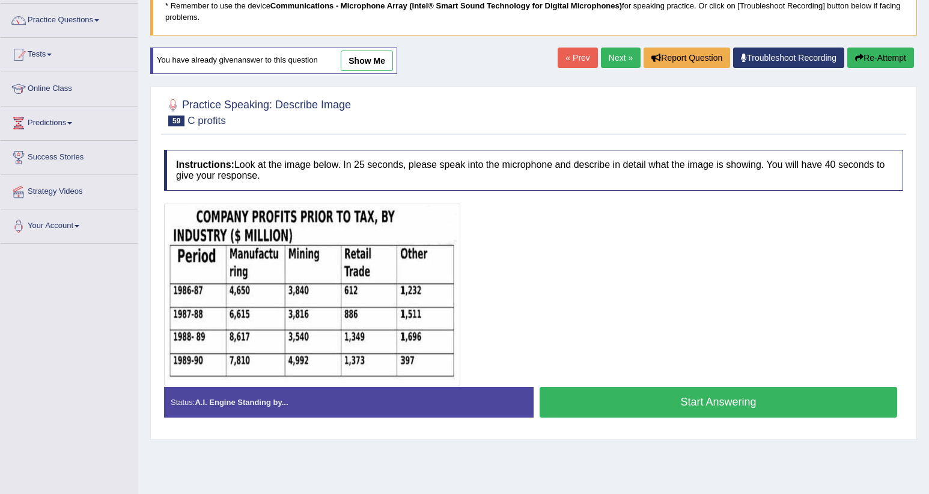
click at [373, 63] on link "show me" at bounding box center [367, 60] width 52 height 20
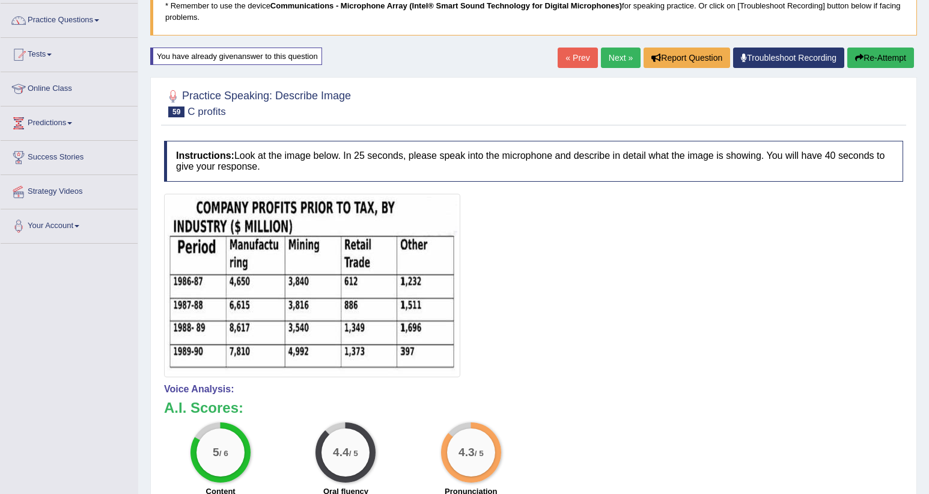
scroll to position [0, 0]
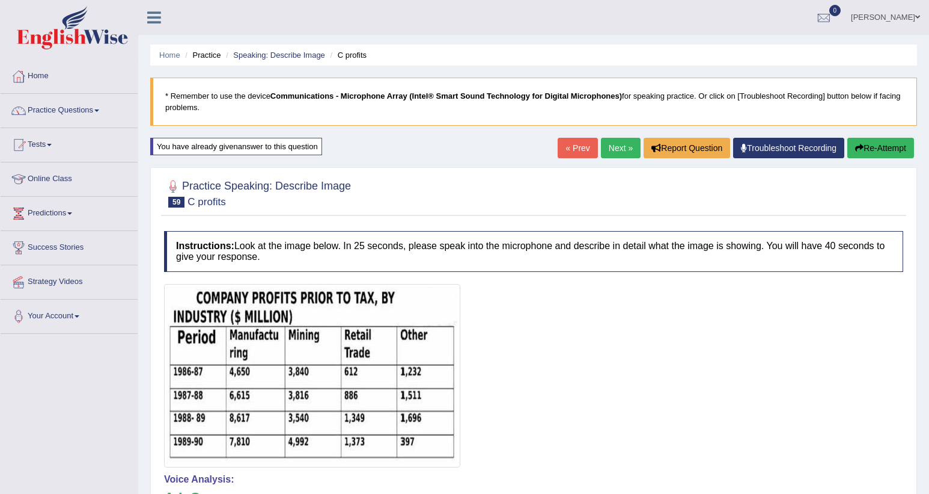
click at [613, 150] on link "Next »" at bounding box center [621, 148] width 40 height 20
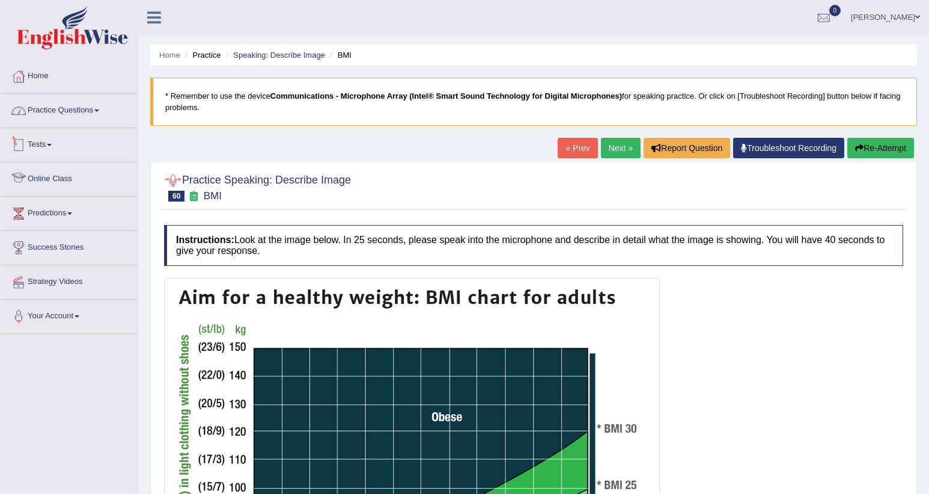
click at [66, 112] on link "Practice Questions" at bounding box center [69, 109] width 137 height 30
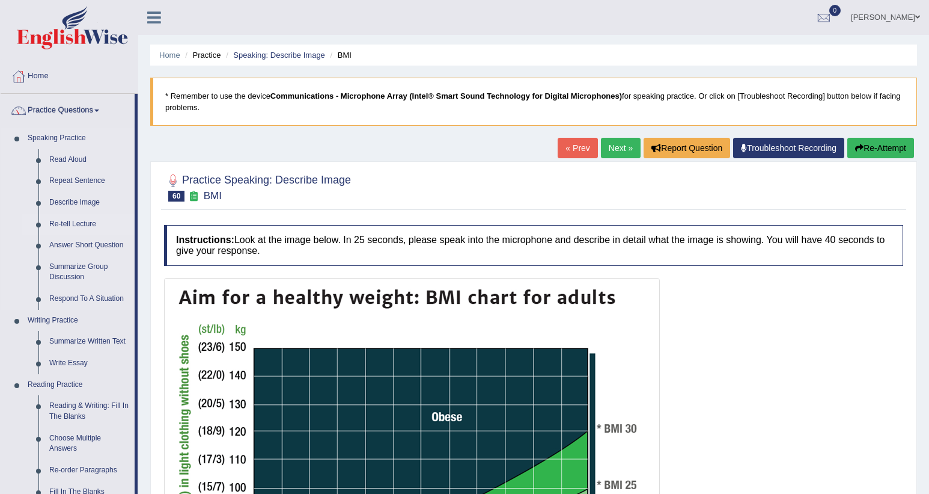
click at [87, 221] on link "Re-tell Lecture" at bounding box center [89, 224] width 91 height 22
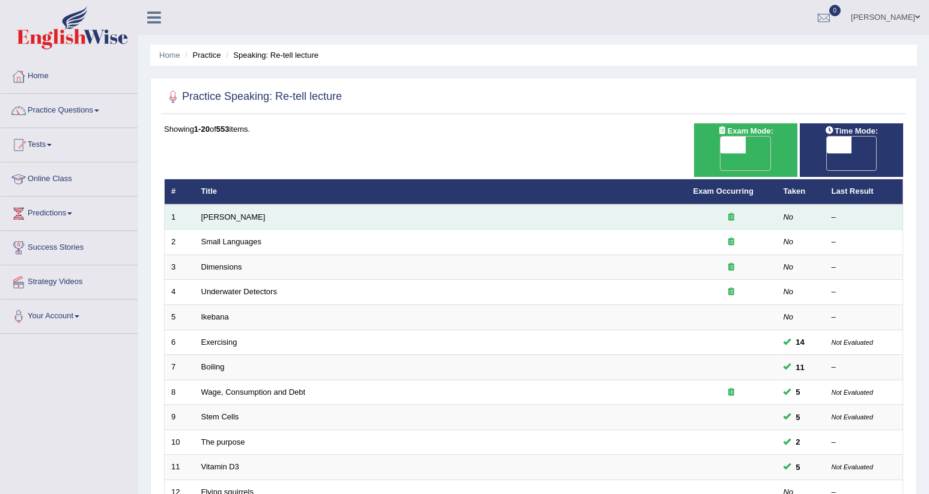
click at [242, 205] on td "[PERSON_NAME]" at bounding box center [441, 216] width 492 height 25
click at [240, 212] on link "[PERSON_NAME]" at bounding box center [233, 216] width 64 height 9
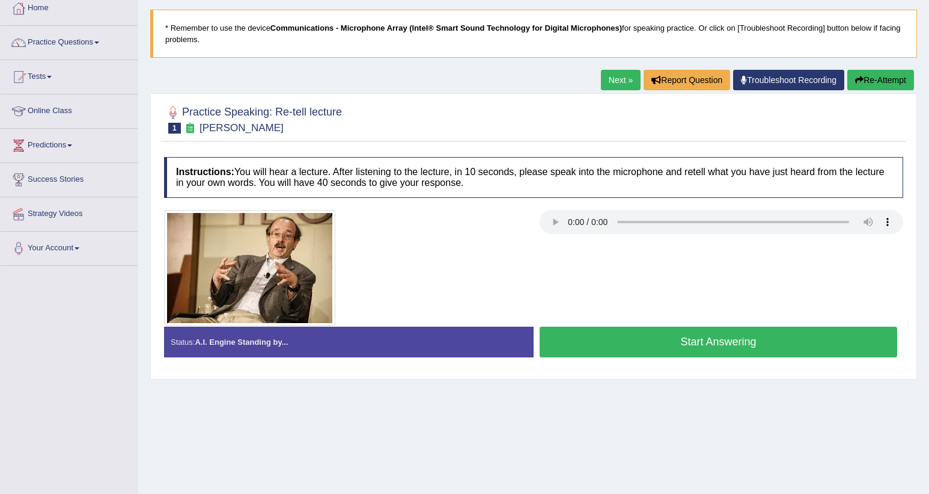
scroll to position [90, 0]
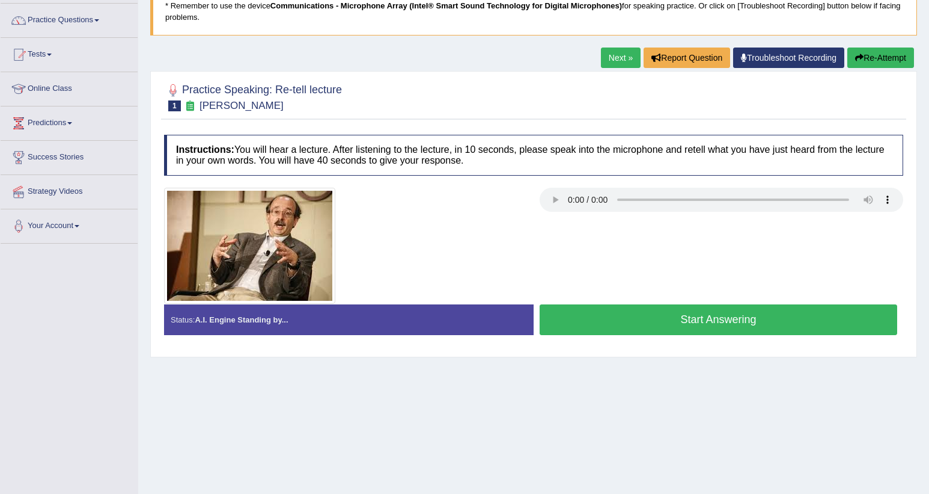
click at [610, 50] on link "Next »" at bounding box center [621, 57] width 40 height 20
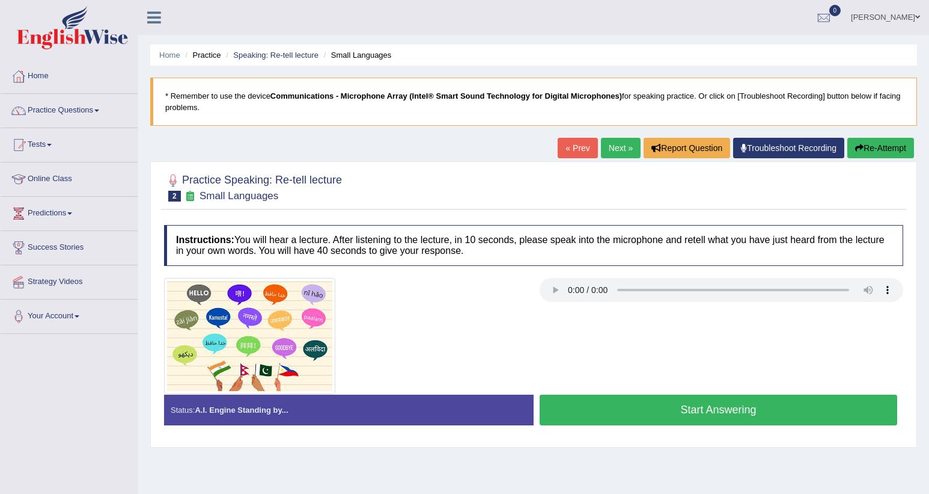
click at [548, 241] on h4 "Instructions: You will hear a lecture. After listening to the lecture, in 10 se…" at bounding box center [533, 245] width 739 height 40
click at [72, 116] on link "Practice Questions" at bounding box center [69, 109] width 137 height 30
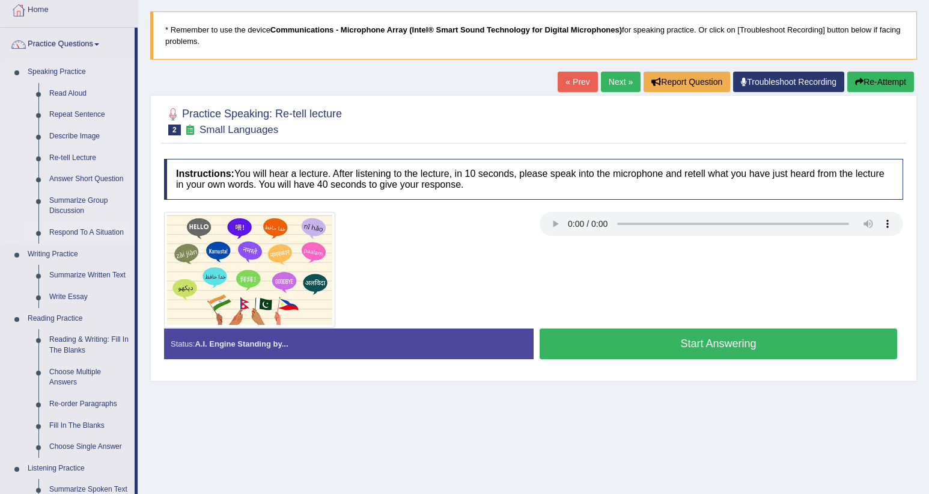
scroll to position [90, 0]
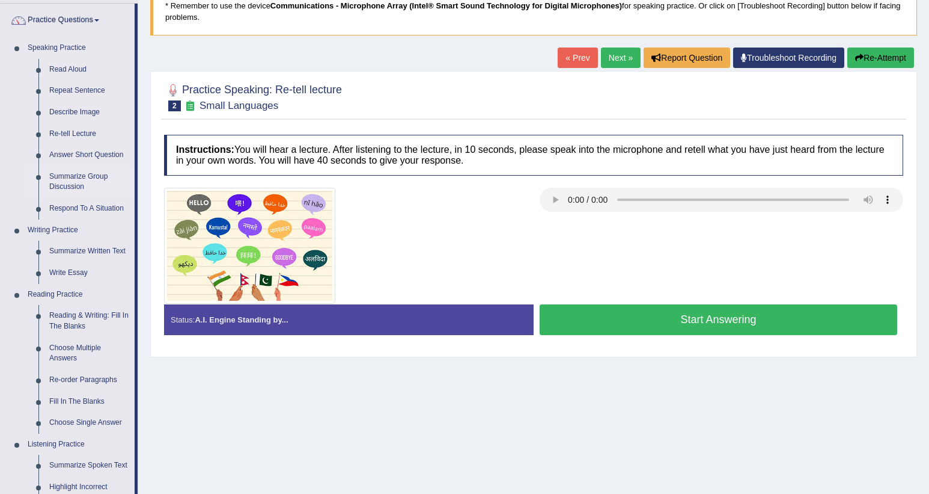
click at [90, 182] on link "Summarize Group Discussion" at bounding box center [89, 182] width 91 height 32
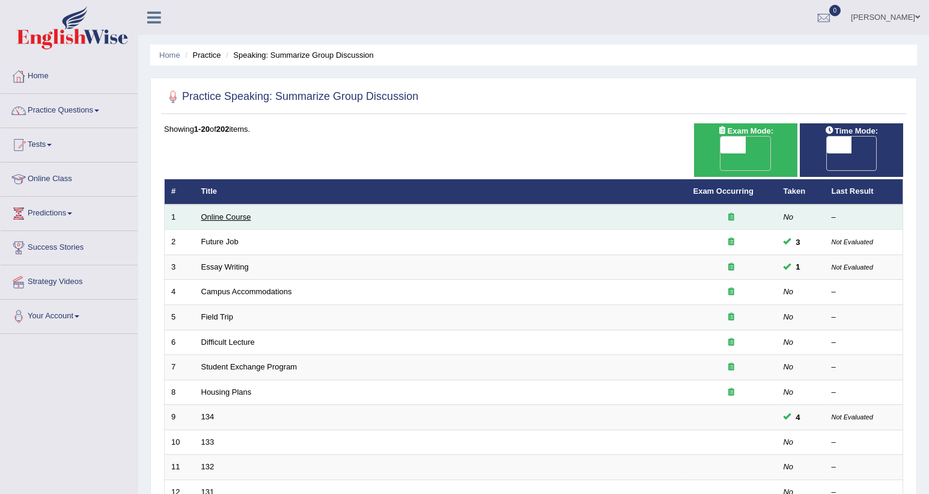
click at [234, 212] on link "Online Course" at bounding box center [226, 216] width 50 height 9
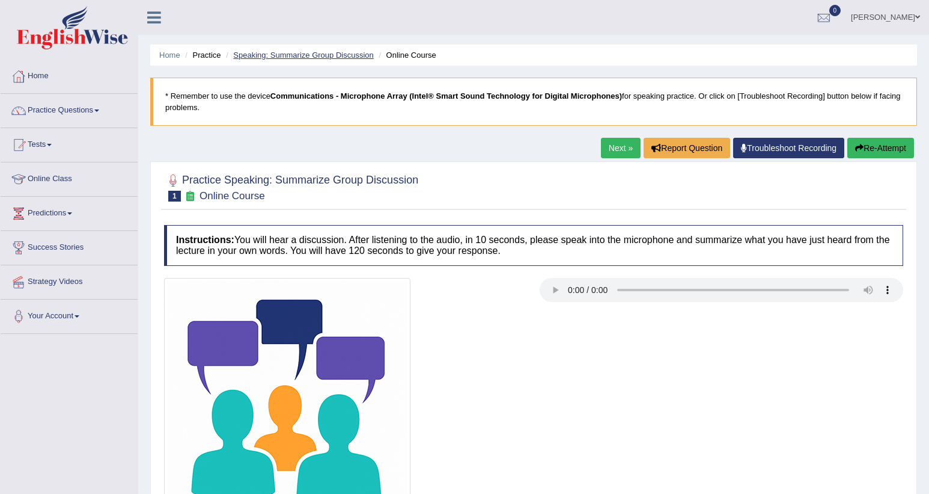
click at [306, 52] on link "Speaking: Summarize Group Discussion" at bounding box center [303, 54] width 140 height 9
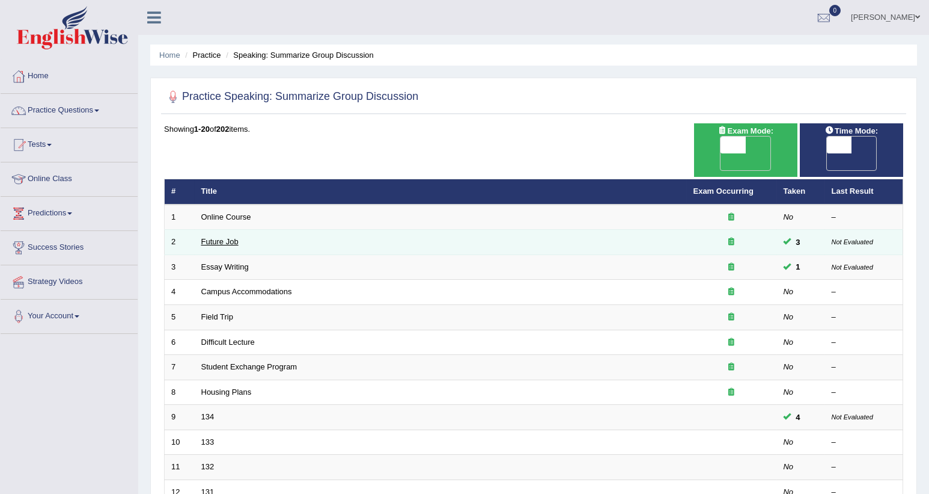
click at [228, 237] on link "Future Job" at bounding box center [219, 241] width 37 height 9
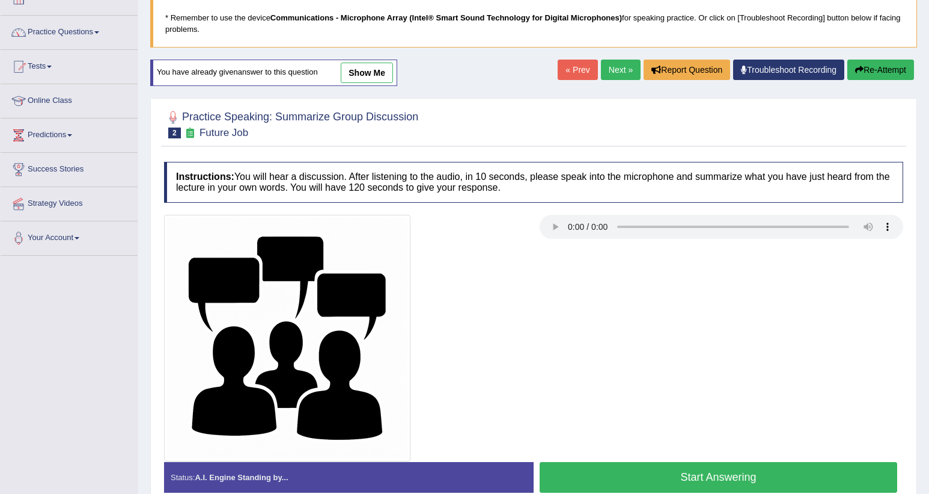
scroll to position [47, 0]
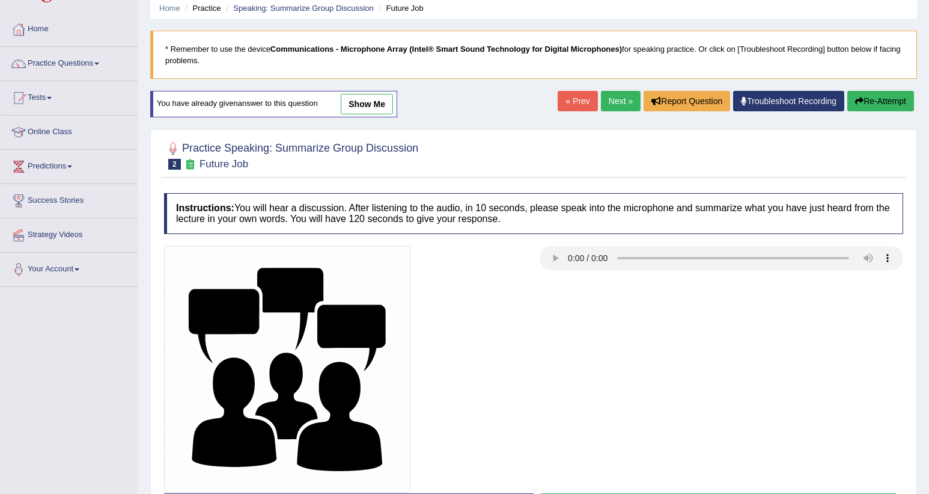
click at [385, 106] on link "show me" at bounding box center [367, 104] width 52 height 20
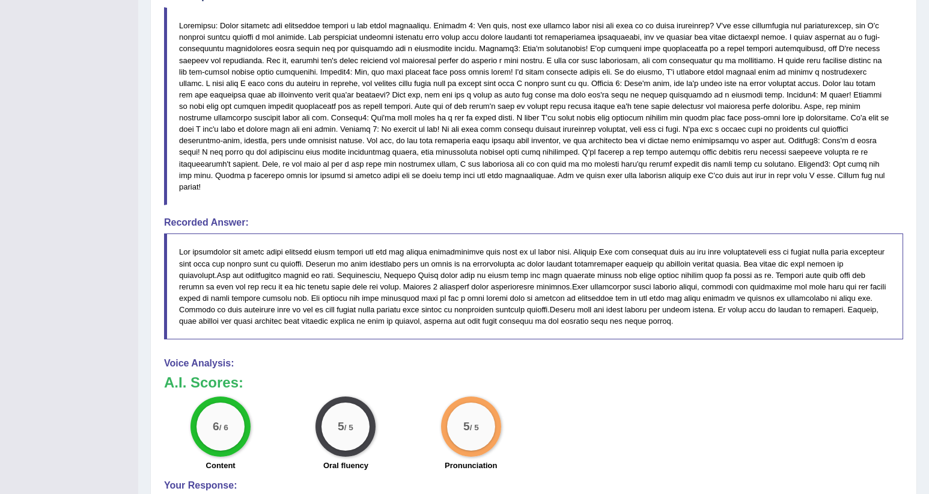
scroll to position [635, 0]
